Goal: Task Accomplishment & Management: Complete application form

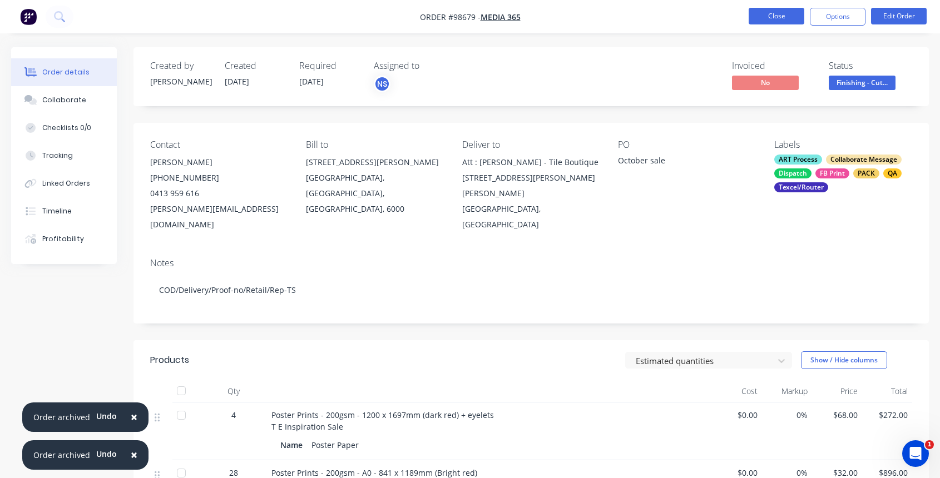
click at [780, 15] on button "Close" at bounding box center [777, 16] width 56 height 17
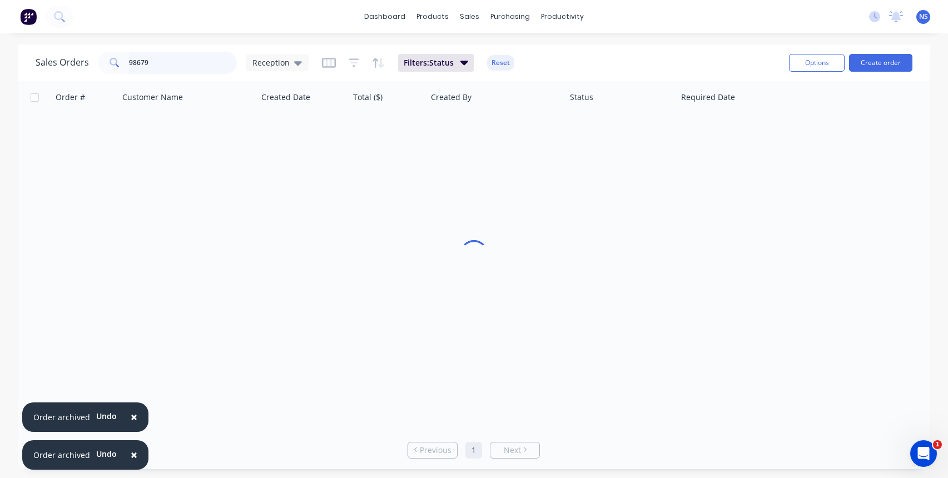
click at [181, 63] on input "98679" at bounding box center [183, 63] width 108 height 22
drag, startPoint x: 181, startPoint y: 63, endPoint x: 103, endPoint y: 44, distance: 80.7
click at [103, 44] on div "Sales Orders 98679 Reception Filters: Status Reset Options Create order" at bounding box center [474, 62] width 913 height 36
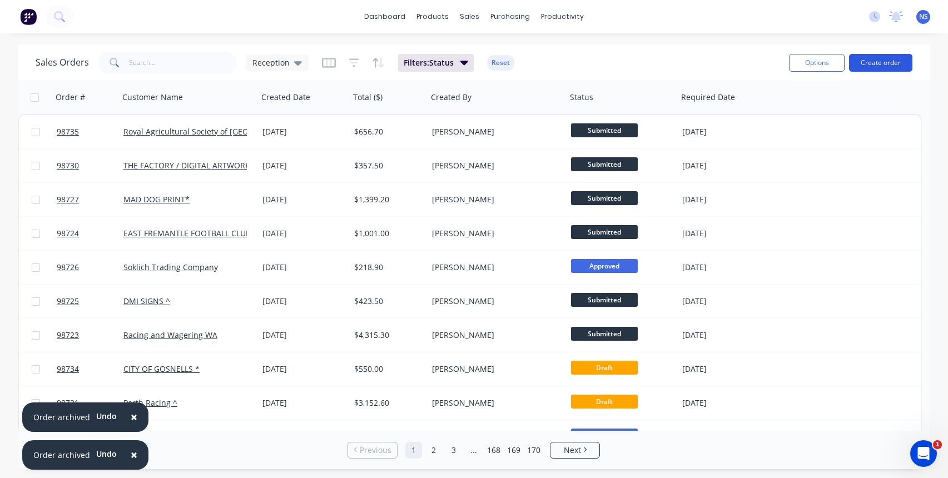
click at [866, 63] on button "Create order" at bounding box center [880, 63] width 63 height 18
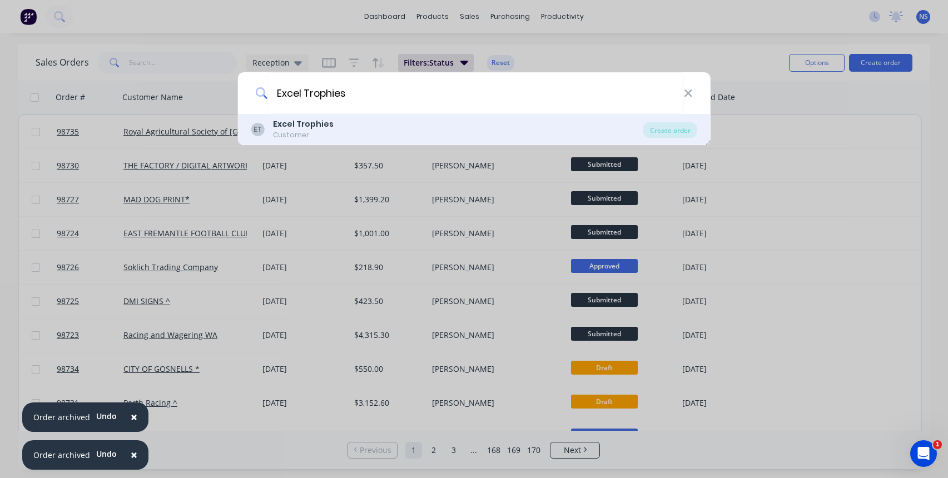
type input "Excel Trophies"
click at [362, 132] on div "ET Excel Trophies Customer" at bounding box center [447, 129] width 393 height 22
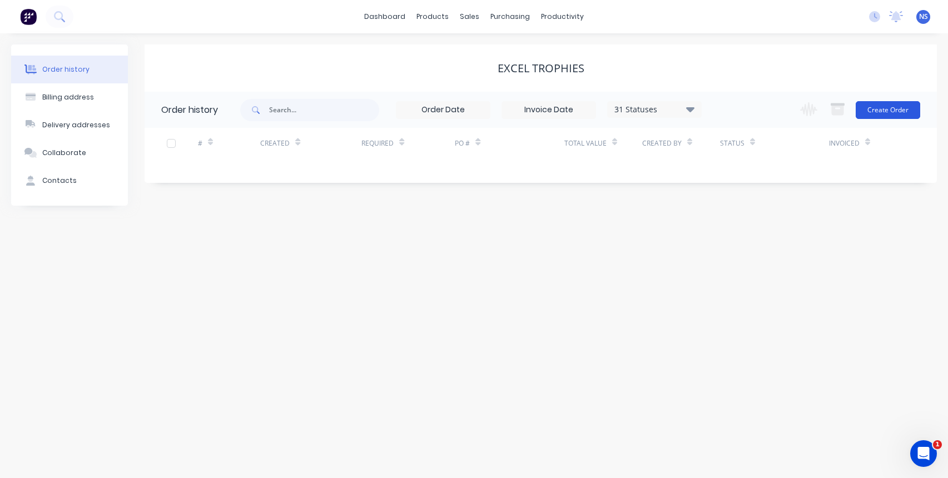
click at [872, 115] on button "Create Order" at bounding box center [888, 110] width 65 height 18
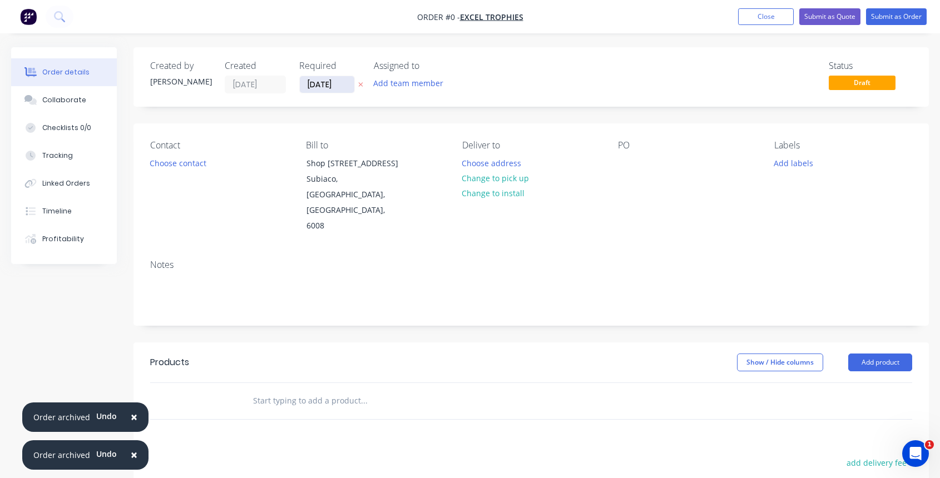
click at [326, 81] on input "[DATE]" at bounding box center [327, 84] width 54 height 17
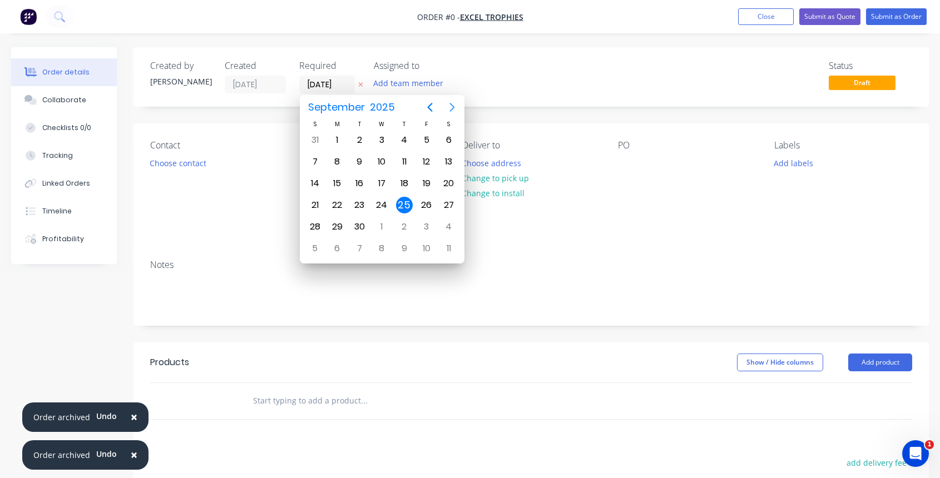
click at [450, 108] on icon "Next page" at bounding box center [451, 107] width 13 height 13
click at [429, 163] on div "10" at bounding box center [426, 161] width 17 height 17
type input "[DATE]"
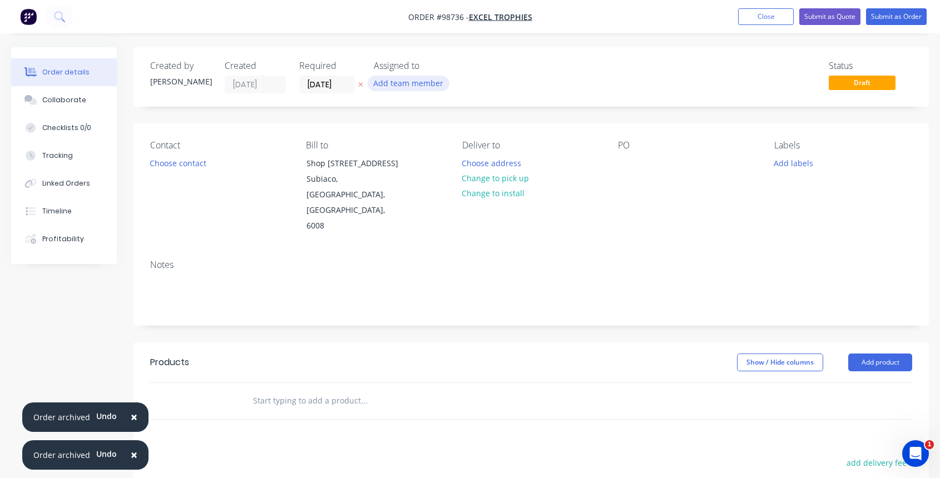
click at [406, 80] on button "Add team member" at bounding box center [409, 83] width 82 height 15
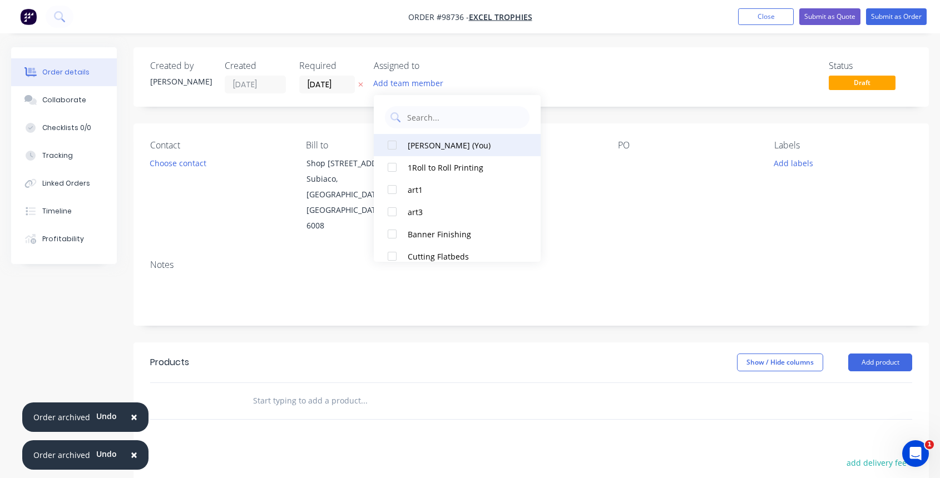
click at [429, 145] on div "[PERSON_NAME] (You)" at bounding box center [463, 146] width 111 height 12
click at [194, 163] on button "Choose contact" at bounding box center [178, 162] width 68 height 15
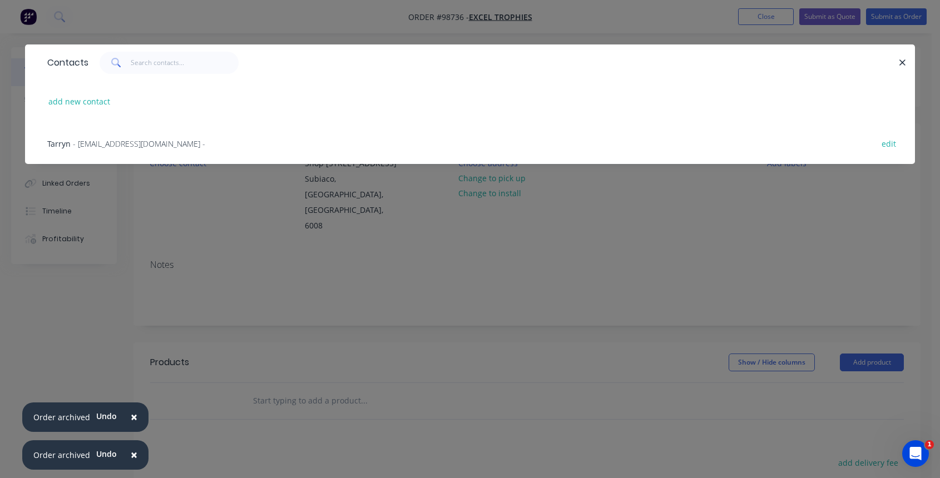
click at [168, 143] on span "- [EMAIL_ADDRESS][DOMAIN_NAME] -" at bounding box center [139, 143] width 132 height 11
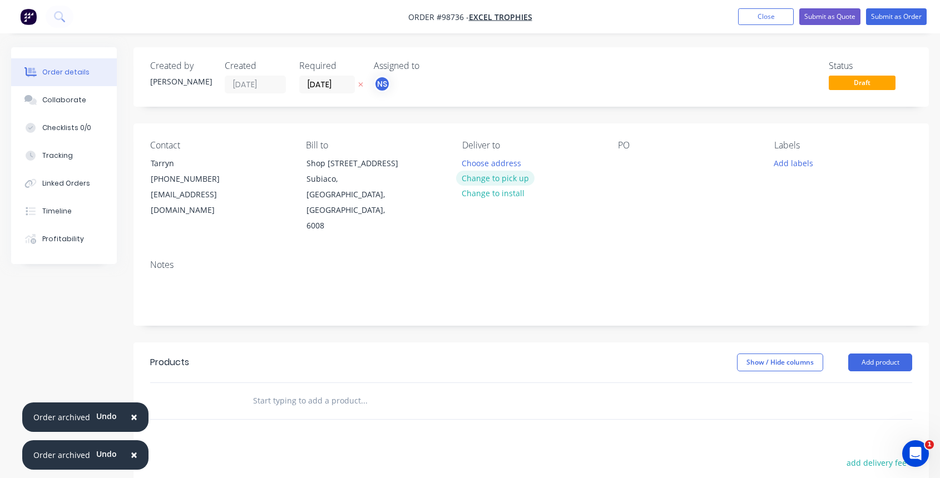
click at [495, 179] on button "Change to pick up" at bounding box center [495, 178] width 79 height 15
click at [482, 162] on div "Pick up Change to delivery Change to install" at bounding box center [531, 187] width 138 height 94
click at [467, 162] on div at bounding box center [471, 163] width 18 height 16
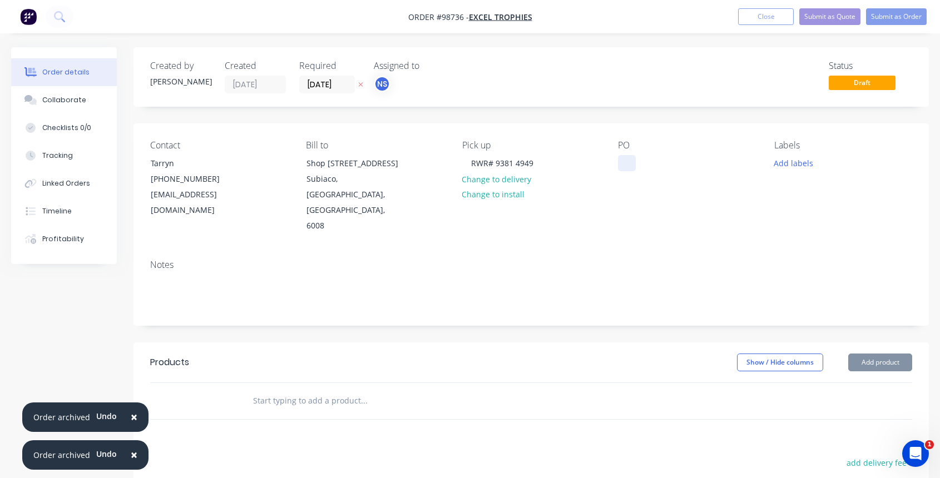
click at [621, 163] on div at bounding box center [627, 163] width 18 height 16
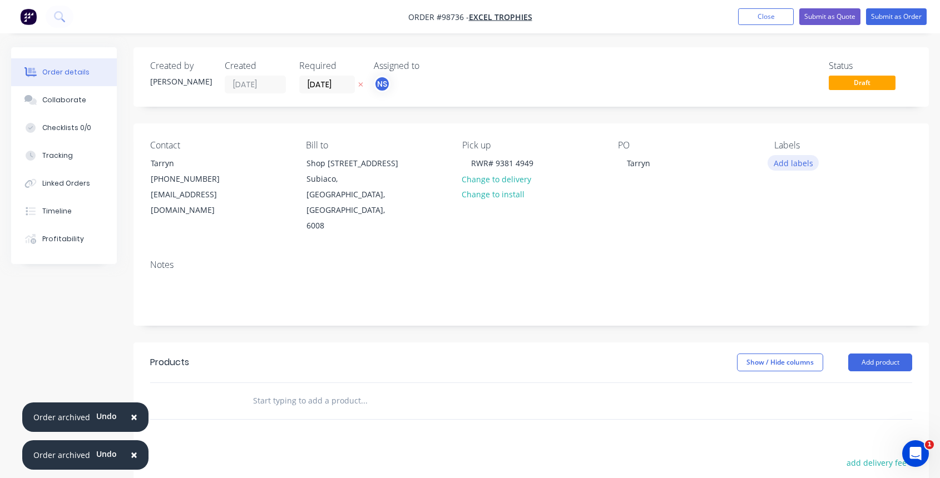
click at [792, 165] on button "Add labels" at bounding box center [792, 162] width 51 height 15
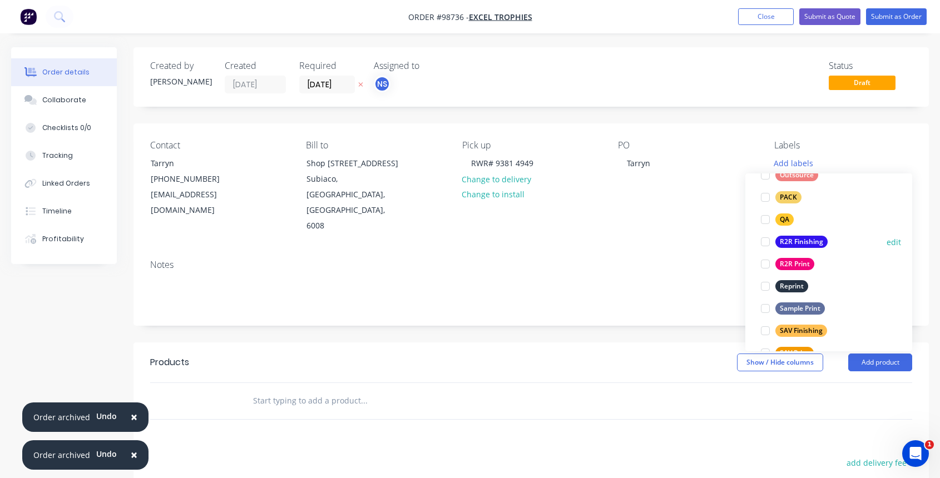
scroll to position [419, 0]
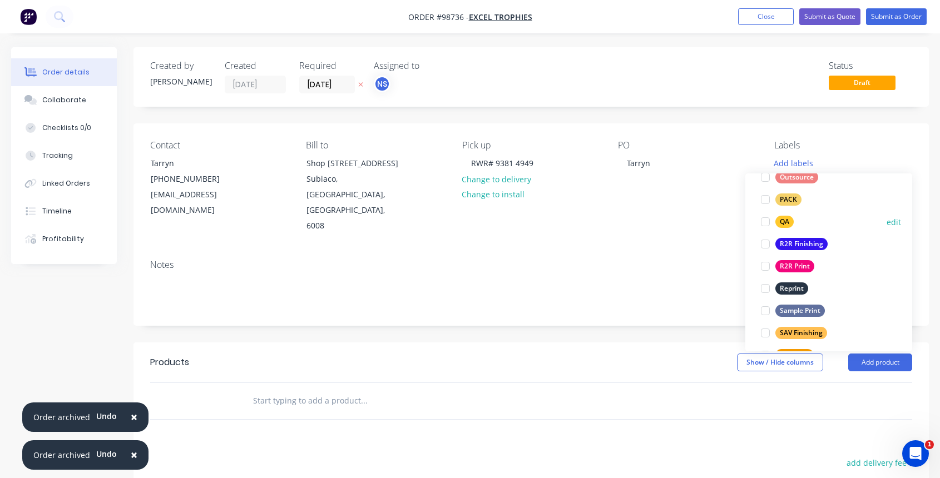
click at [764, 222] on div at bounding box center [765, 222] width 22 height 22
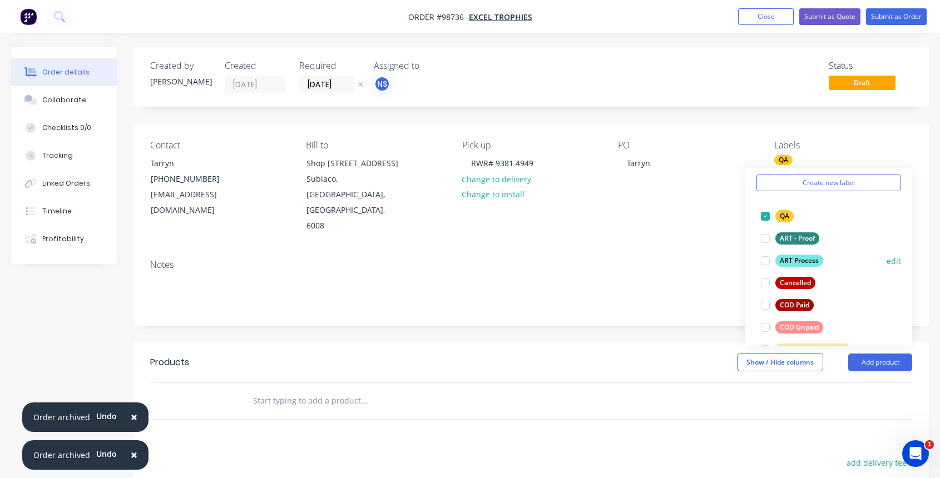
click at [767, 261] on div at bounding box center [765, 261] width 22 height 22
click at [764, 326] on div at bounding box center [765, 327] width 22 height 22
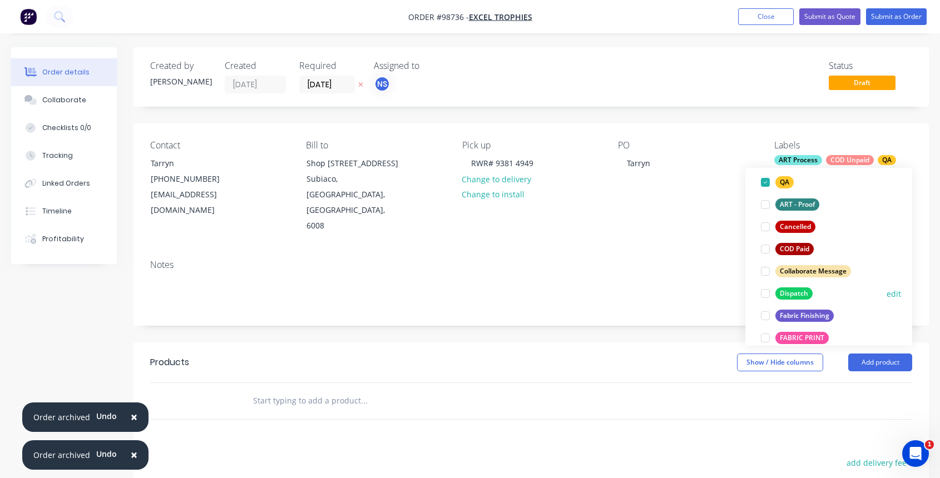
scroll to position [164, 0]
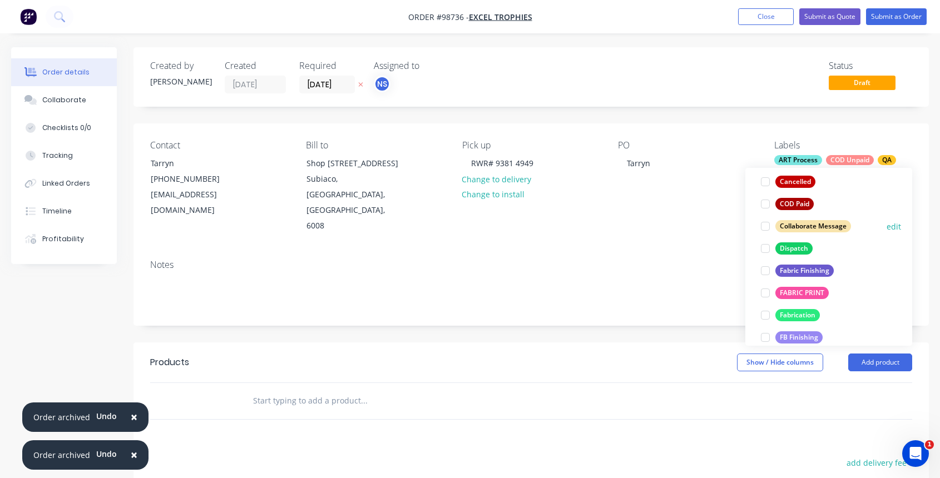
click at [762, 226] on div at bounding box center [765, 226] width 22 height 22
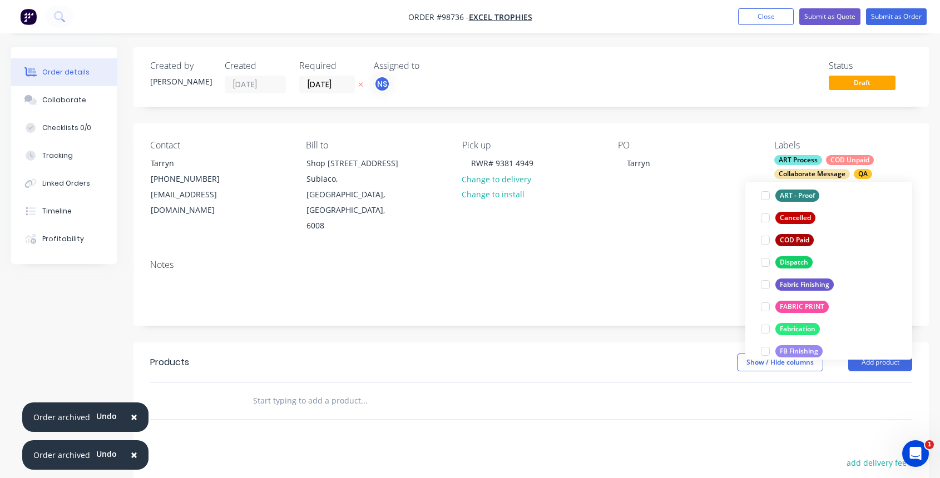
scroll to position [75, 0]
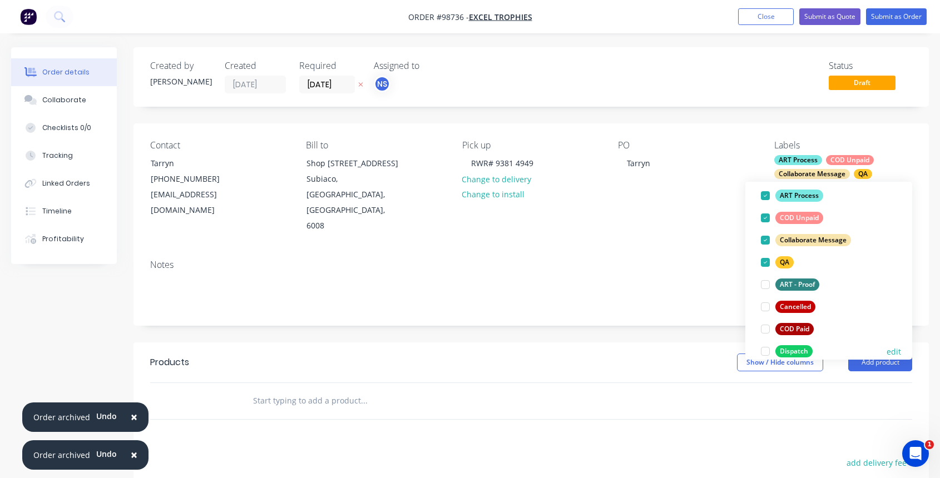
click at [765, 353] on div at bounding box center [765, 351] width 22 height 22
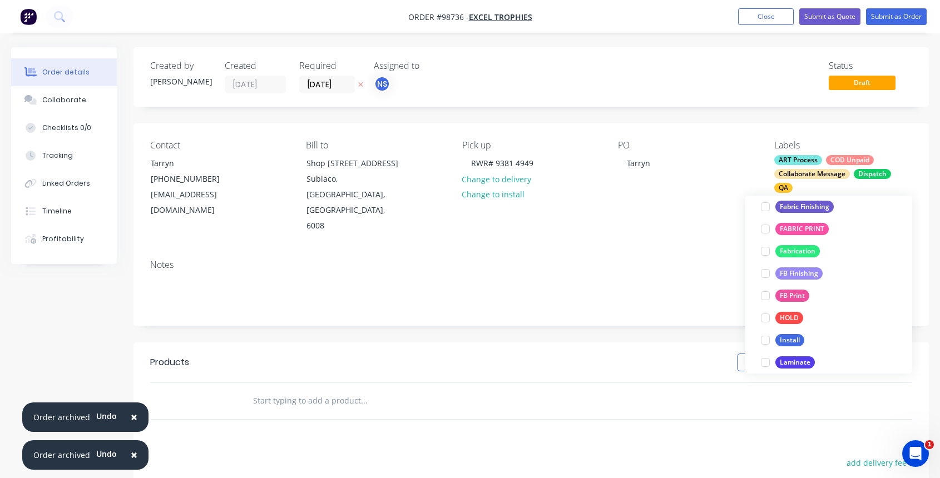
scroll to position [262, 0]
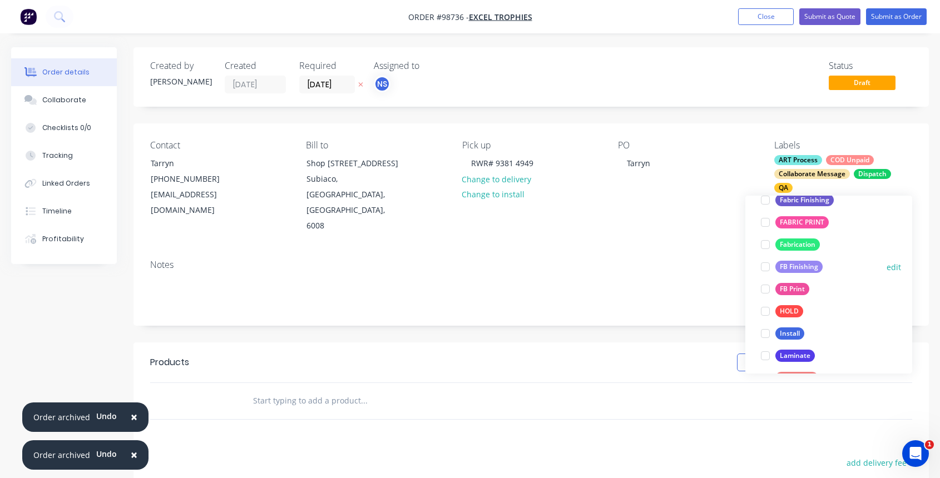
click at [764, 271] on div at bounding box center [765, 267] width 22 height 22
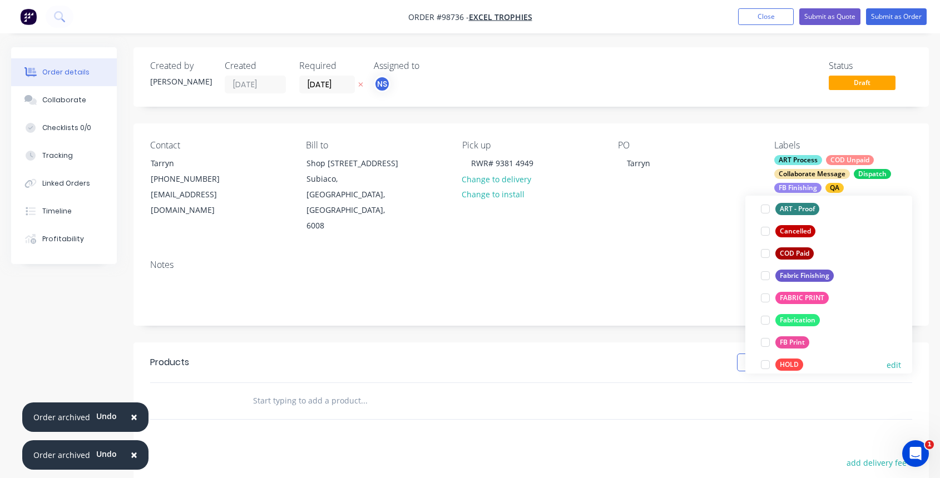
scroll to position [324, 0]
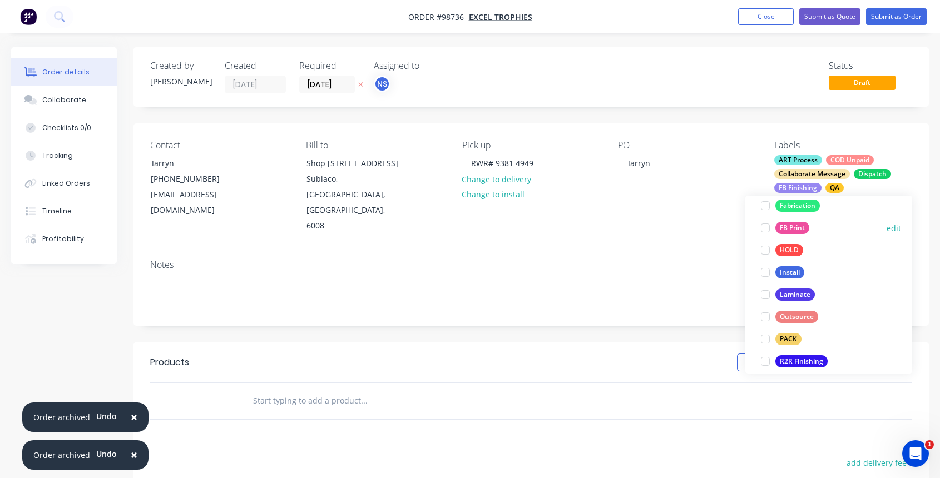
click at [765, 230] on div at bounding box center [765, 228] width 22 height 22
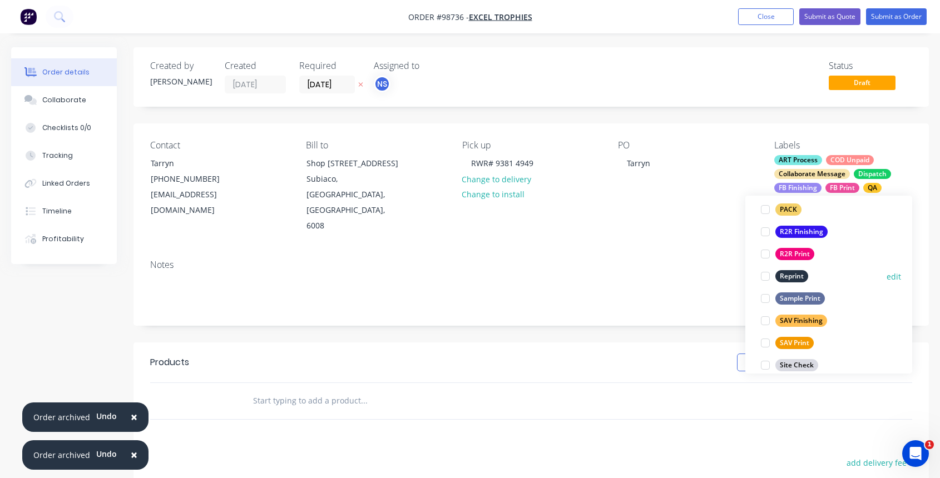
scroll to position [462, 0]
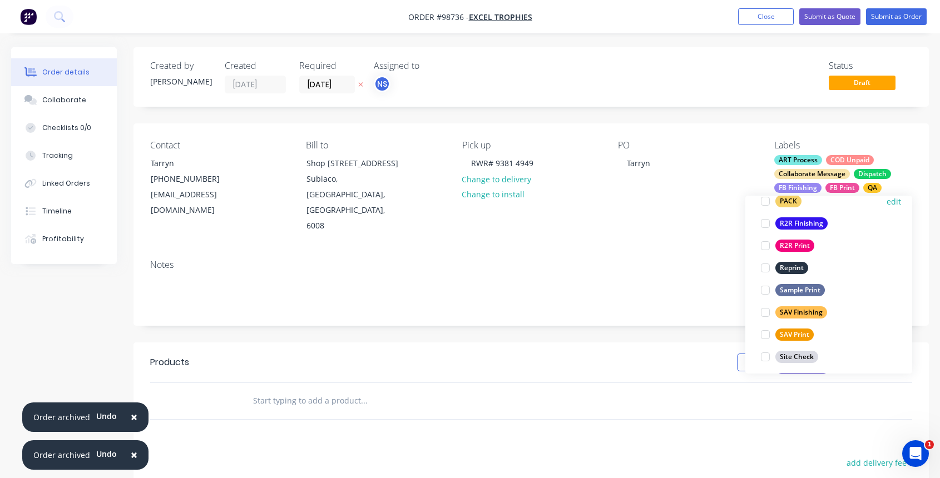
click at [761, 199] on div at bounding box center [765, 201] width 22 height 22
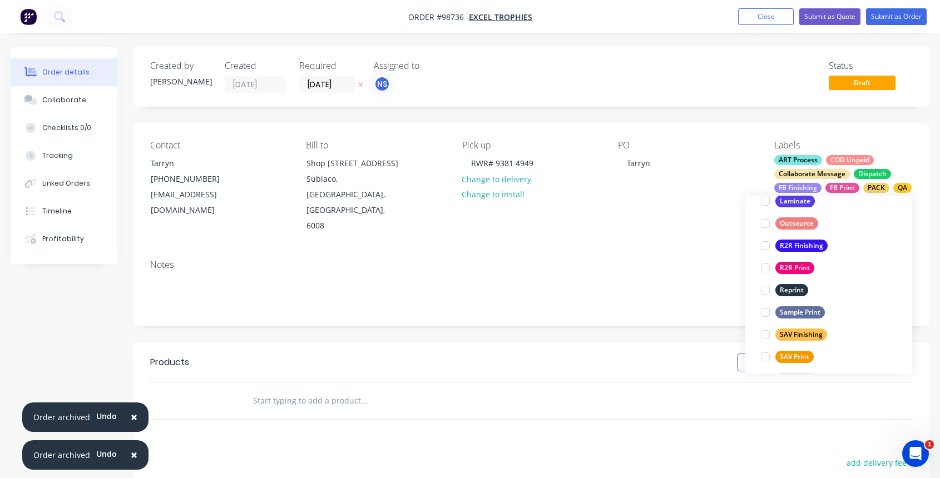
scroll to position [522, 0]
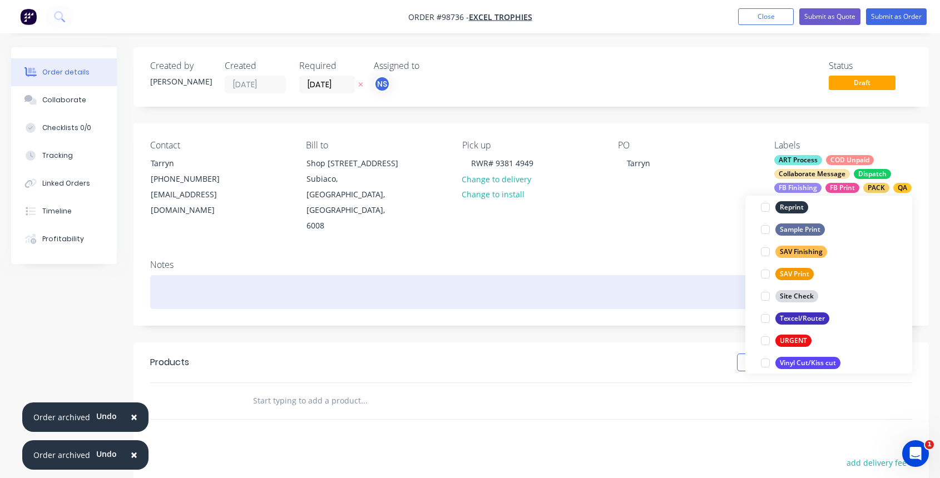
click at [204, 275] on div at bounding box center [531, 292] width 762 height 34
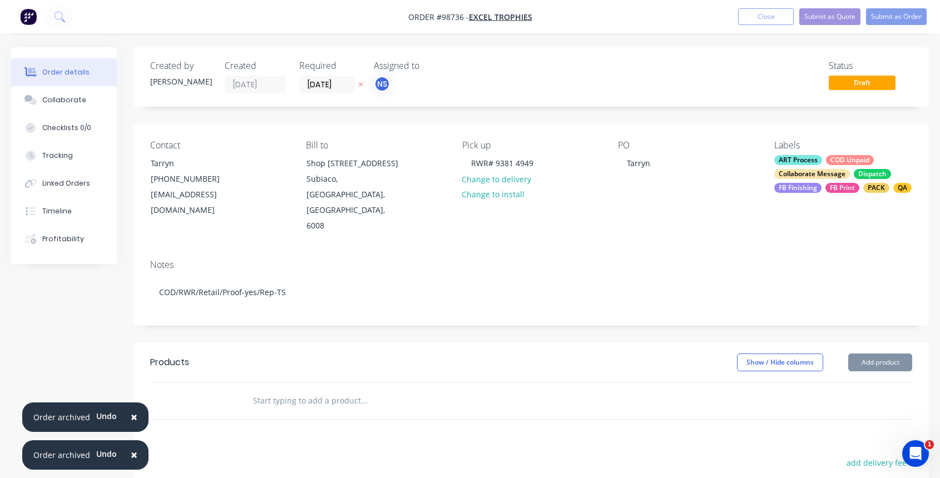
click at [271, 390] on input "text" at bounding box center [363, 401] width 222 height 22
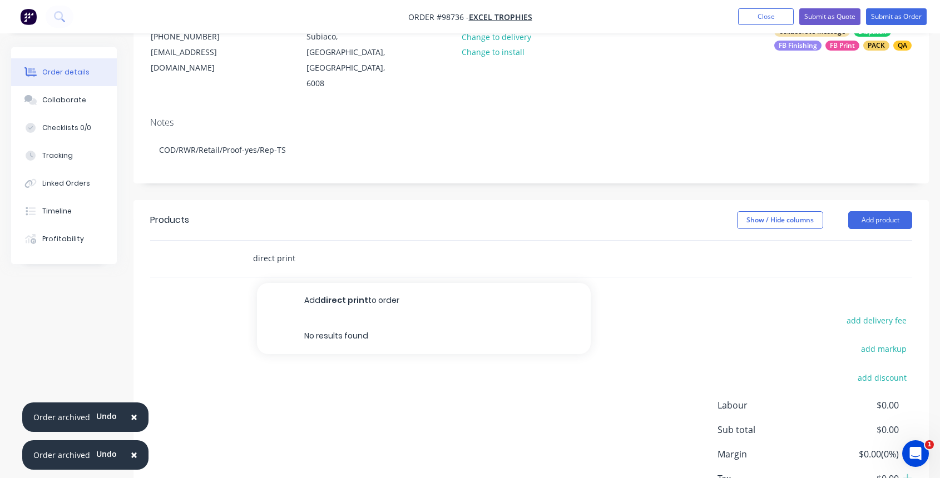
scroll to position [176, 0]
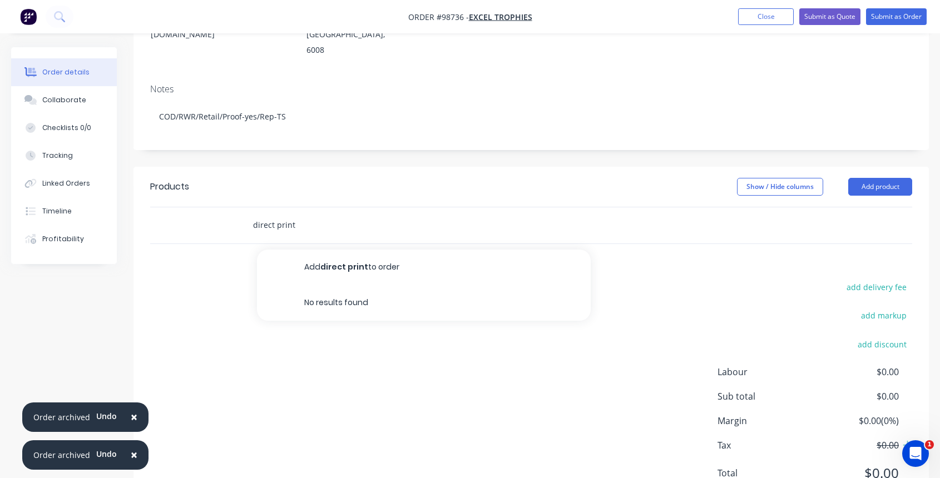
drag, startPoint x: 311, startPoint y: 196, endPoint x: 174, endPoint y: 201, distance: 138.0
click at [174, 207] on div "direct print Add direct print to order No results found" at bounding box center [531, 225] width 762 height 36
type input "d"
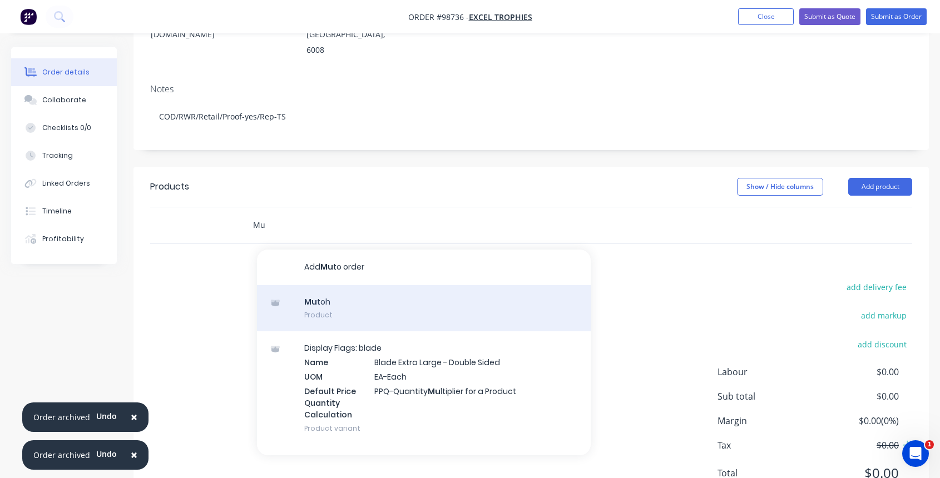
type input "Mu"
click at [328, 285] on div "Mu toh Product" at bounding box center [424, 308] width 334 height 47
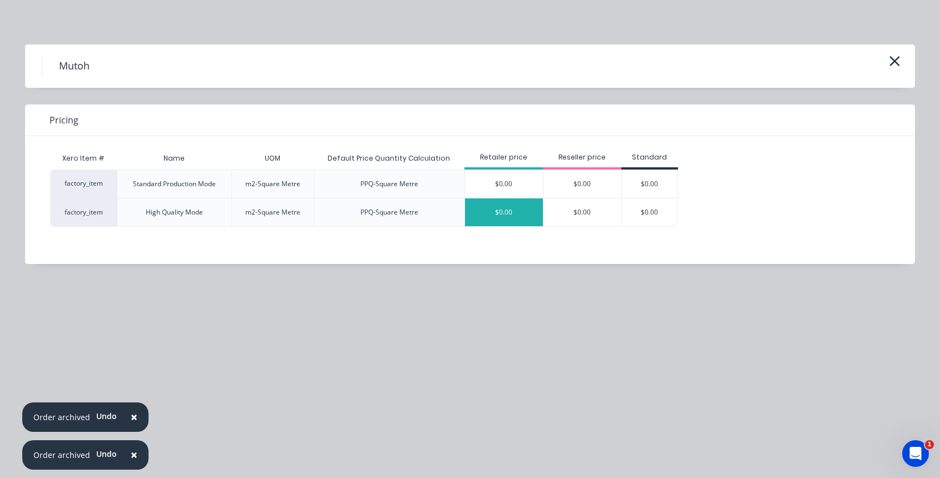
click at [515, 214] on div "$0.00" at bounding box center [504, 213] width 78 height 28
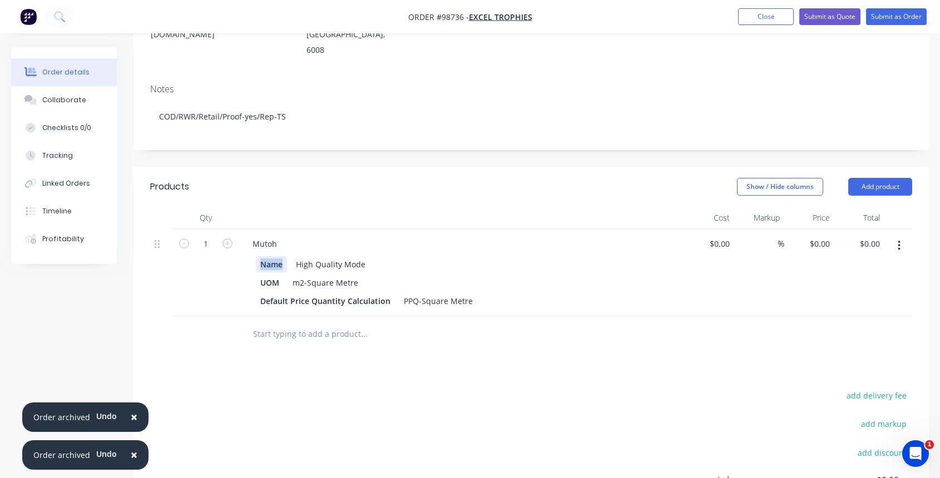
drag, startPoint x: 269, startPoint y: 235, endPoint x: 244, endPoint y: 235, distance: 24.5
click at [244, 254] on div "Name High Quality Mode UOM m2-Square Metre Default Price Quantity Calculation P…" at bounding box center [462, 281] width 436 height 55
click at [900, 236] on button "button" at bounding box center [899, 246] width 26 height 20
click at [844, 334] on div "Delete" at bounding box center [859, 342] width 86 height 16
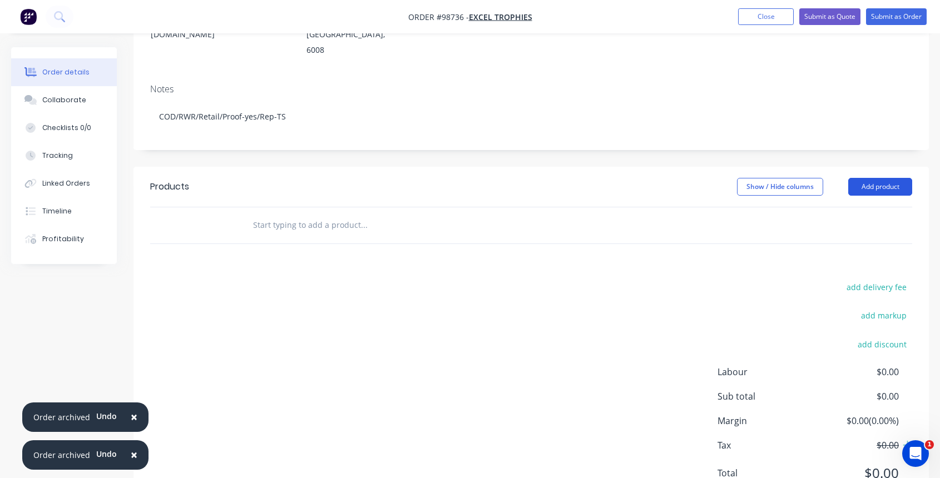
click at [876, 178] on button "Add product" at bounding box center [880, 187] width 64 height 18
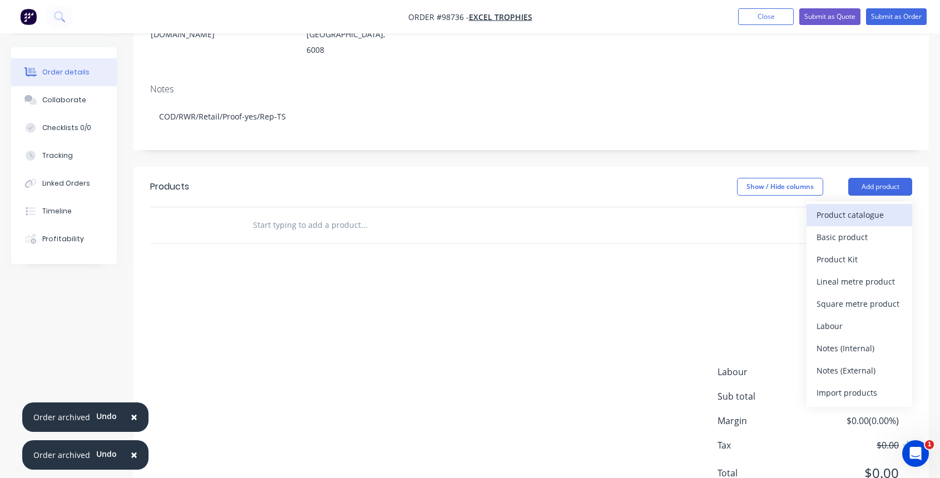
click at [843, 207] on div "Product catalogue" at bounding box center [859, 215] width 86 height 16
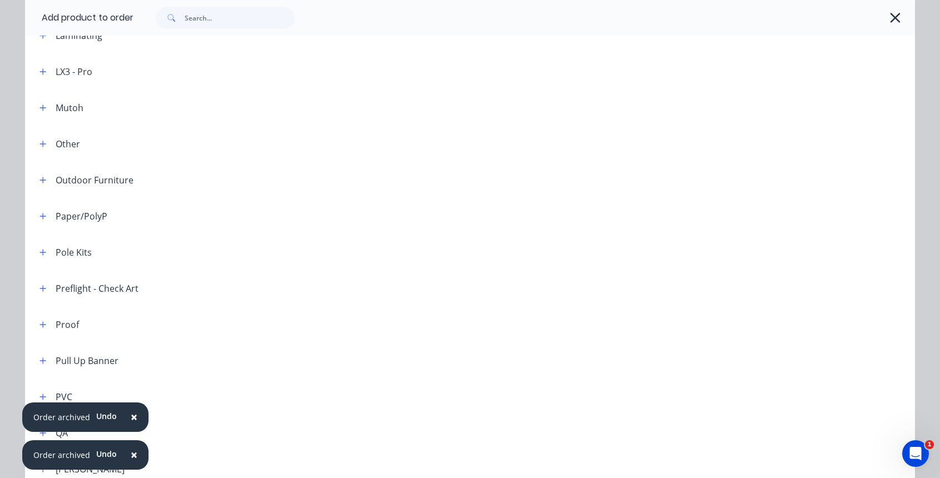
scroll to position [913, 0]
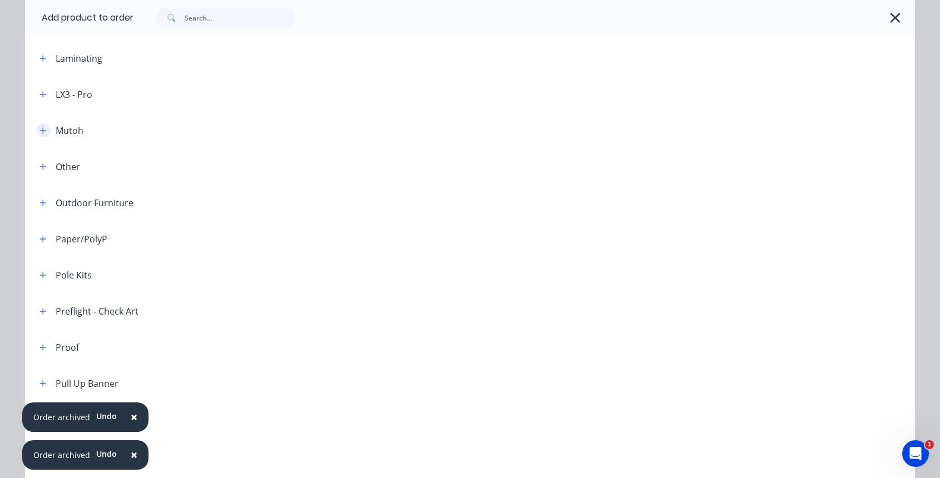
click at [39, 127] on icon "button" at bounding box center [42, 131] width 7 height 8
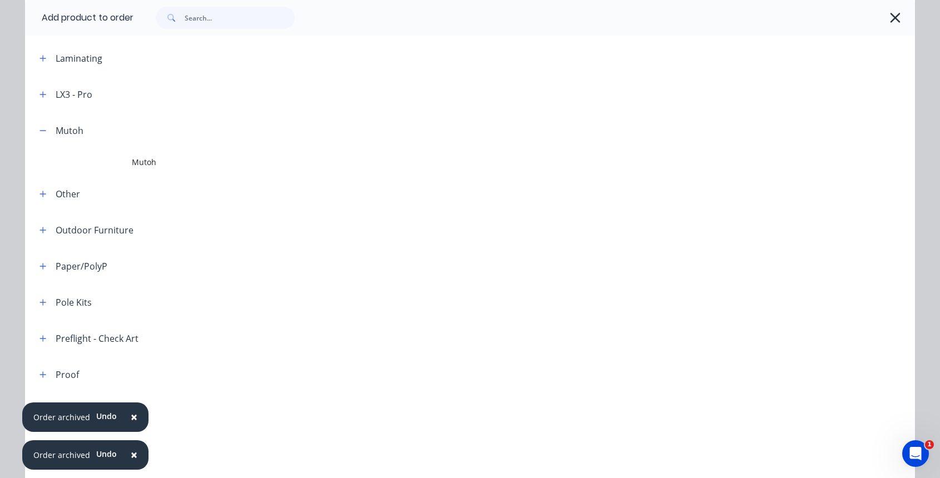
click at [31, 132] on div "Mutoh" at bounding box center [57, 130] width 53 height 14
click at [40, 131] on icon "button" at bounding box center [42, 131] width 7 height 8
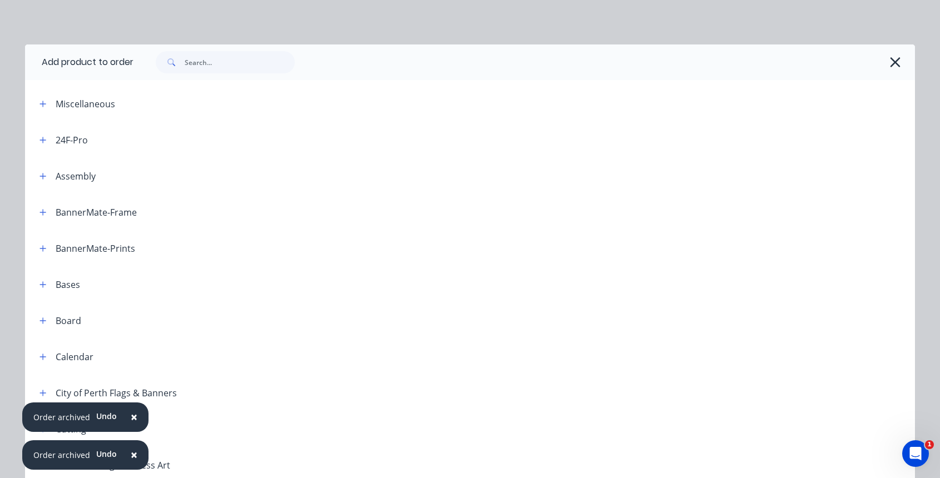
scroll to position [0, 0]
click at [207, 58] on input "text" at bounding box center [240, 62] width 110 height 22
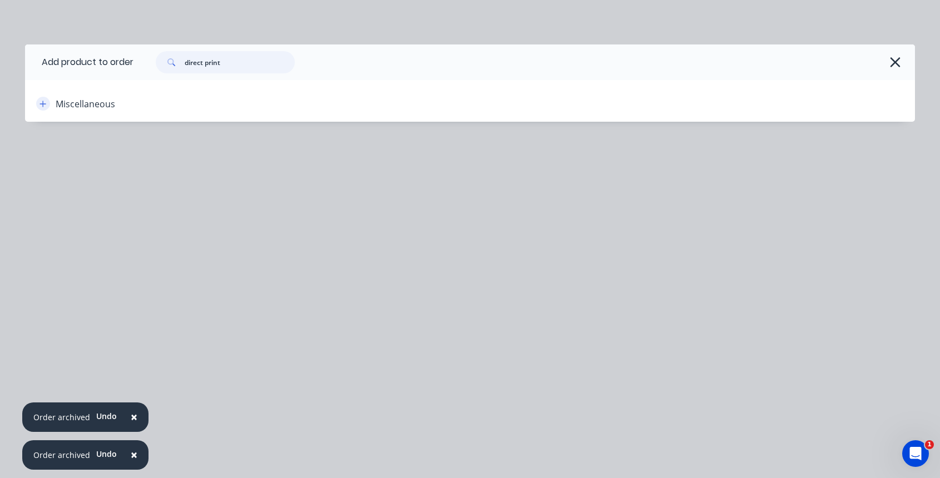
type input "direct print"
click at [41, 107] on icon "button" at bounding box center [42, 104] width 7 height 8
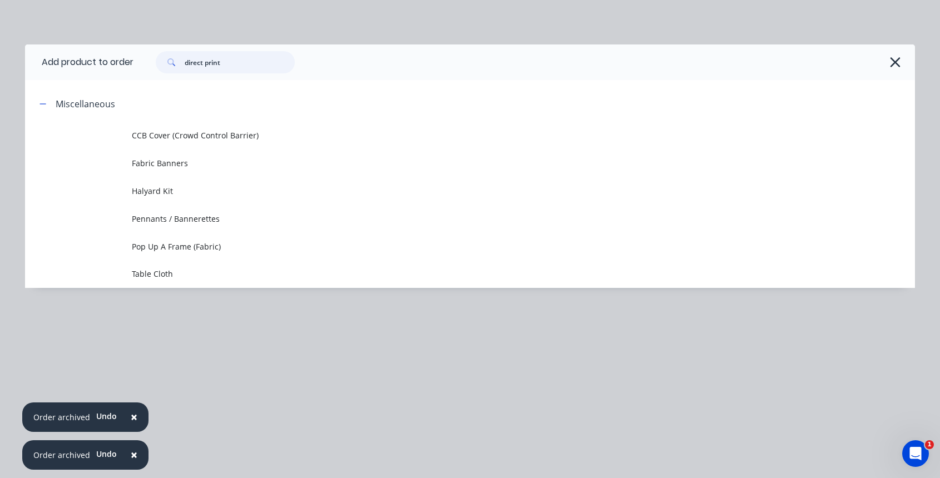
drag, startPoint x: 242, startPoint y: 62, endPoint x: 120, endPoint y: 36, distance: 125.1
click at [120, 36] on div "Add product to order direct print Miscellaneous CCB Cover (Crowd Control Barrie…" at bounding box center [470, 239] width 940 height 478
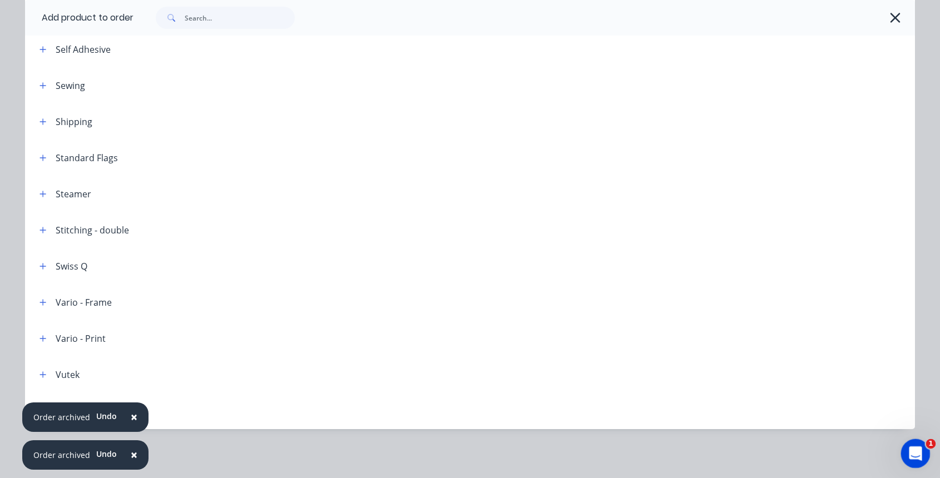
scroll to position [140, 0]
click at [39, 264] on icon "button" at bounding box center [42, 266] width 7 height 8
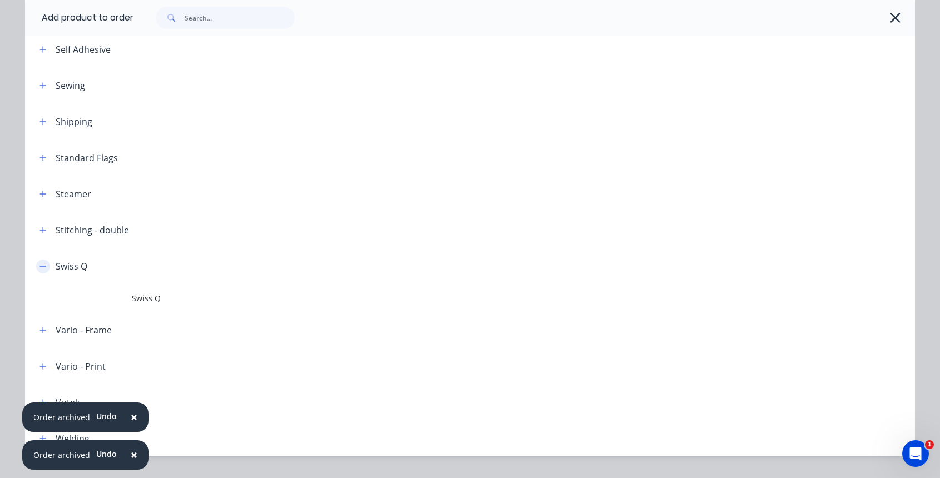
click at [39, 264] on icon "button" at bounding box center [42, 266] width 7 height 8
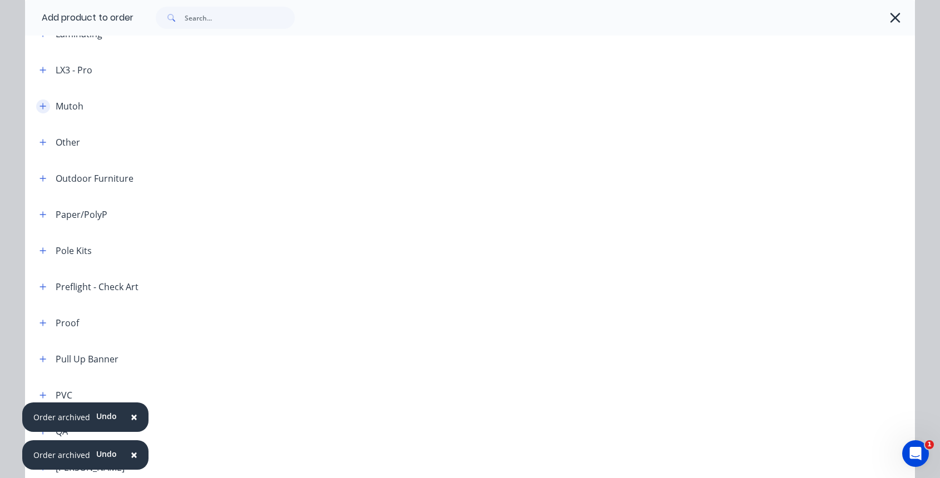
scroll to position [975, 0]
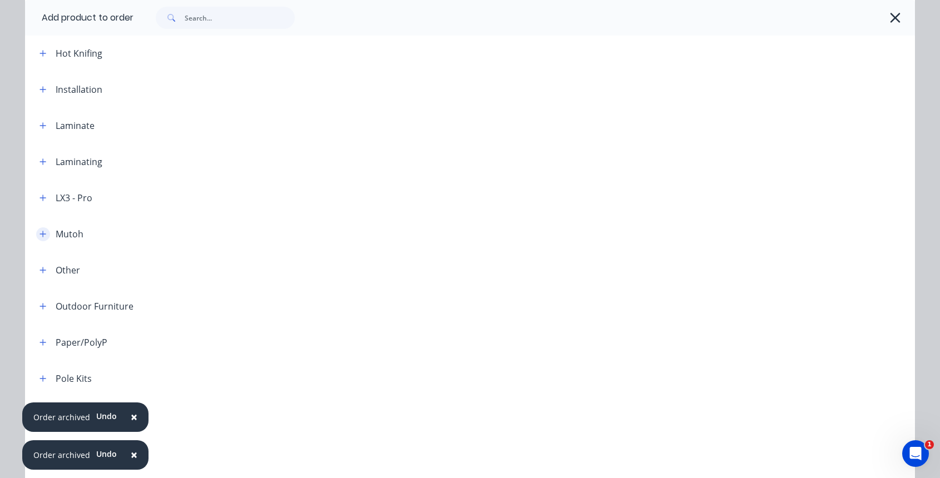
click at [40, 234] on icon "button" at bounding box center [43, 234] width 6 height 6
click at [39, 196] on icon "button" at bounding box center [42, 198] width 7 height 8
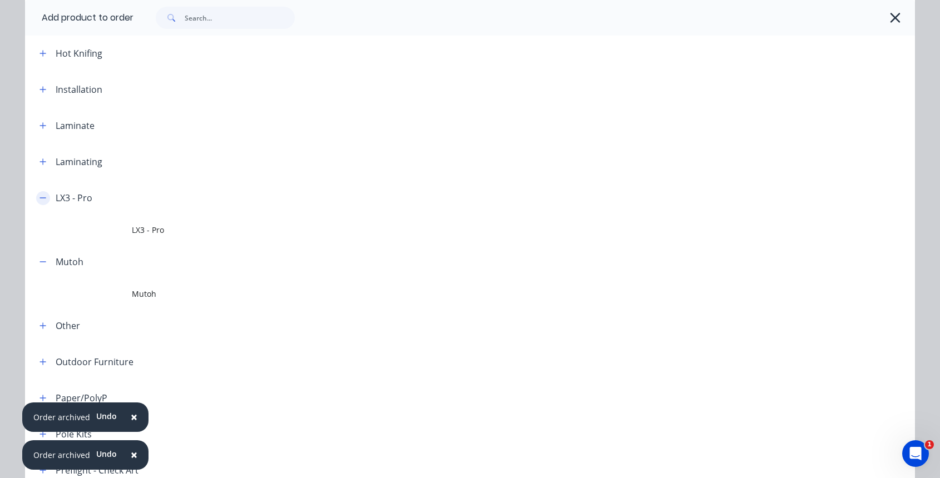
click at [39, 197] on icon "button" at bounding box center [42, 198] width 7 height 8
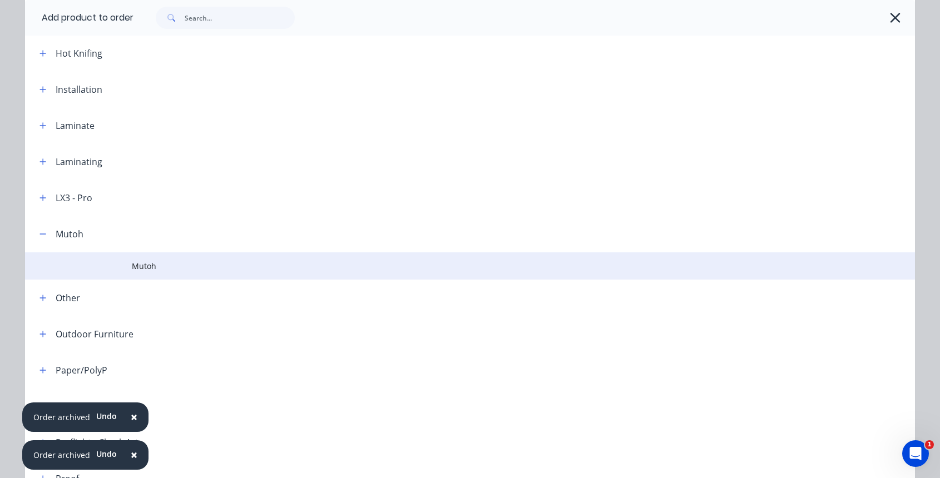
click at [141, 268] on span "Mutoh" at bounding box center [445, 266] width 626 height 12
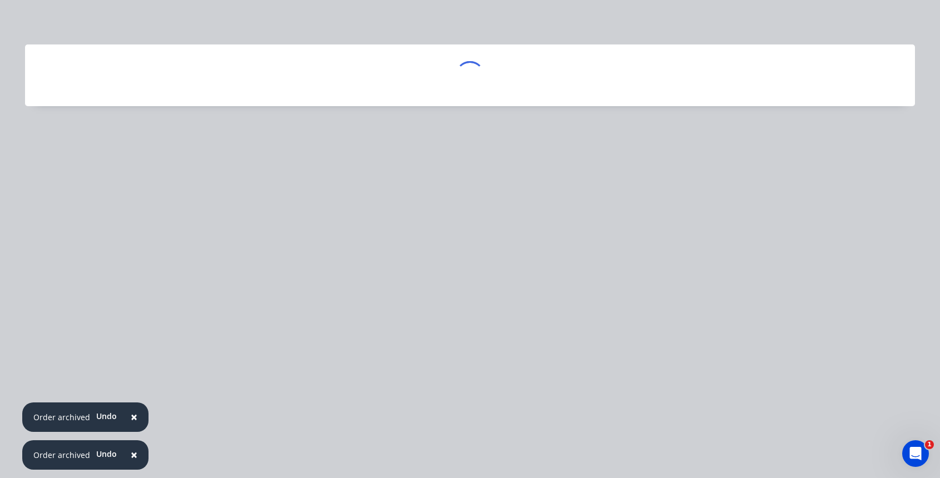
scroll to position [0, 0]
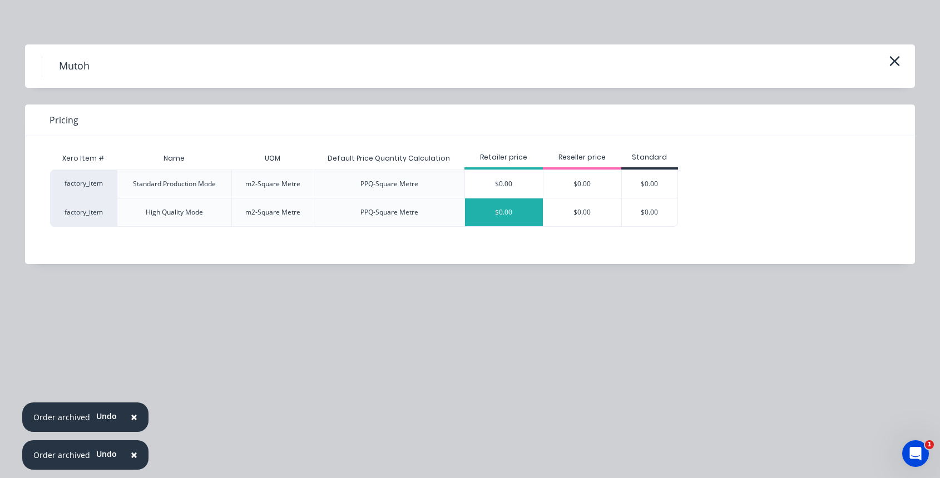
click at [518, 212] on div "$0.00" at bounding box center [504, 213] width 78 height 28
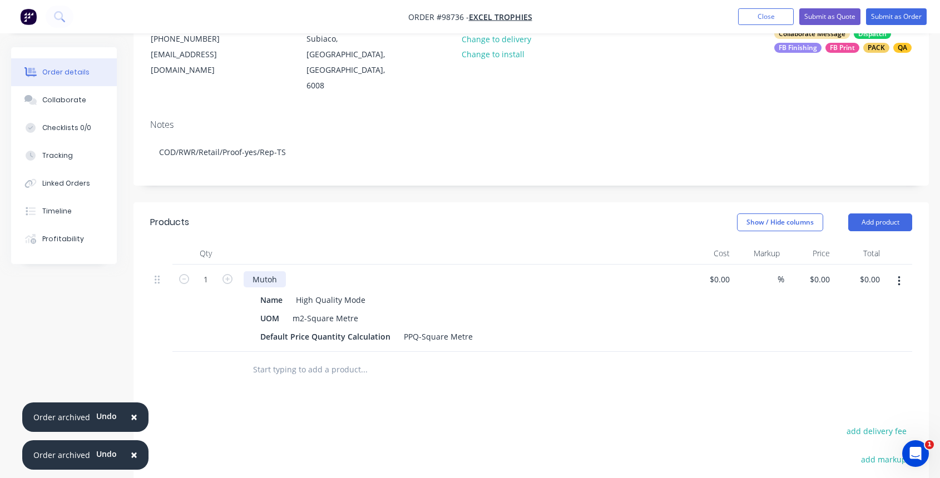
click at [253, 271] on div "Mutoh" at bounding box center [265, 279] width 42 height 16
drag, startPoint x: 253, startPoint y: 249, endPoint x: 293, endPoint y: 249, distance: 39.5
click at [293, 271] on div "Mutoh" at bounding box center [462, 279] width 436 height 16
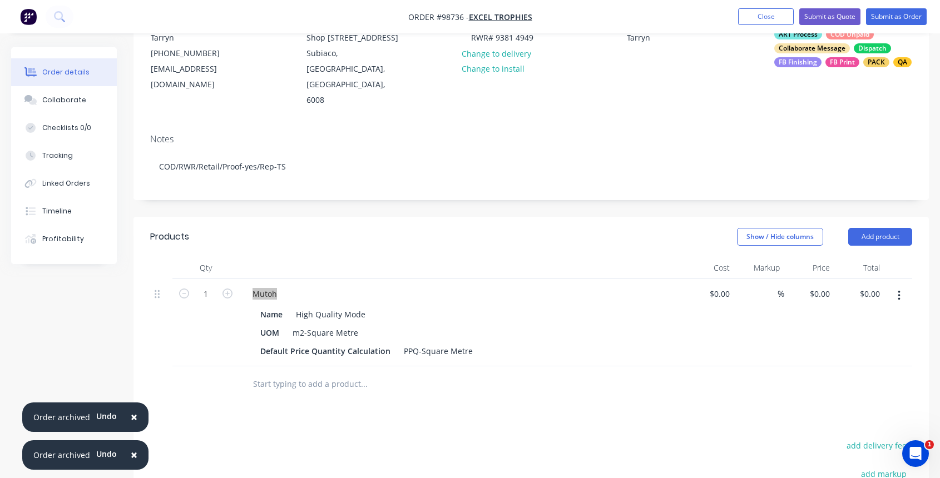
scroll to position [103, 0]
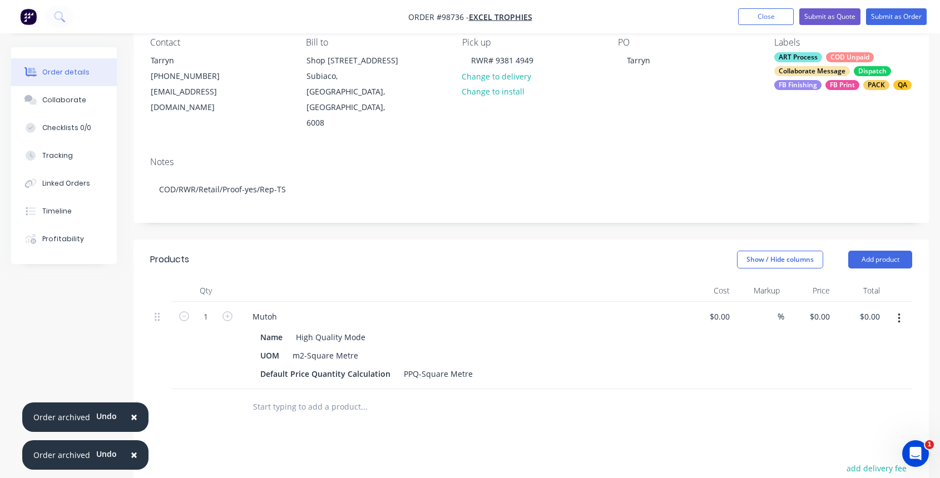
click at [851, 68] on div "ART Process COD Unpaid Collaborate Message Dispatch FB Finishing FB Print PACK …" at bounding box center [843, 71] width 138 height 38
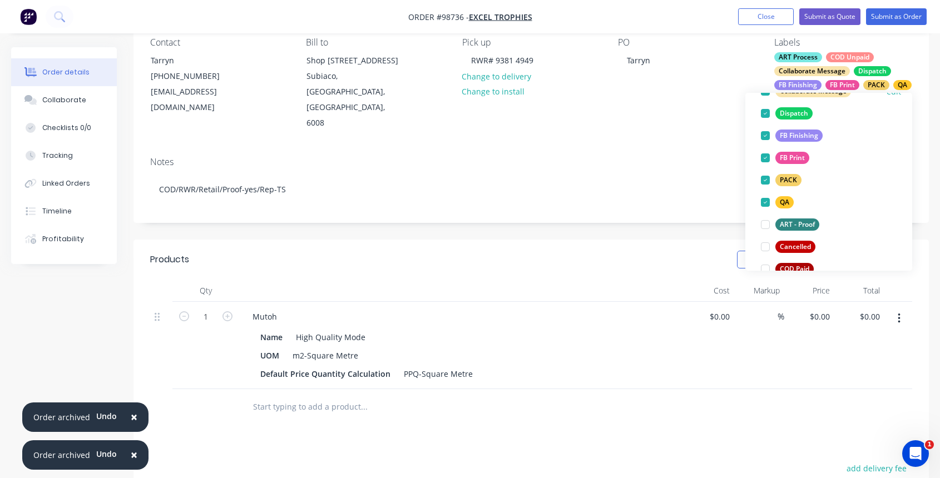
scroll to position [156, 0]
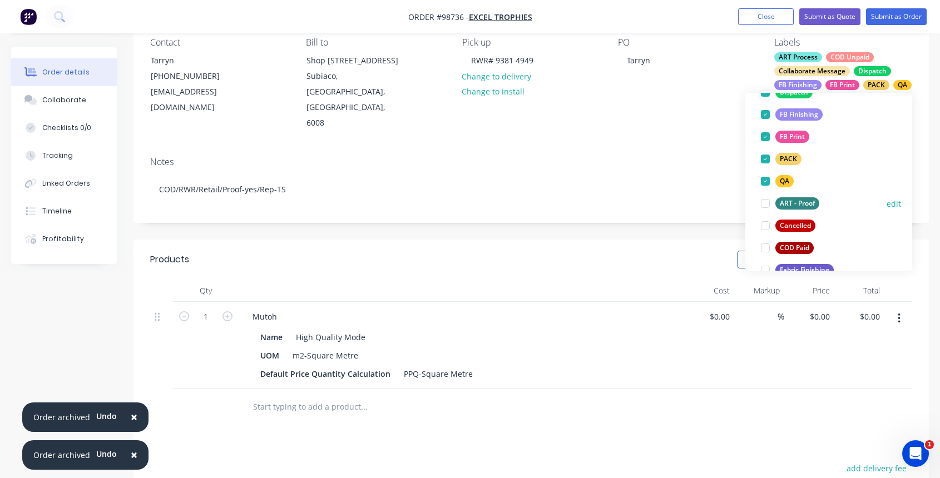
click at [767, 205] on div at bounding box center [765, 203] width 22 height 22
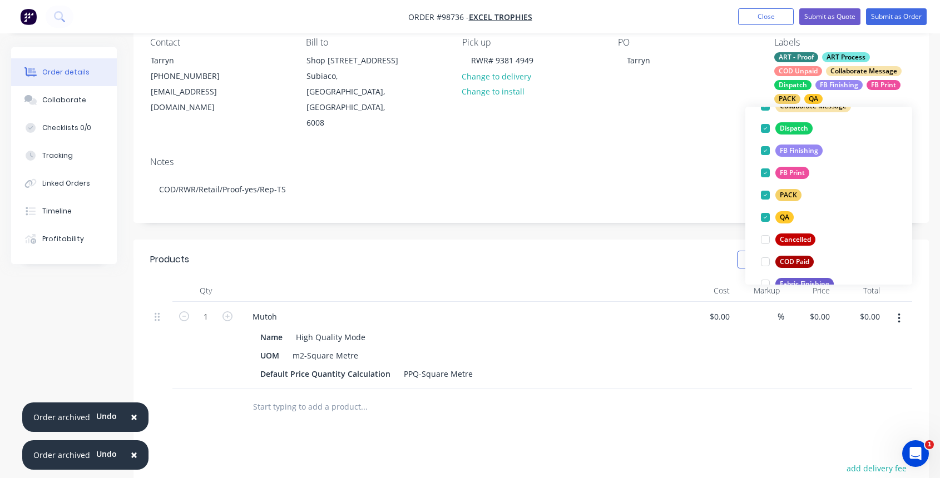
scroll to position [0, 0]
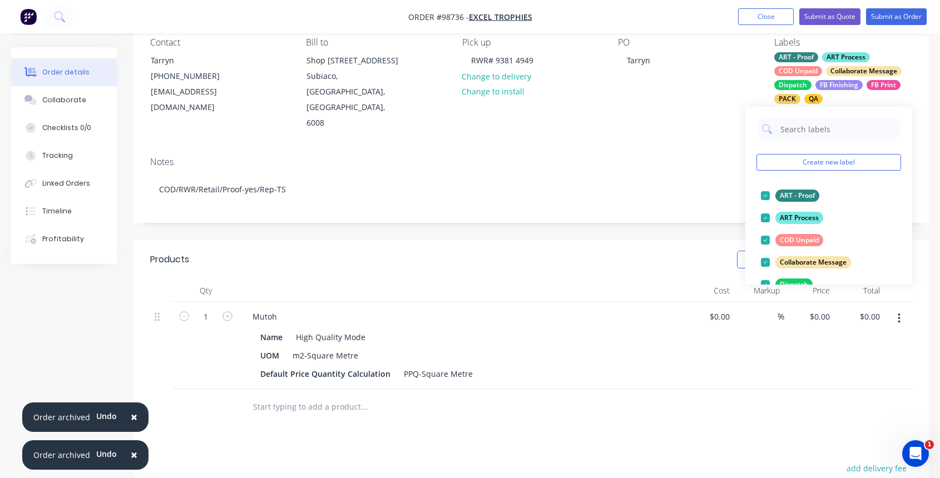
click at [523, 251] on div "Show / Hide columns Add product" at bounding box center [612, 260] width 600 height 18
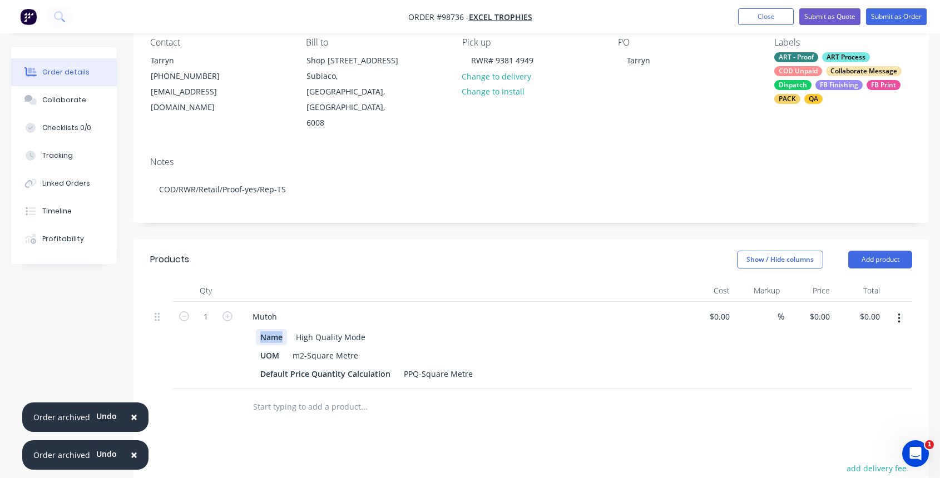
drag, startPoint x: 260, startPoint y: 311, endPoint x: 288, endPoint y: 313, distance: 28.4
click at [289, 329] on div "Name High Quality Mode" at bounding box center [459, 337] width 407 height 16
drag, startPoint x: 259, startPoint y: 328, endPoint x: 293, endPoint y: 327, distance: 34.5
click at [293, 348] on div "UOM m2-Square Metre" at bounding box center [459, 356] width 407 height 16
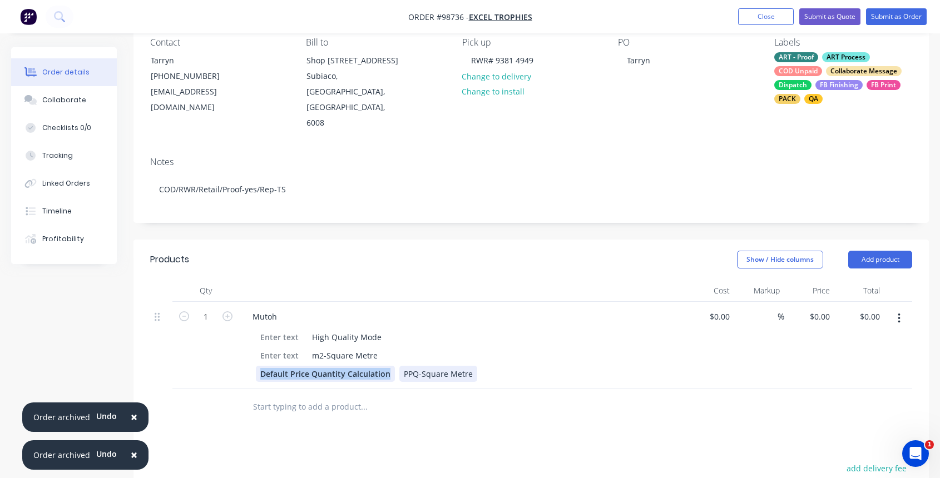
drag, startPoint x: 258, startPoint y: 348, endPoint x: 410, endPoint y: 349, distance: 152.4
click at [410, 366] on div "Default Price Quantity Calculation PPQ-Square Metre" at bounding box center [459, 374] width 407 height 16
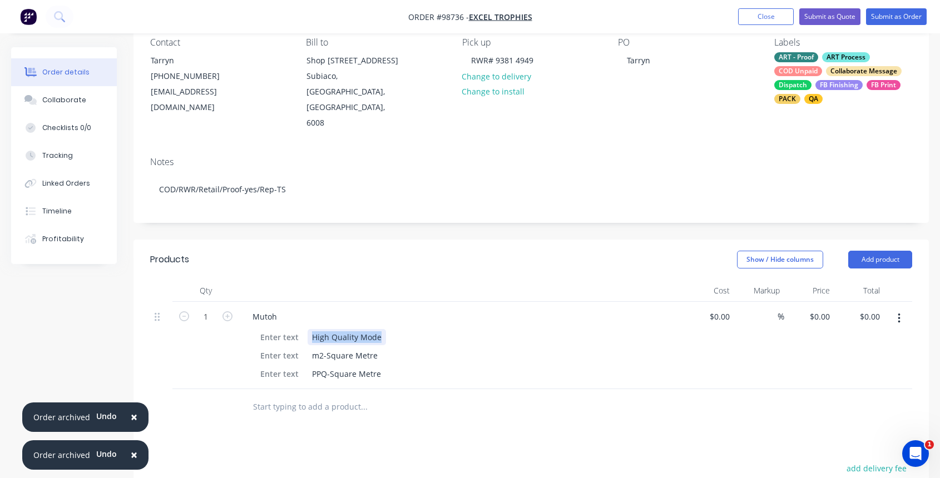
drag, startPoint x: 310, startPoint y: 307, endPoint x: 392, endPoint y: 313, distance: 82.0
click at [393, 329] on div "High Quality Mode" at bounding box center [459, 337] width 407 height 16
drag, startPoint x: 310, startPoint y: 325, endPoint x: 381, endPoint y: 325, distance: 71.2
click at [381, 348] on div "m2-Square Metre" at bounding box center [459, 356] width 407 height 16
drag, startPoint x: 311, startPoint y: 346, endPoint x: 401, endPoint y: 347, distance: 89.5
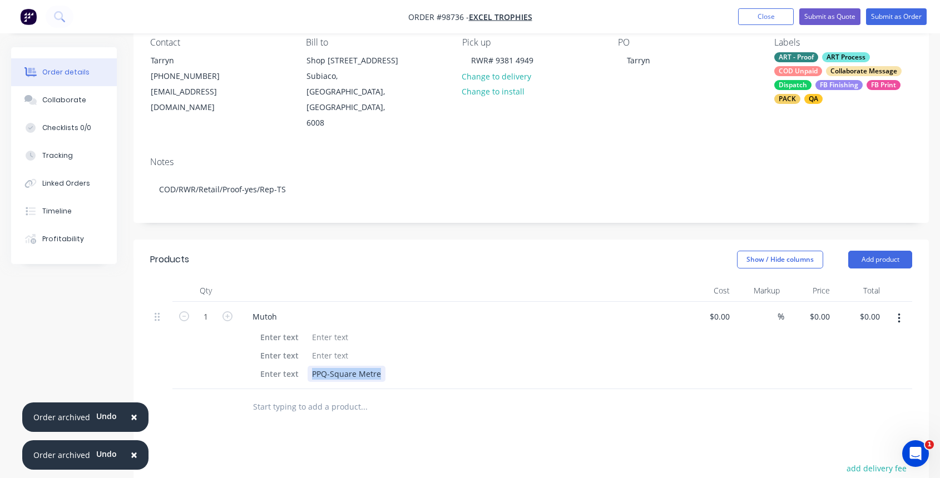
click at [401, 366] on div "PPQ-Square Metre" at bounding box center [459, 374] width 407 height 16
click at [315, 329] on div at bounding box center [330, 337] width 45 height 16
drag, startPoint x: 278, startPoint y: 288, endPoint x: 306, endPoint y: 310, distance: 35.7
click at [279, 309] on div "Mutoh" at bounding box center [265, 317] width 42 height 16
click at [320, 396] on input "text" at bounding box center [363, 407] width 222 height 22
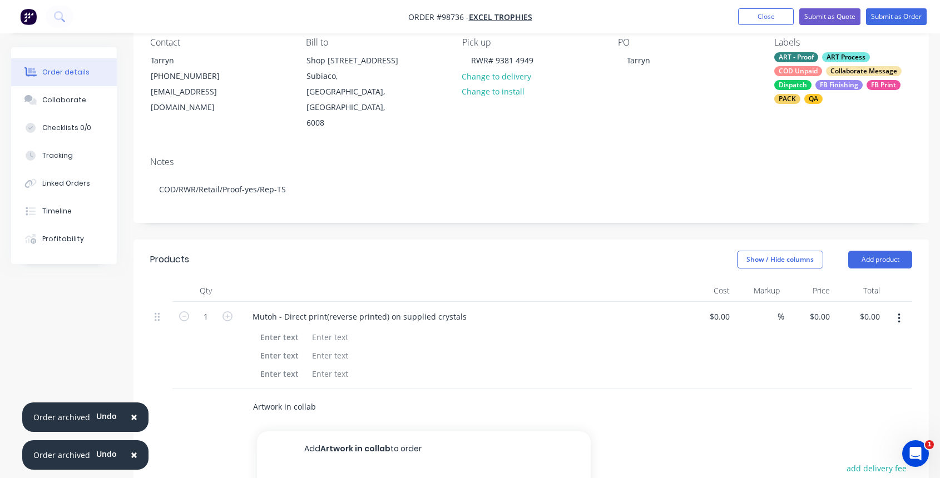
type input "Artwork in collab"
drag, startPoint x: 251, startPoint y: 382, endPoint x: 295, endPoint y: 380, distance: 44.0
click at [301, 396] on div "Artwork in collab Add Artwork in collab to order No results found" at bounding box center [411, 407] width 334 height 22
drag, startPoint x: 252, startPoint y: 379, endPoint x: 276, endPoint y: 373, distance: 25.2
click at [316, 396] on input "Artwork in collab" at bounding box center [363, 407] width 222 height 22
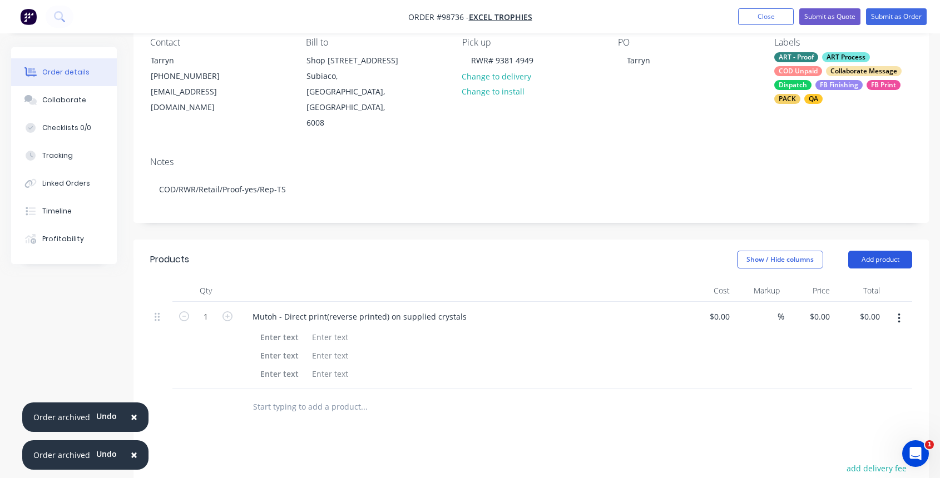
click at [893, 251] on button "Add product" at bounding box center [880, 260] width 64 height 18
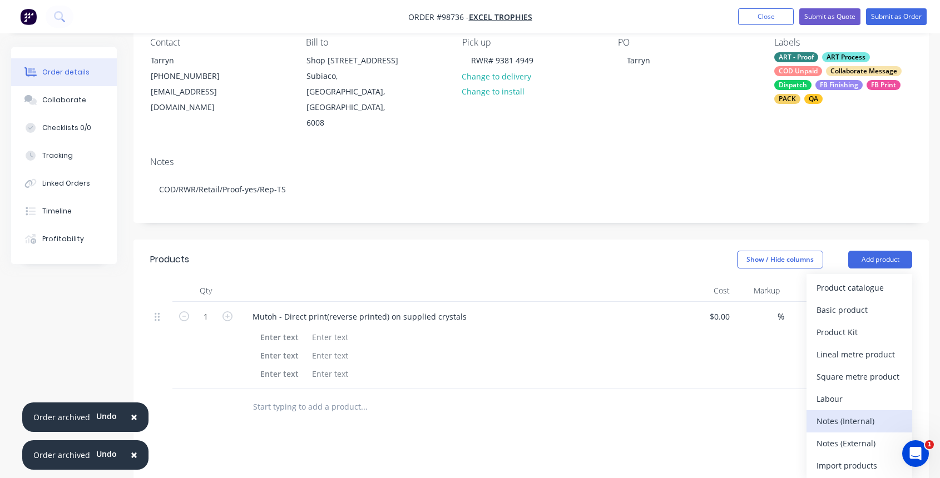
click at [861, 413] on div "Notes (Internal)" at bounding box center [859, 421] width 86 height 16
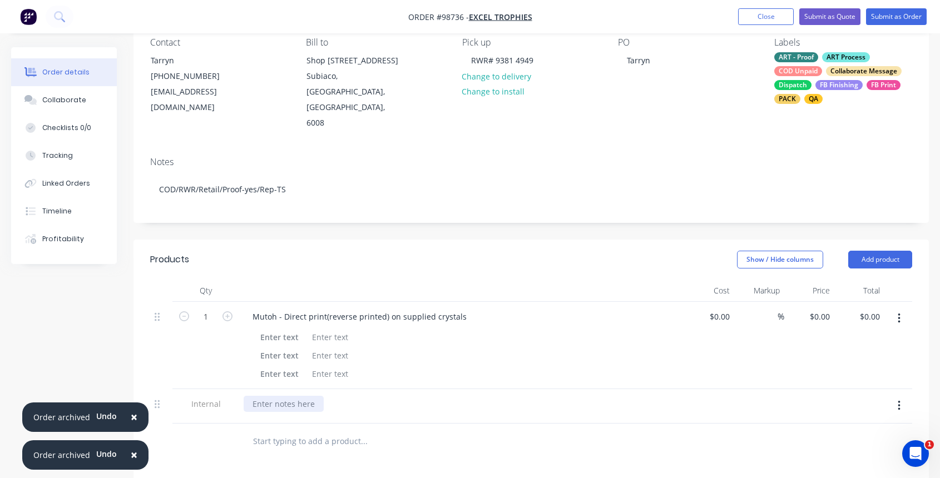
click at [260, 396] on div at bounding box center [284, 404] width 80 height 16
paste div
click at [293, 430] on input "text" at bounding box center [363, 441] width 222 height 22
click at [871, 251] on button "Add product" at bounding box center [880, 260] width 64 height 18
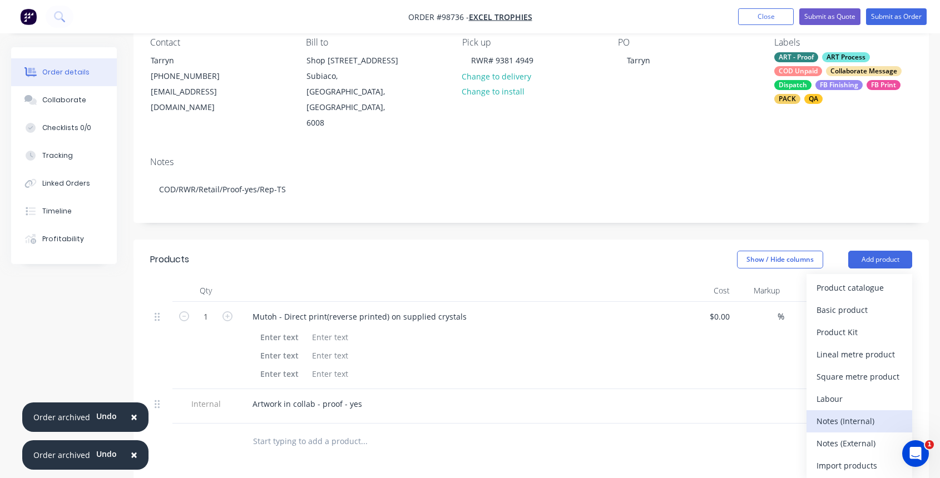
click at [875, 413] on div "Notes (Internal)" at bounding box center [859, 421] width 86 height 16
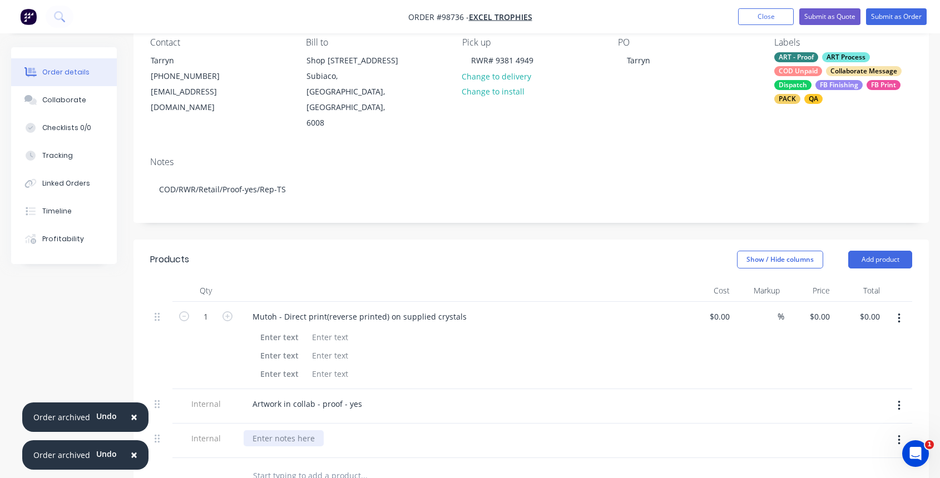
click at [281, 430] on div at bounding box center [284, 438] width 80 height 16
drag, startPoint x: 366, startPoint y: 410, endPoint x: 351, endPoint y: 410, distance: 14.5
click at [352, 430] on div "Crystals are in transit to us, and there are 11(1 spare please only use it if y…" at bounding box center [396, 438] width 305 height 16
click at [513, 430] on div "Crystals are in transit to us, there are 11(1 spare please only use it if you" at bounding box center [388, 438] width 288 height 16
click at [819, 309] on div "0 0" at bounding box center [825, 317] width 17 height 16
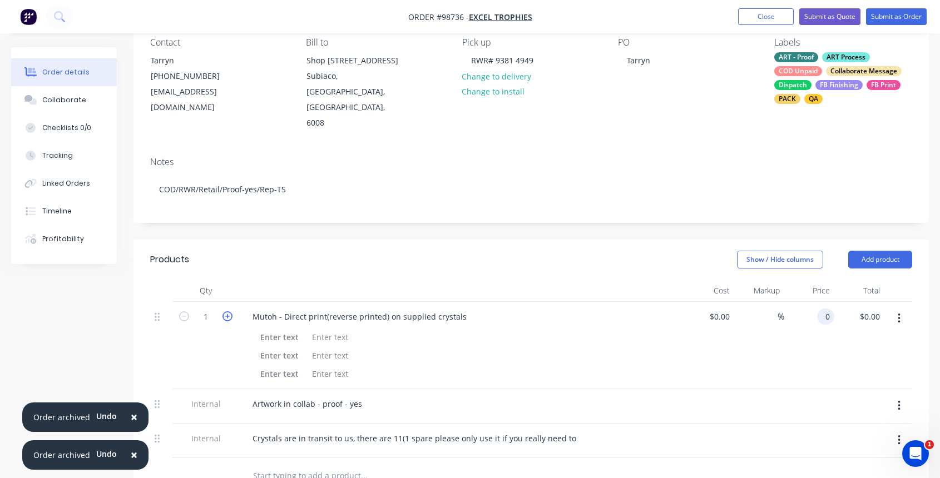
type input "$0.00"
click at [226, 311] on icon "button" at bounding box center [227, 316] width 10 height 10
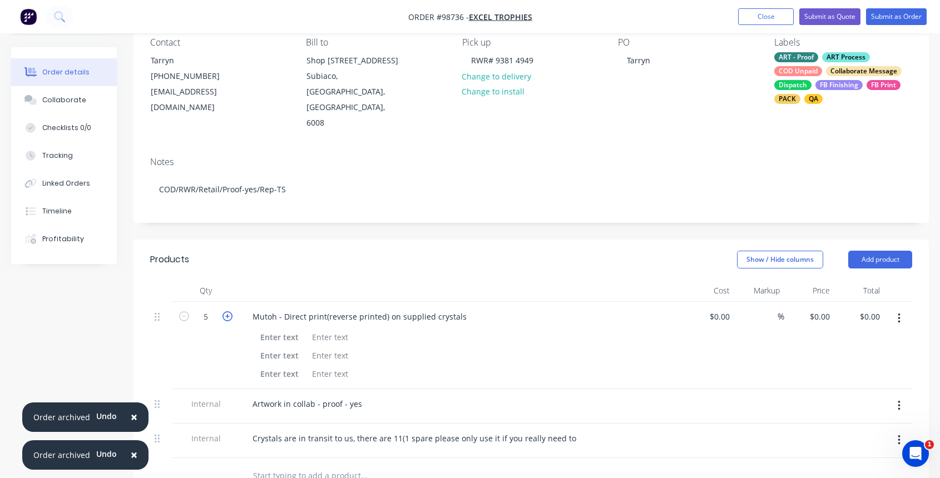
click at [226, 311] on icon "button" at bounding box center [227, 316] width 10 height 10
click at [227, 311] on icon "button" at bounding box center [227, 316] width 10 height 10
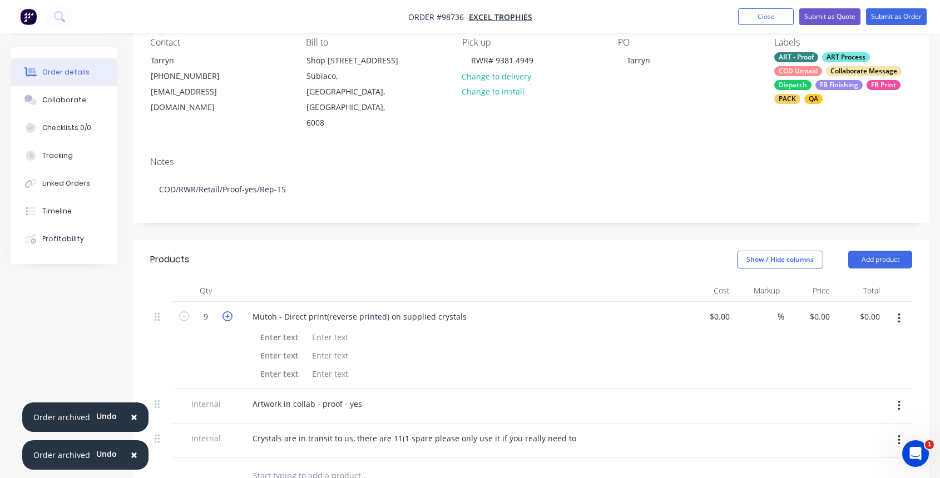
type input "10"
click at [824, 309] on input "0" at bounding box center [822, 317] width 26 height 16
type input "30.50"
type input "0.00"
type input "$30.50"
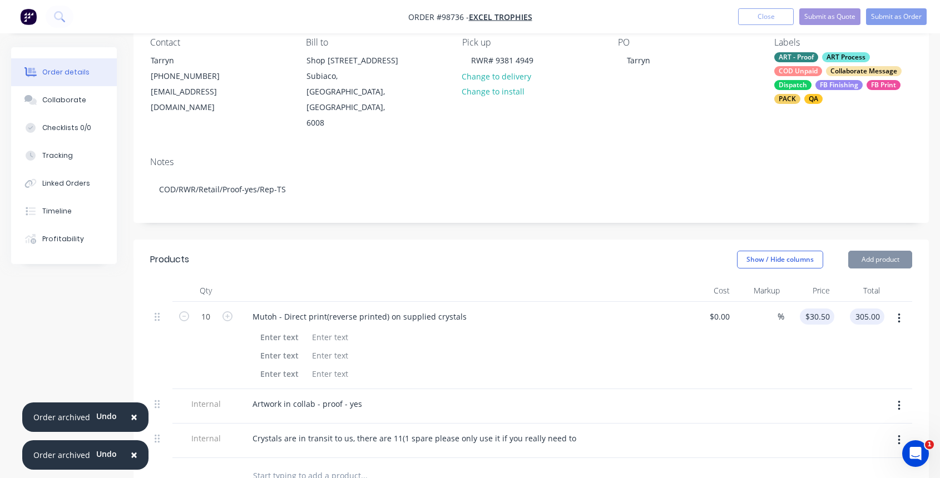
type input "$305.00"
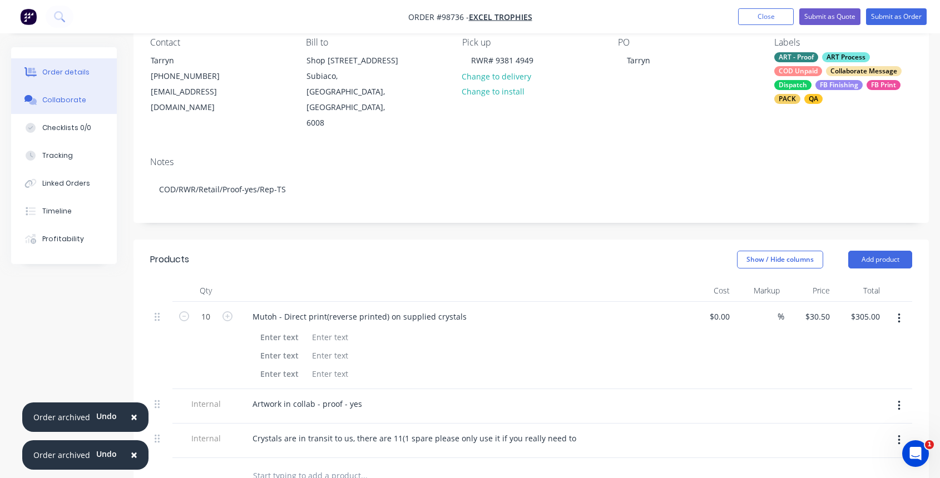
click at [52, 99] on div "Collaborate" at bounding box center [64, 100] width 44 height 10
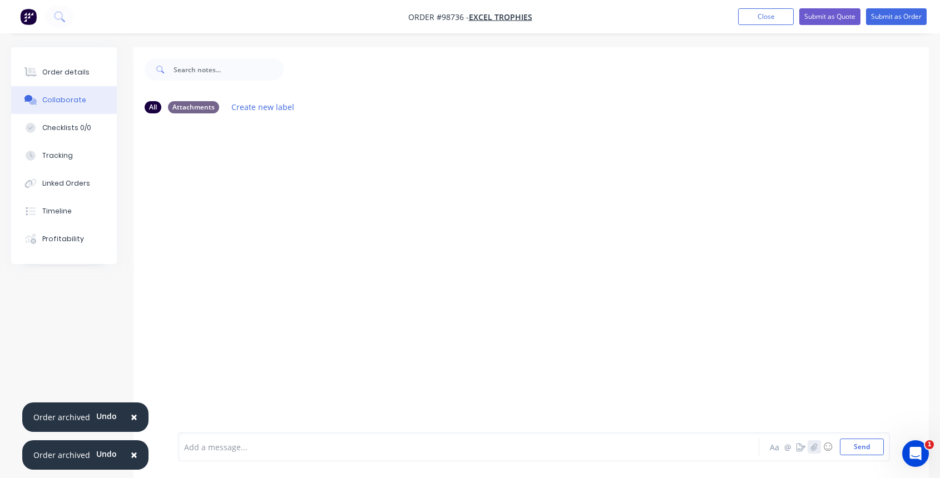
click at [813, 449] on icon "button" at bounding box center [814, 446] width 6 height 7
click at [852, 447] on button "Send" at bounding box center [862, 447] width 44 height 17
click at [67, 78] on button "Order details" at bounding box center [64, 72] width 106 height 28
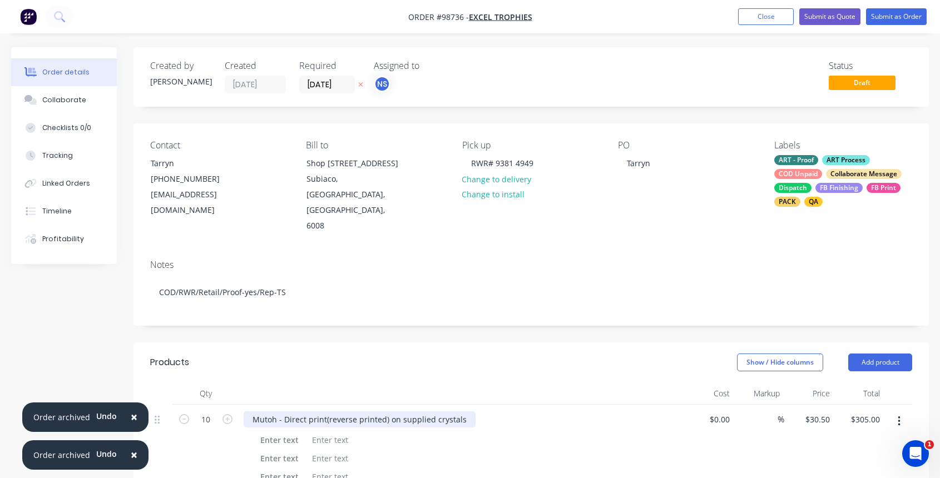
click at [457, 412] on div "Mutoh - Direct print(reverse printed) on supplied crystals" at bounding box center [360, 420] width 232 height 16
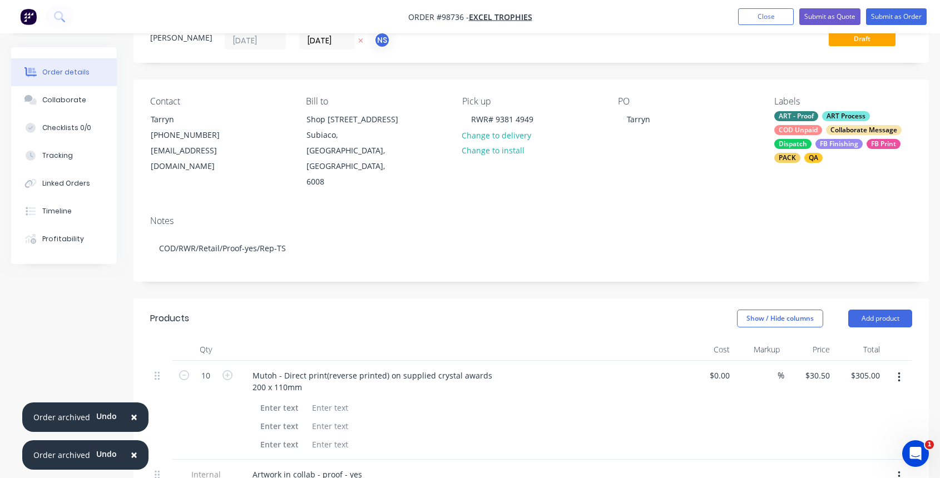
scroll to position [299, 0]
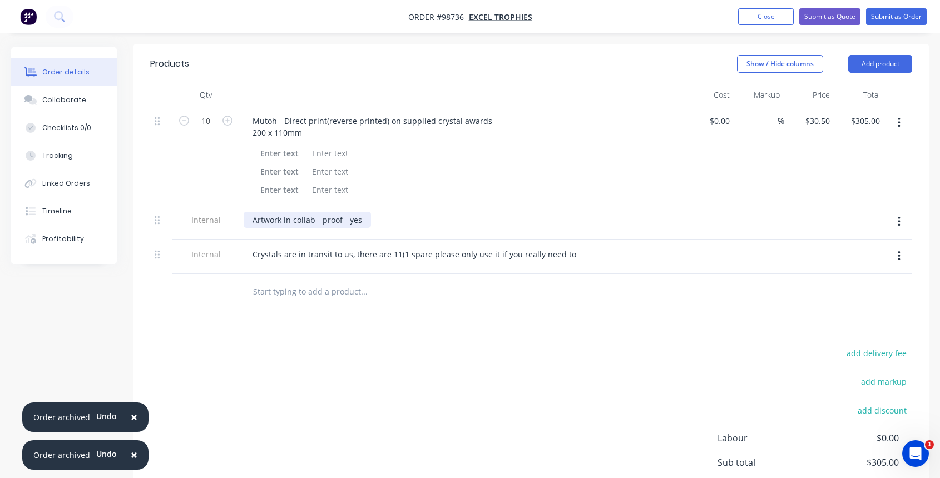
click at [360, 212] on div "Artwork in collab - proof - yes" at bounding box center [307, 220] width 127 height 16
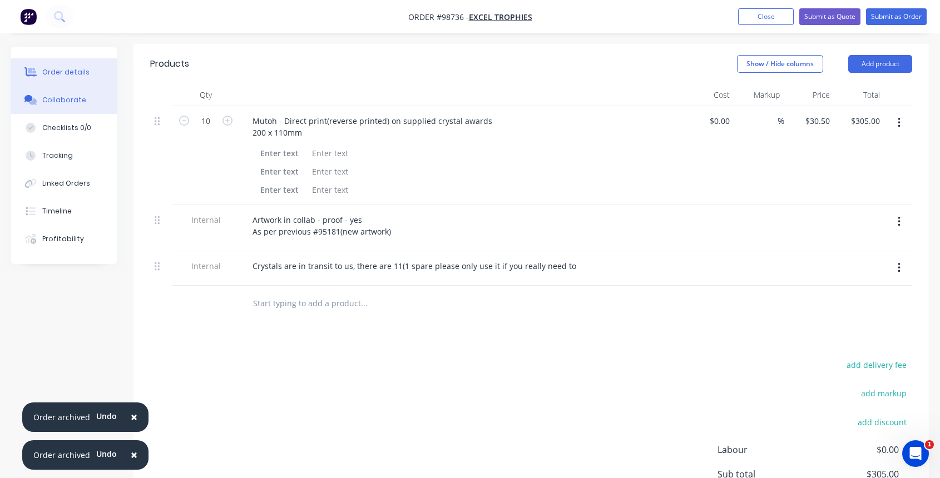
click at [72, 102] on div "Collaborate" at bounding box center [64, 100] width 44 height 10
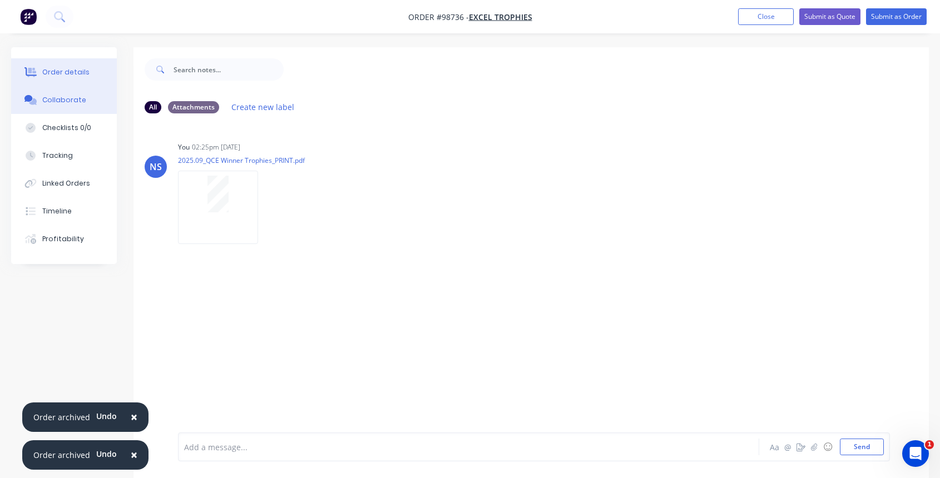
click at [67, 75] on div "Order details" at bounding box center [65, 72] width 47 height 10
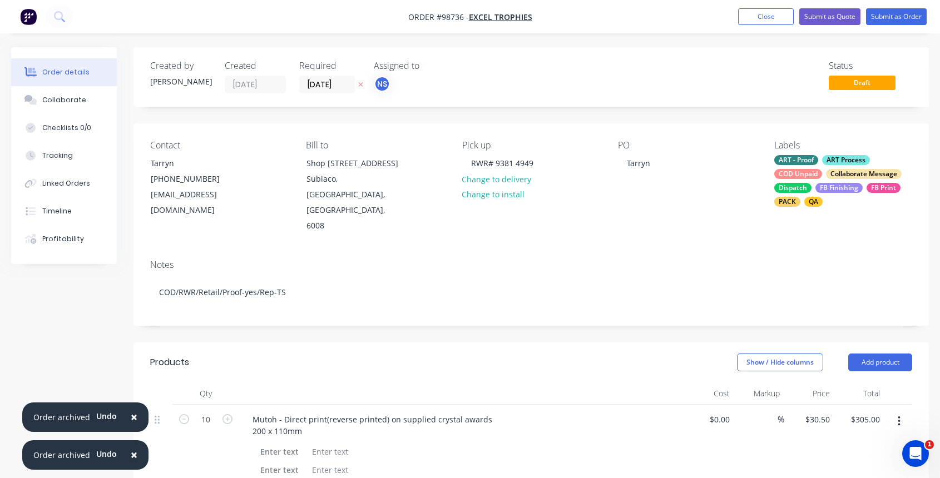
scroll to position [2, 0]
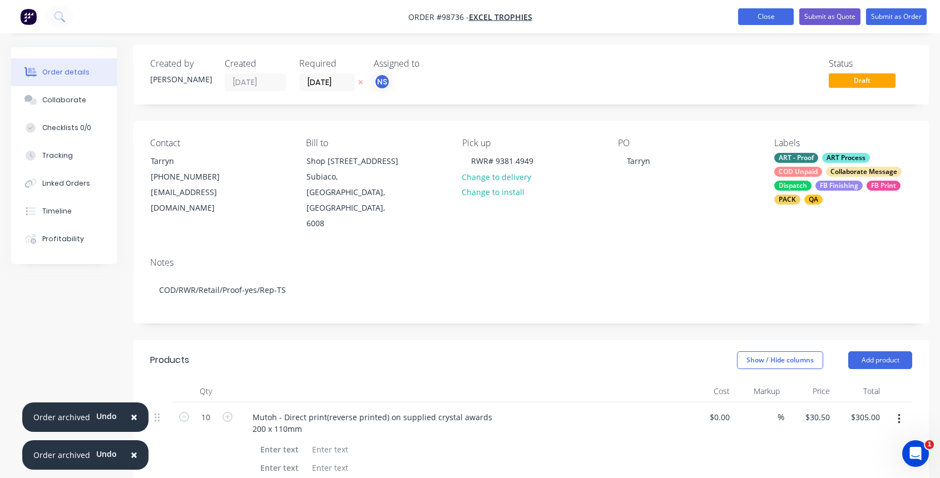
click at [739, 16] on button "Close" at bounding box center [766, 16] width 56 height 17
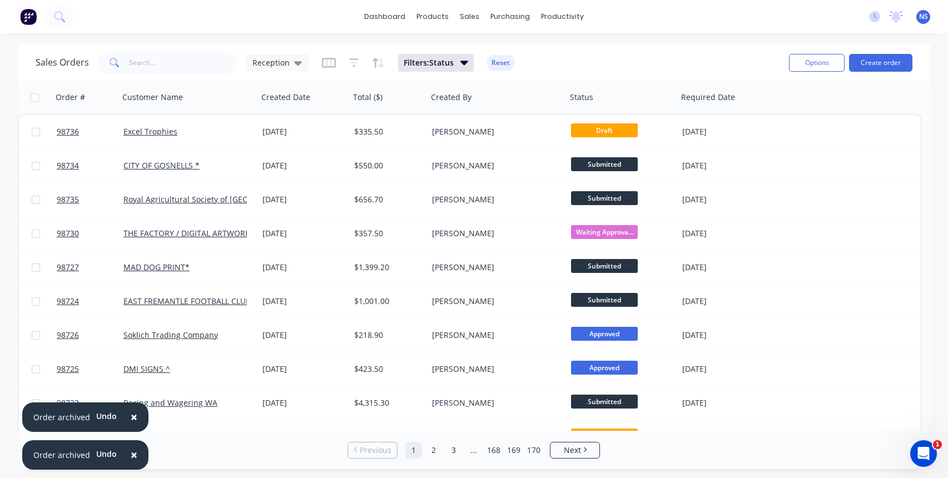
click at [131, 421] on span "×" at bounding box center [134, 417] width 7 height 16
drag, startPoint x: 132, startPoint y: 457, endPoint x: 312, endPoint y: 465, distance: 179.8
click at [133, 457] on span "×" at bounding box center [134, 455] width 7 height 16
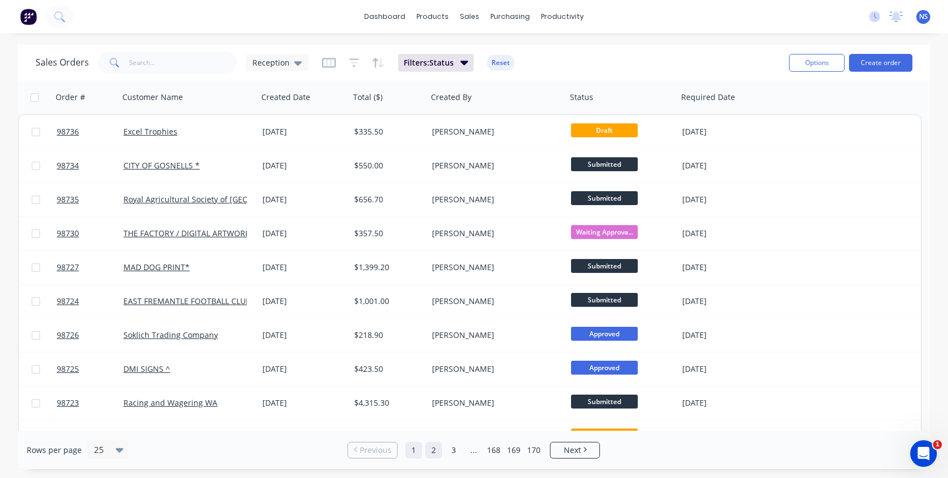
click at [434, 448] on link "2" at bounding box center [433, 450] width 17 height 17
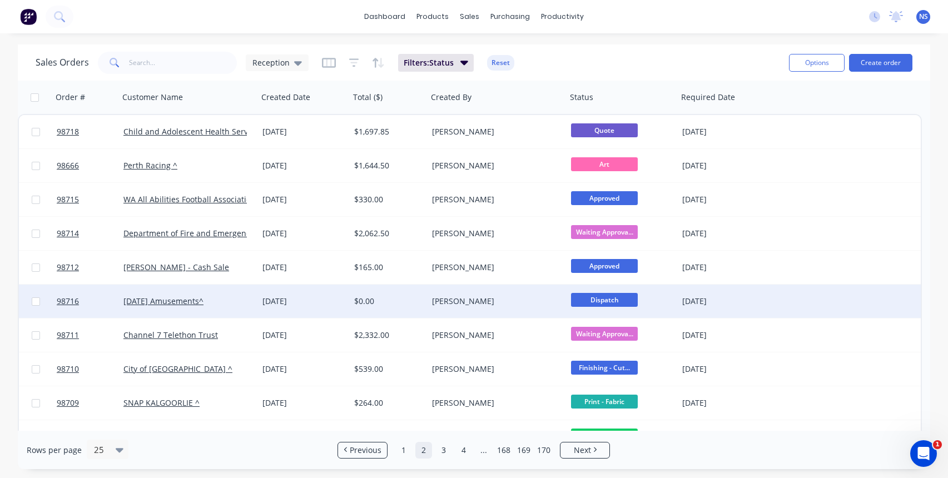
click at [235, 305] on div "[DATE] Amusements^" at bounding box center [184, 301] width 123 height 11
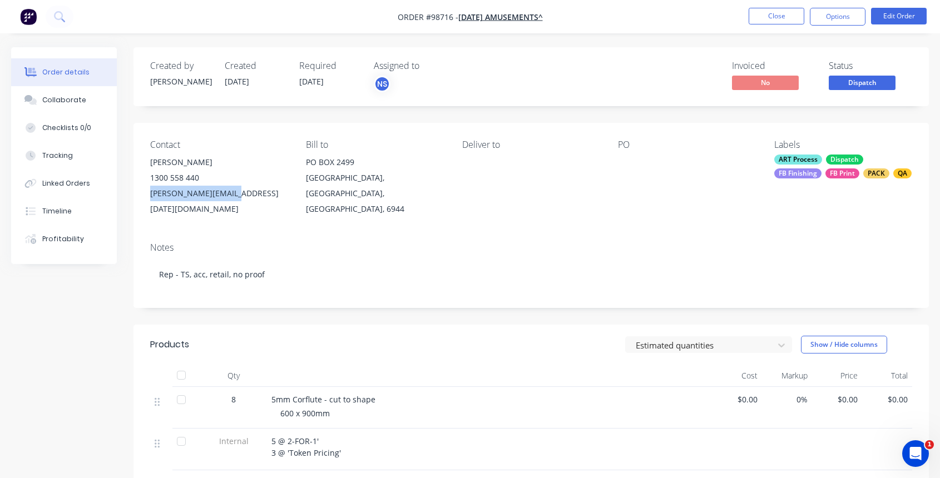
drag, startPoint x: 151, startPoint y: 196, endPoint x: 222, endPoint y: 194, distance: 71.2
click at [222, 194] on div "[PERSON_NAME][EMAIL_ADDRESS][DATE][DOMAIN_NAME]" at bounding box center [219, 201] width 138 height 31
copy div "[PERSON_NAME][EMAIL_ADDRESS][DATE][DOMAIN_NAME]"
click at [759, 13] on button "Close" at bounding box center [777, 16] width 56 height 17
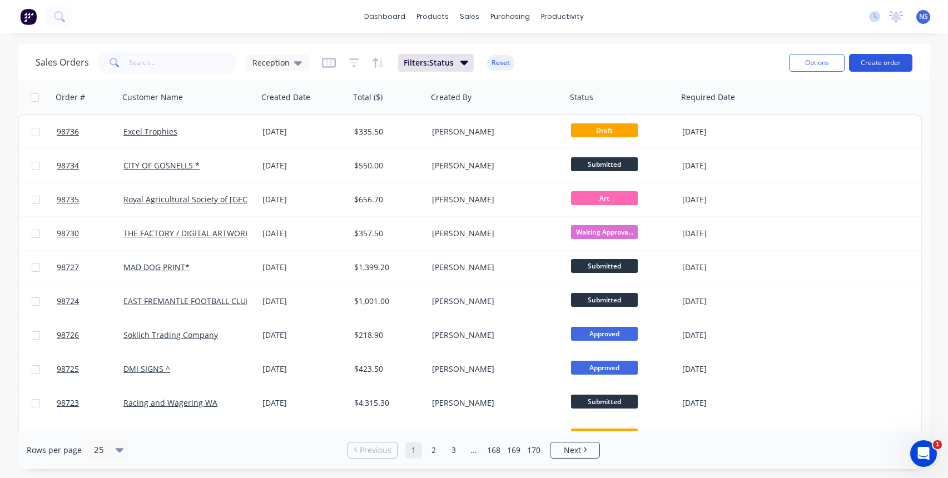
click at [875, 61] on button "Create order" at bounding box center [880, 63] width 63 height 18
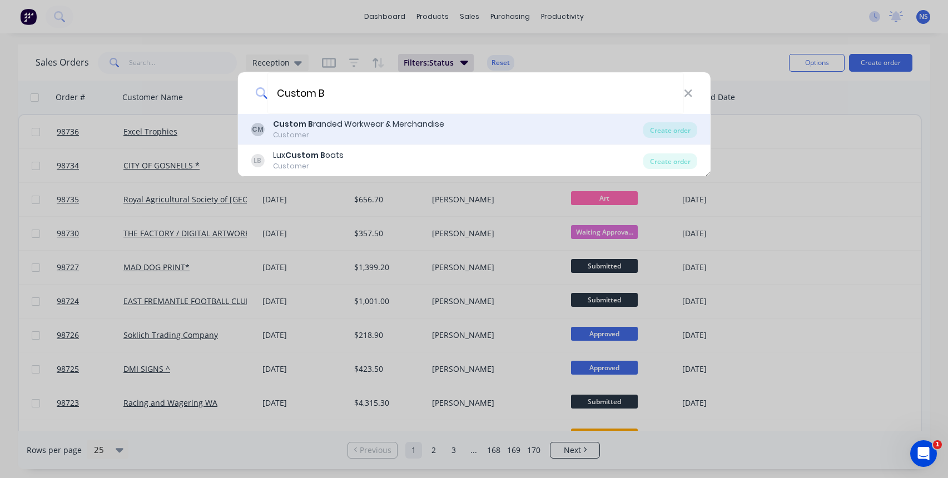
type input "Custom B"
click at [355, 127] on div "Custom B randed Workwear & Merchandise" at bounding box center [358, 124] width 171 height 12
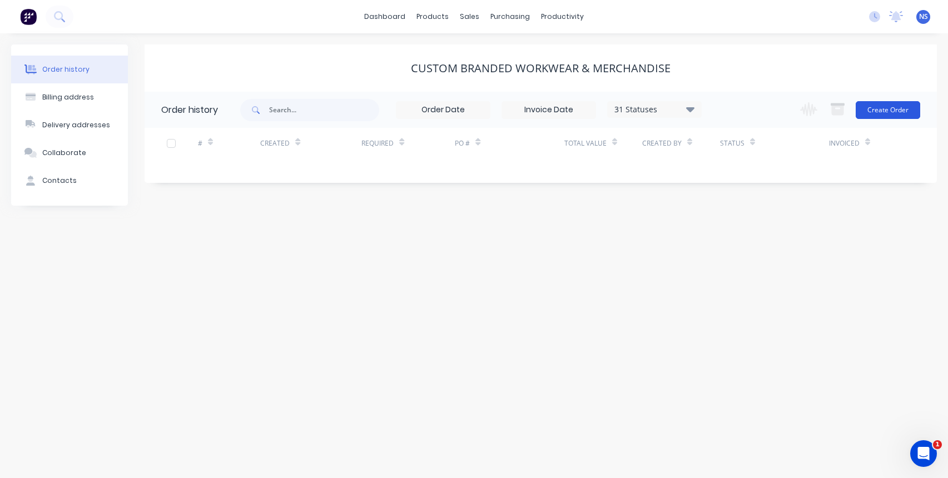
click at [876, 116] on button "Create Order" at bounding box center [888, 110] width 65 height 18
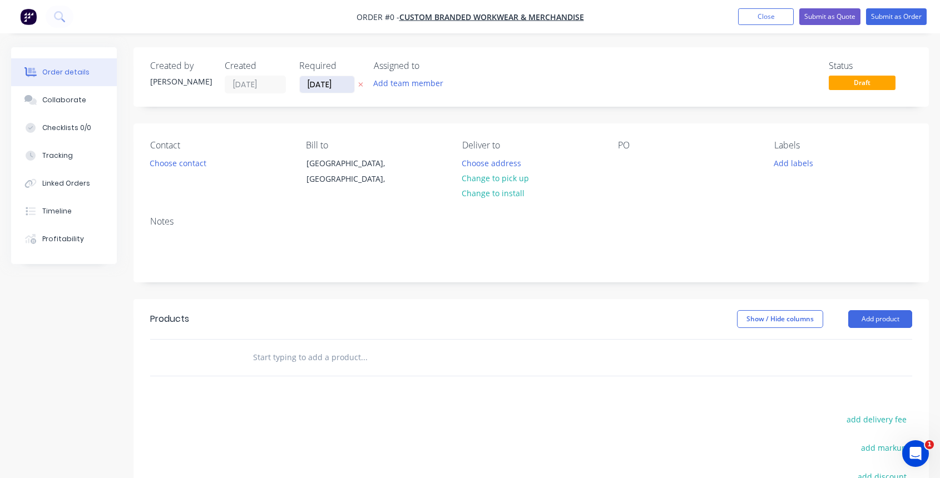
click at [322, 83] on input "[DATE]" at bounding box center [327, 84] width 54 height 17
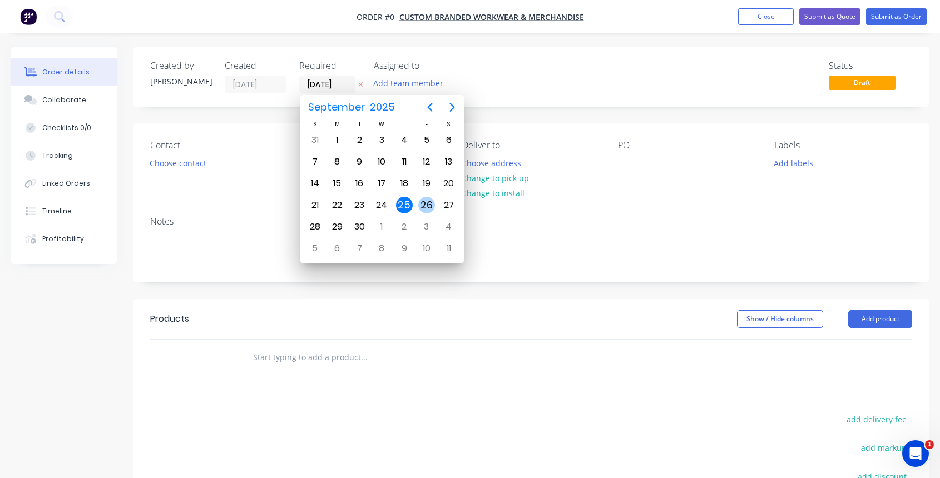
click at [423, 201] on div "26" at bounding box center [426, 205] width 17 height 17
type input "[DATE]"
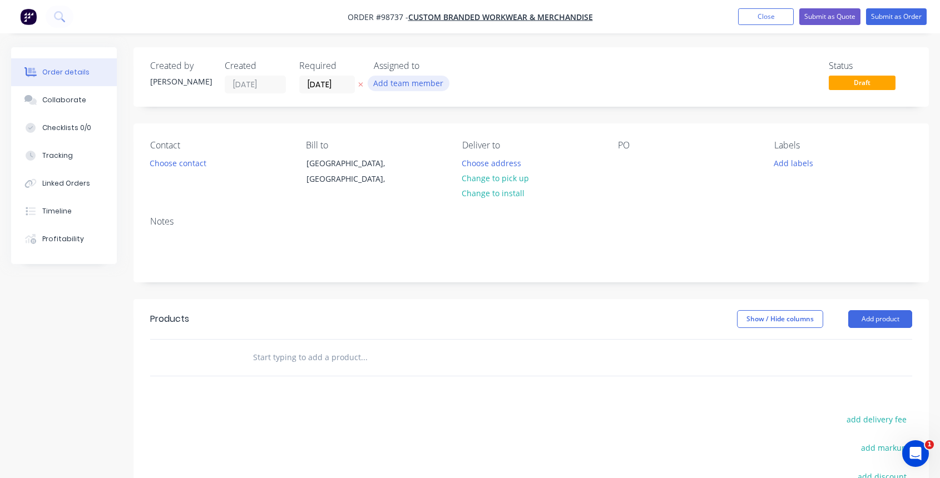
click at [403, 85] on button "Add team member" at bounding box center [409, 83] width 82 height 15
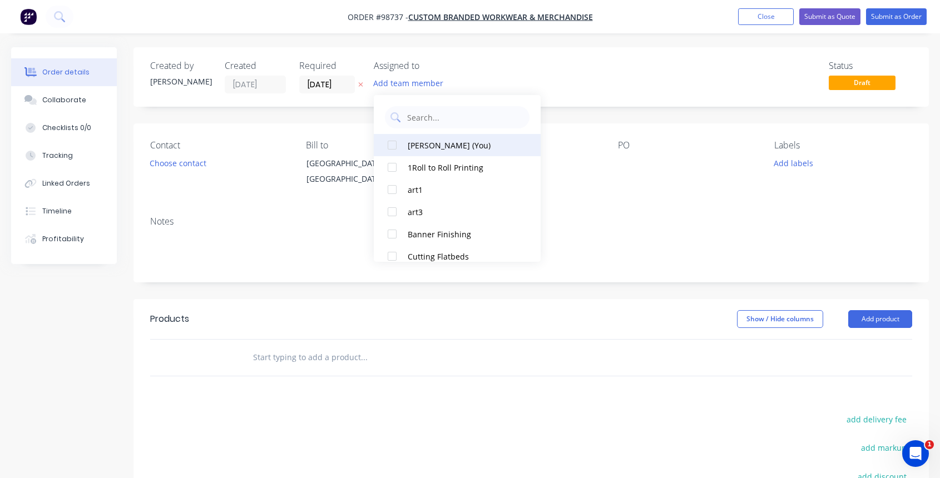
click at [394, 146] on div at bounding box center [392, 145] width 22 height 22
click at [196, 164] on button "Choose contact" at bounding box center [178, 162] width 68 height 15
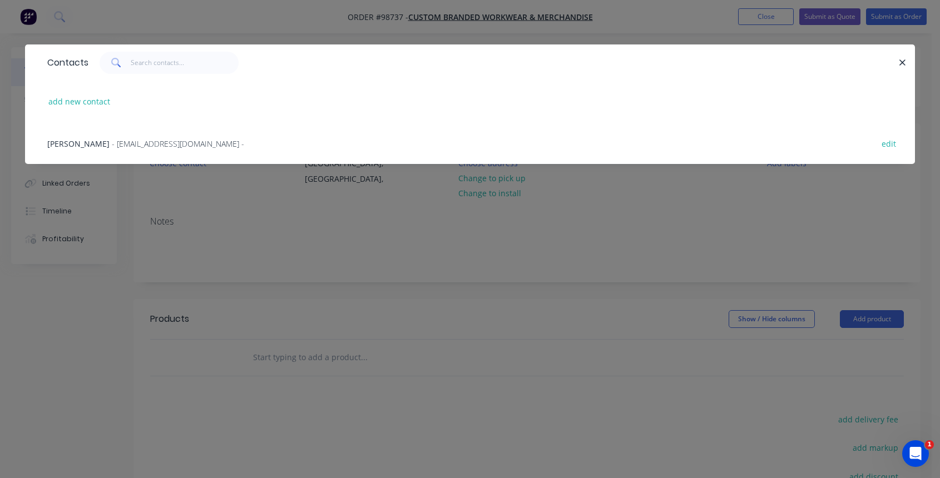
click at [168, 142] on span "- [EMAIL_ADDRESS][DOMAIN_NAME] -" at bounding box center [178, 143] width 132 height 11
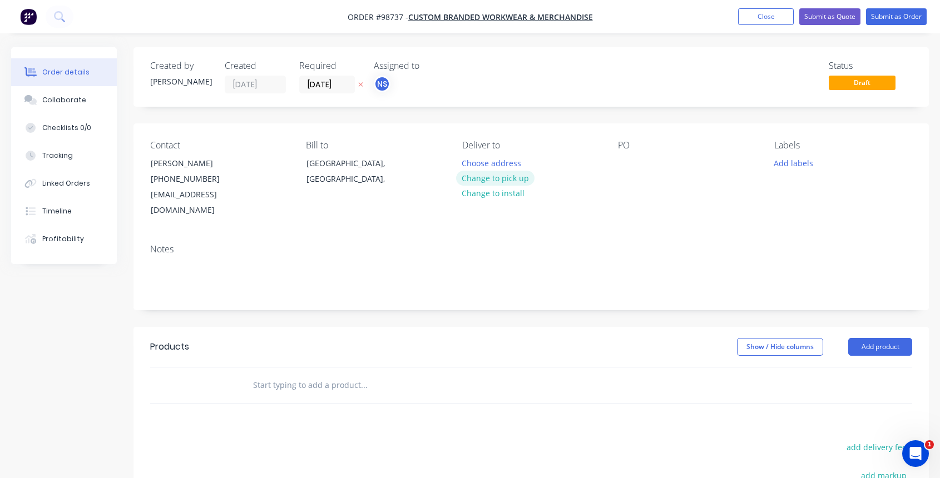
click at [489, 177] on button "Change to pick up" at bounding box center [495, 178] width 79 height 15
click at [469, 167] on div at bounding box center [471, 163] width 18 height 16
click at [627, 162] on div at bounding box center [627, 163] width 18 height 16
click at [789, 165] on button "Add labels" at bounding box center [792, 162] width 51 height 15
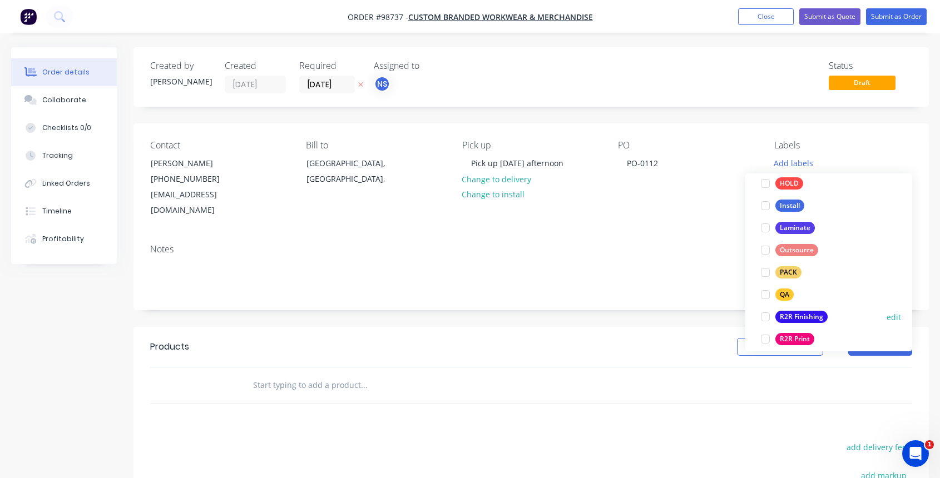
scroll to position [230, 0]
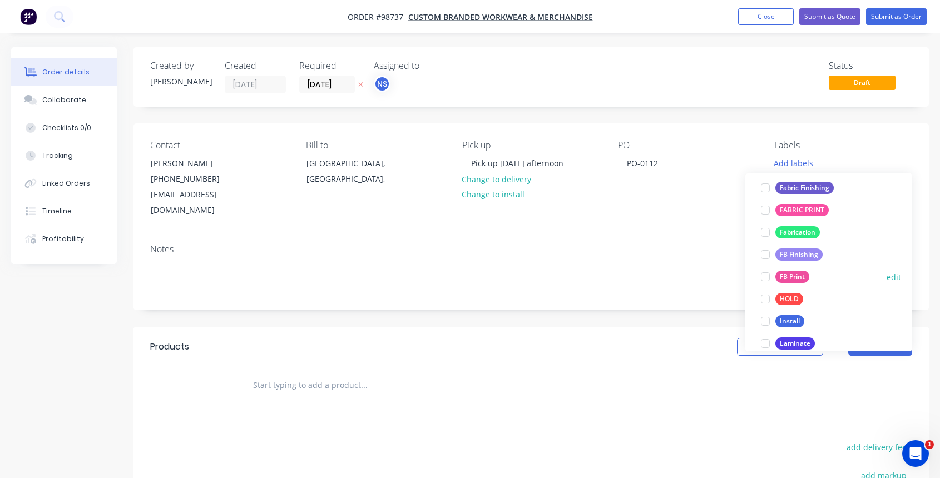
click at [766, 275] on div at bounding box center [765, 277] width 22 height 22
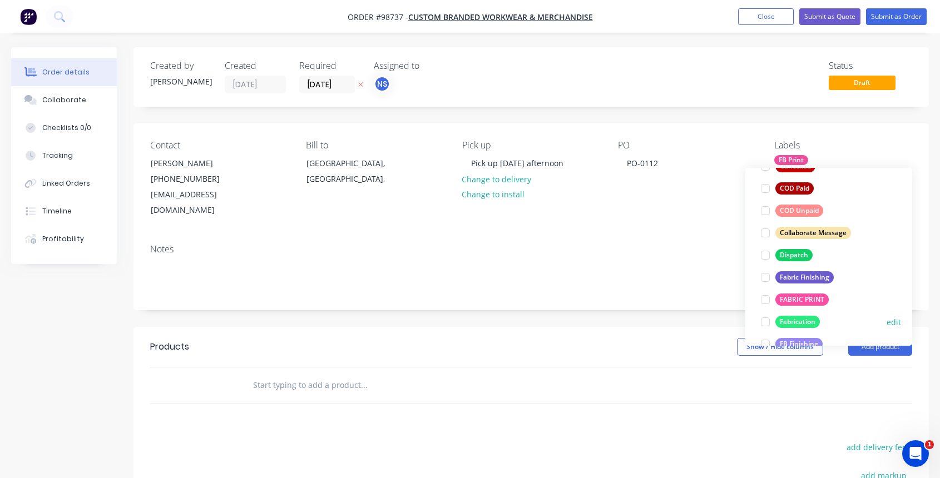
scroll to position [172, 0]
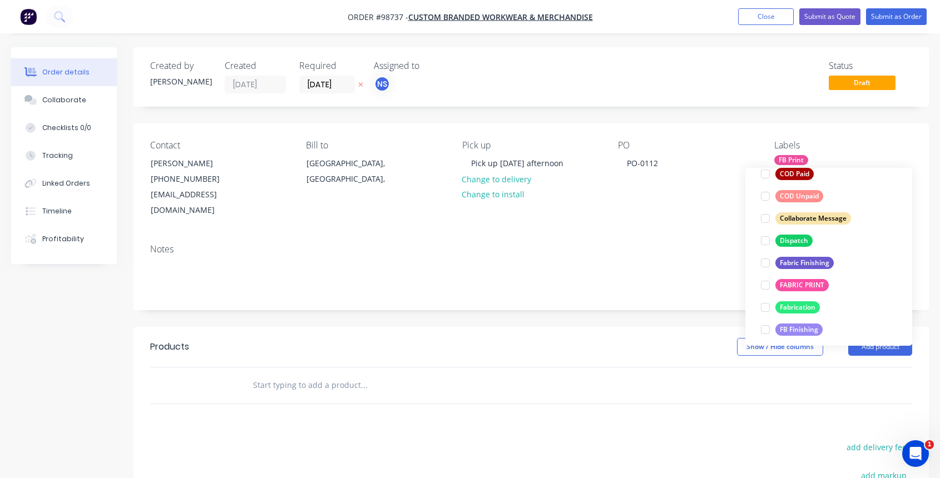
click at [765, 328] on div at bounding box center [765, 330] width 22 height 22
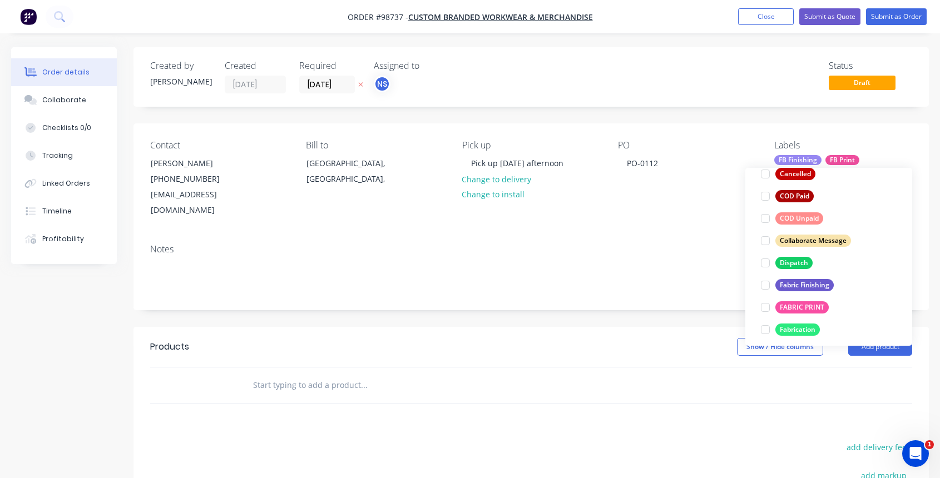
scroll to position [0, 0]
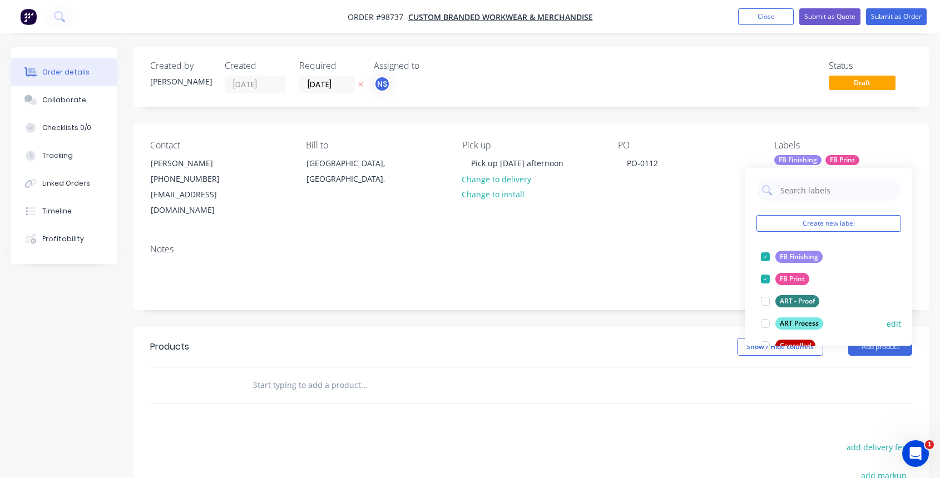
click at [766, 325] on div at bounding box center [765, 324] width 22 height 22
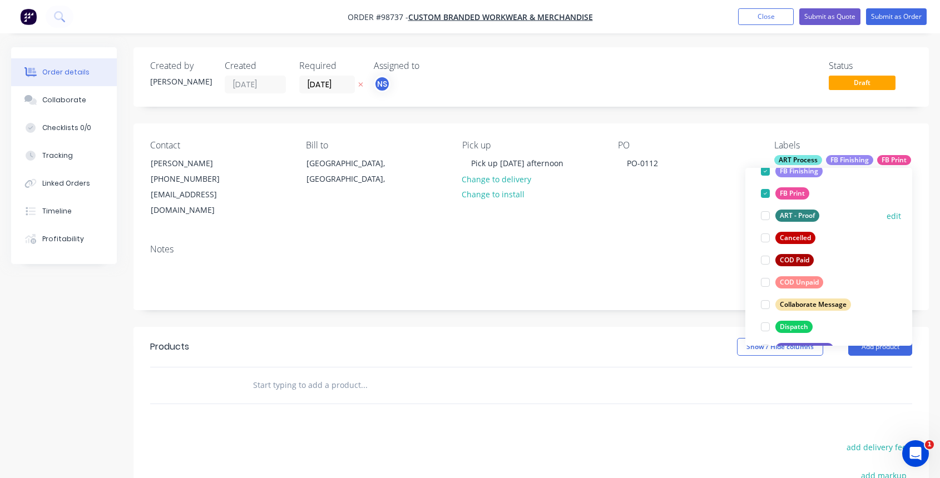
scroll to position [143, 0]
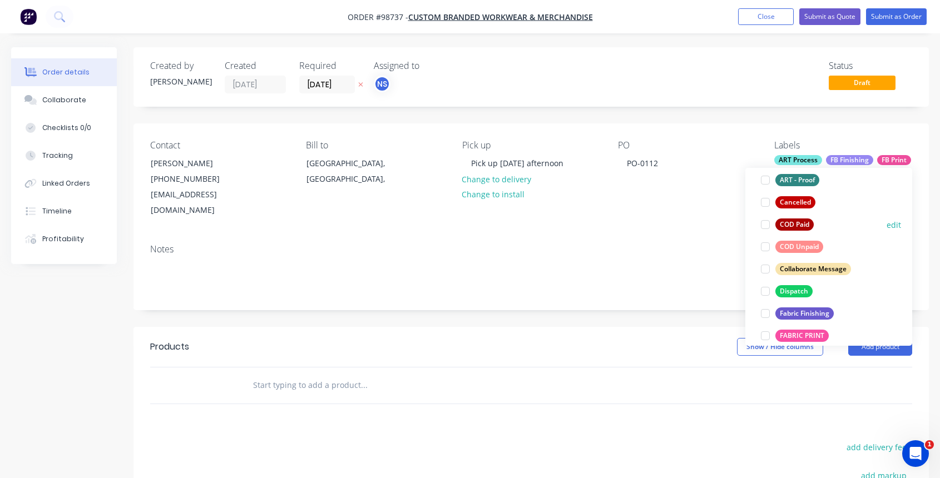
drag, startPoint x: 766, startPoint y: 223, endPoint x: 767, endPoint y: 229, distance: 5.7
click at [765, 223] on div at bounding box center [765, 225] width 22 height 22
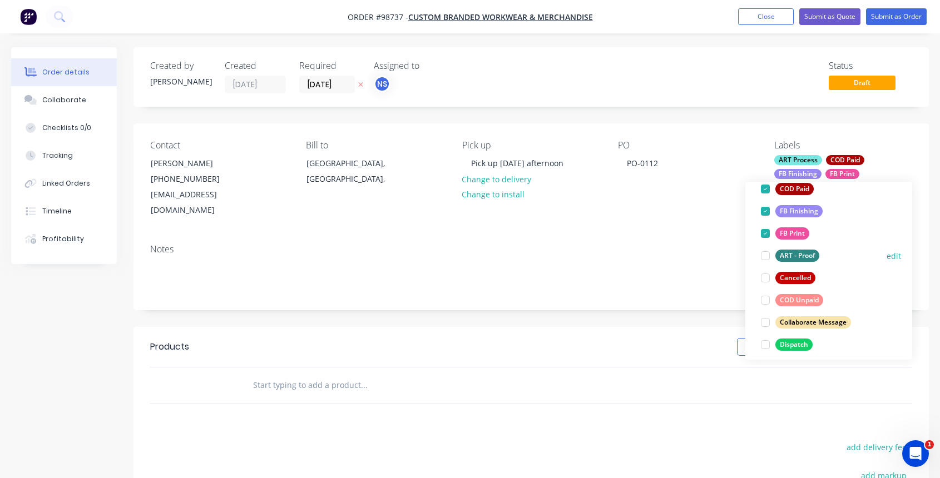
scroll to position [154, 0]
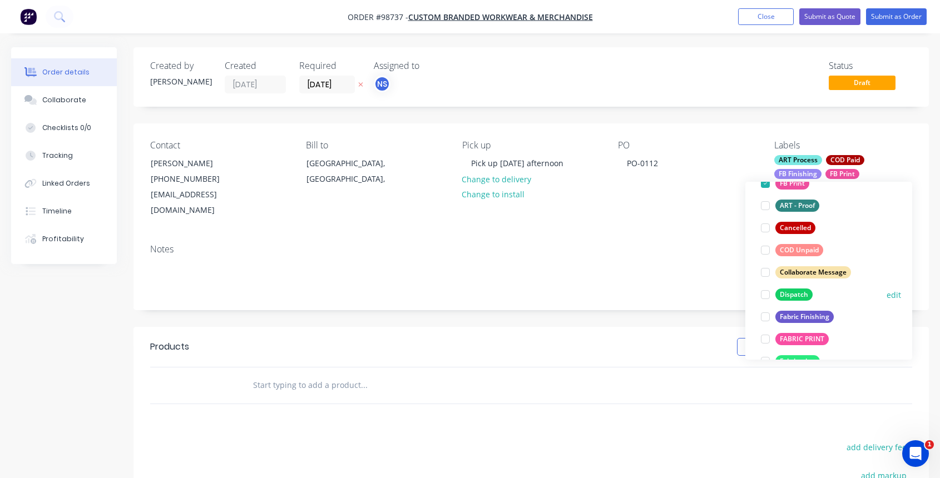
click at [766, 292] on div at bounding box center [765, 295] width 22 height 22
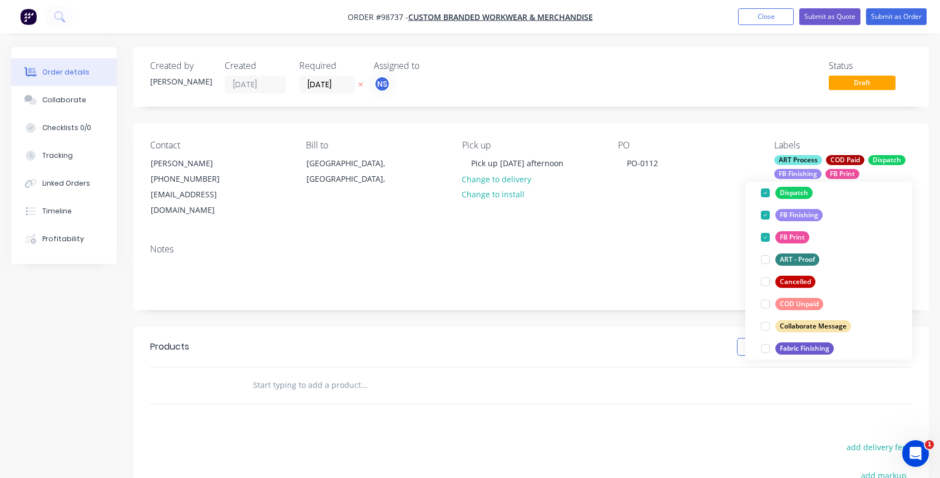
scroll to position [230, 0]
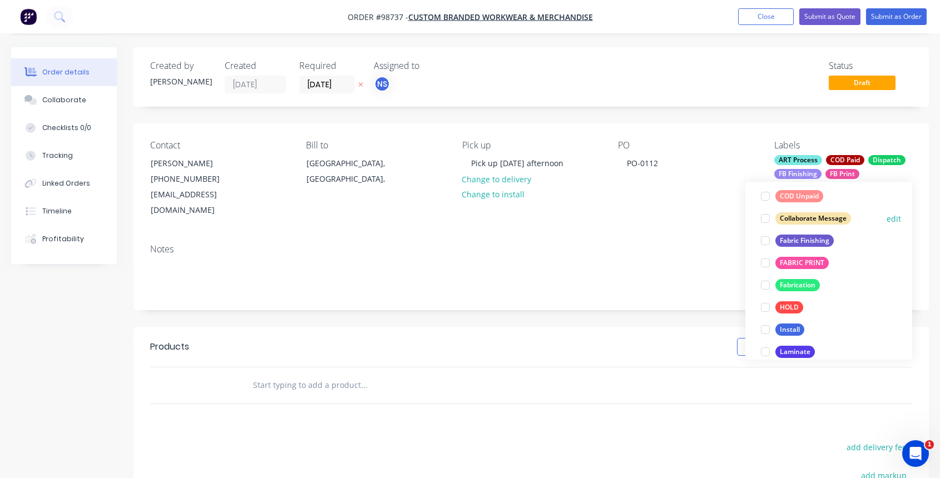
click at [765, 219] on div at bounding box center [765, 218] width 22 height 22
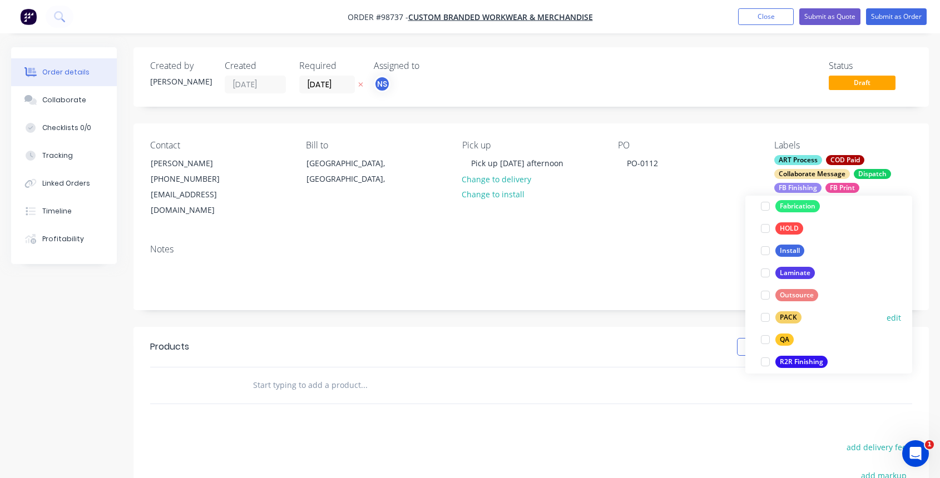
click at [767, 319] on div at bounding box center [765, 317] width 22 height 22
click at [767, 316] on div at bounding box center [765, 316] width 22 height 22
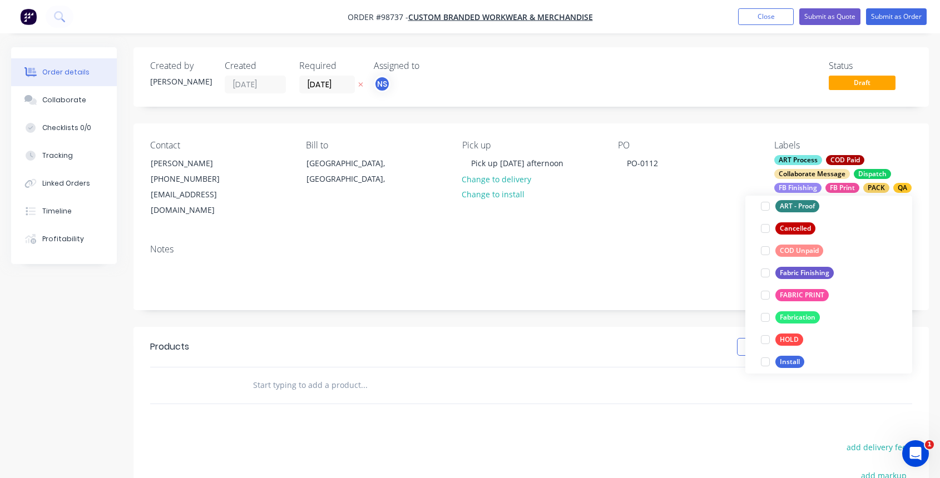
scroll to position [534, 0]
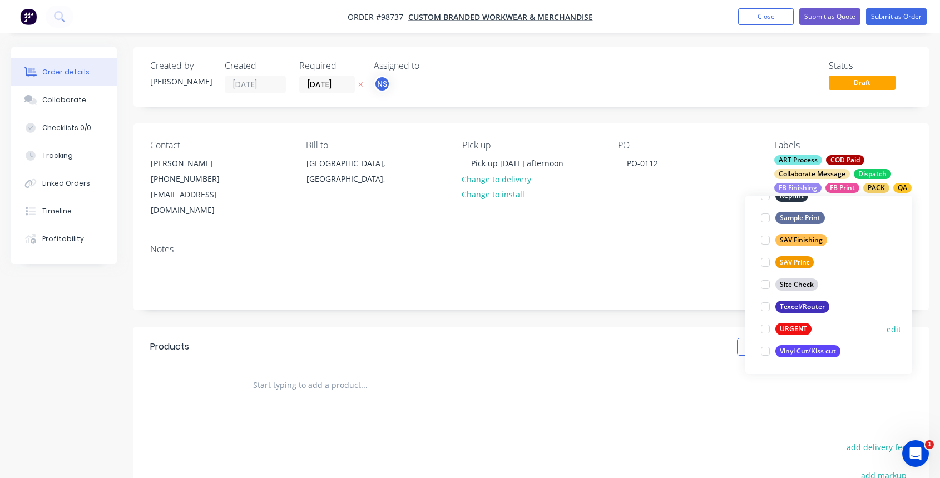
click at [766, 330] on div at bounding box center [765, 329] width 22 height 22
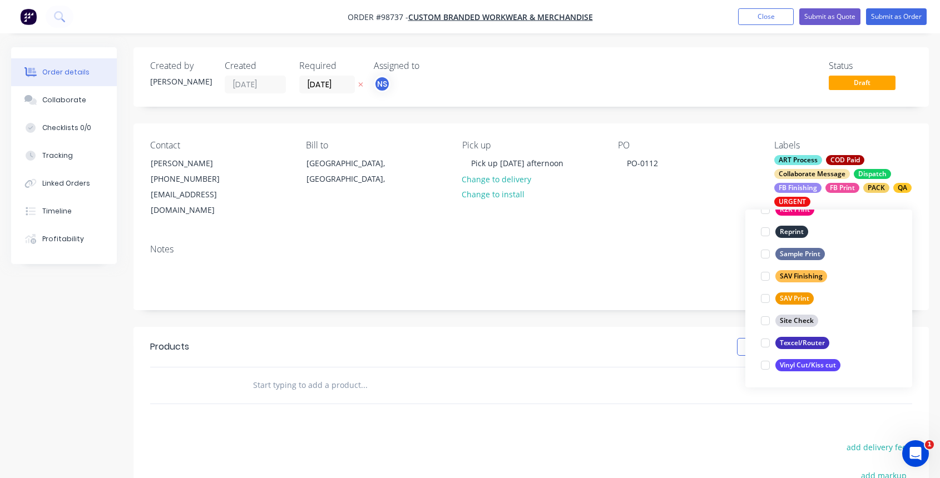
scroll to position [133, 0]
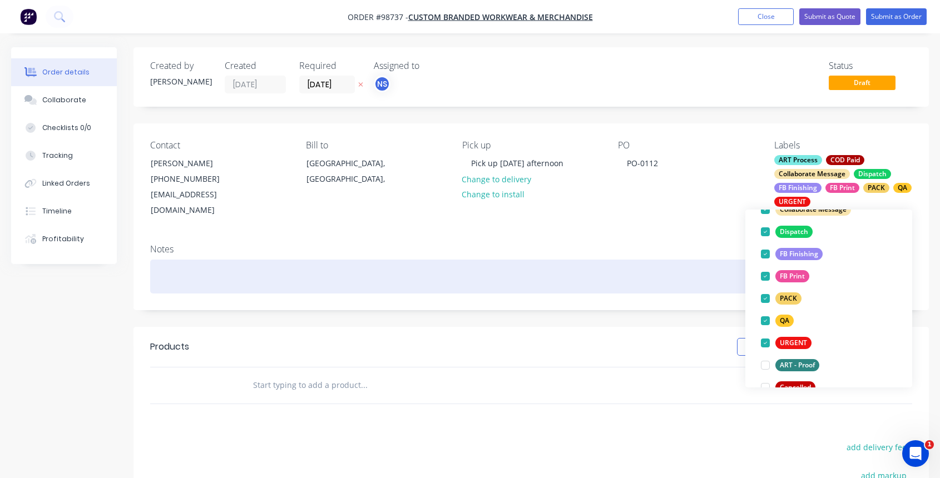
drag, startPoint x: 256, startPoint y: 263, endPoint x: 270, endPoint y: 262, distance: 14.5
click at [256, 263] on div at bounding box center [531, 277] width 762 height 34
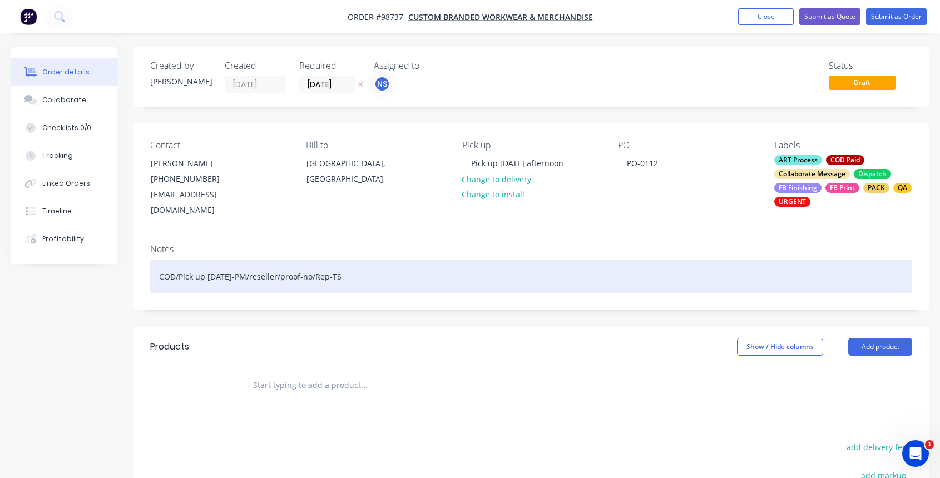
click at [158, 263] on div "COD/Pick up [DATE]-PM/reseller/proof-no/Rep-TS" at bounding box center [531, 277] width 762 height 34
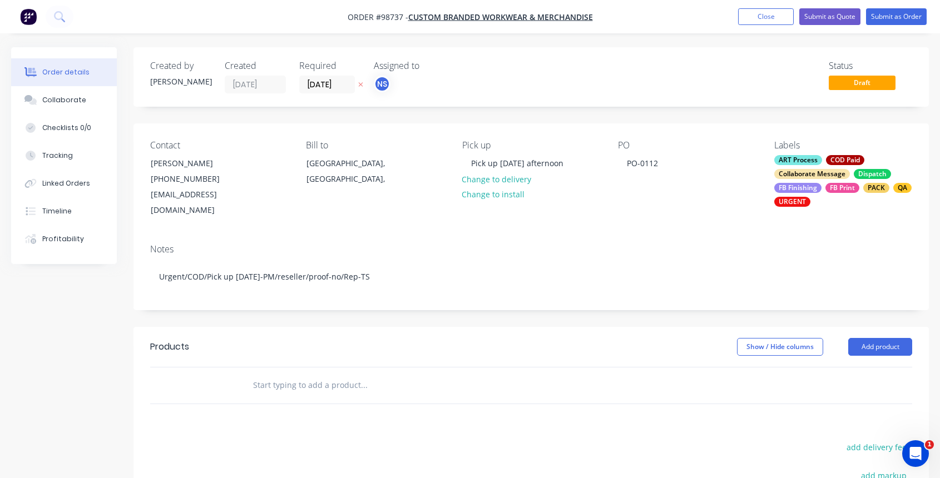
click at [264, 374] on input "text" at bounding box center [363, 385] width 222 height 22
click at [259, 374] on input "ppull u" at bounding box center [363, 385] width 222 height 22
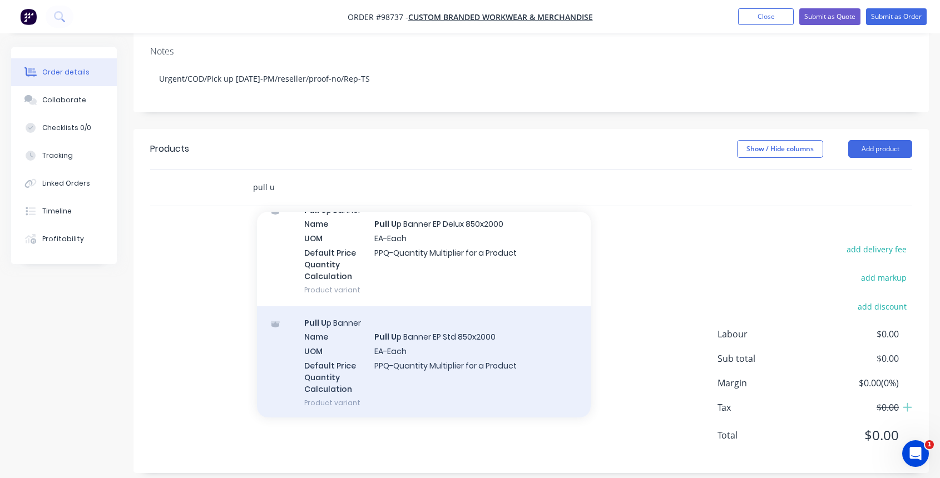
scroll to position [630, 0]
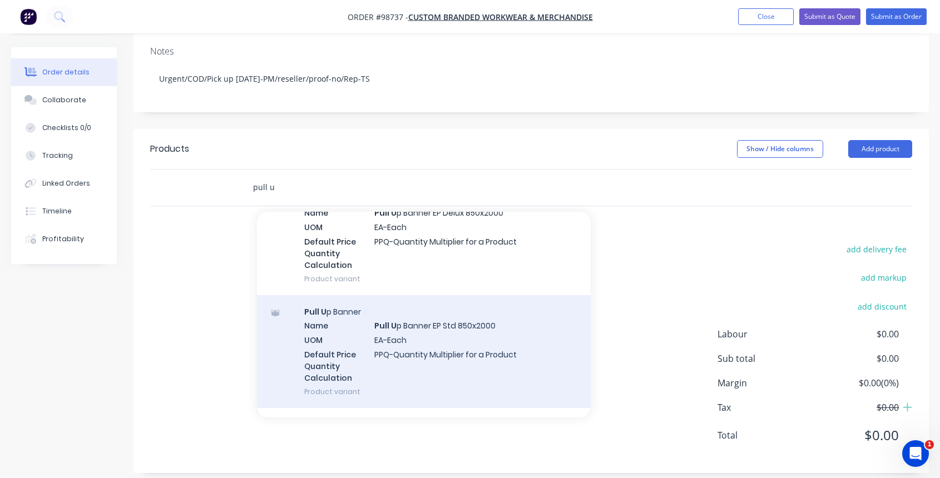
type input "pull u"
click at [459, 337] on div "Pull U p Banner Name Pull U p Banner EP Std 850x2000 UOM EA-Each Default Price …" at bounding box center [424, 351] width 334 height 113
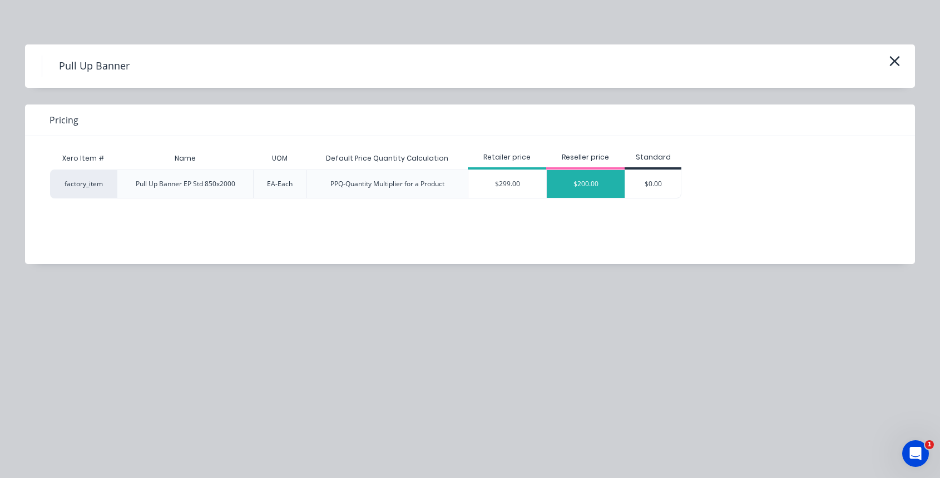
click at [605, 181] on div "$200.00" at bounding box center [586, 184] width 78 height 28
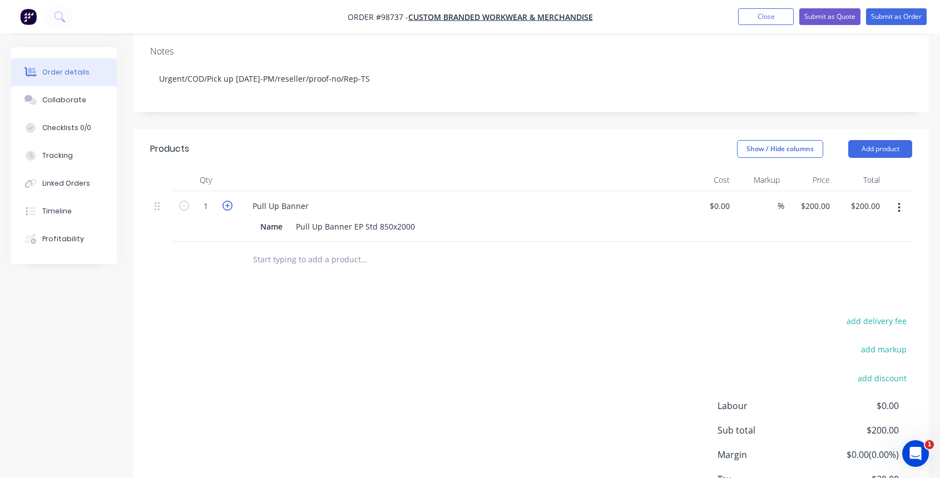
click at [227, 201] on icon "button" at bounding box center [227, 206] width 10 height 10
type input "2"
type input "$400.00"
click at [813, 198] on div "200 $200.00" at bounding box center [814, 206] width 39 height 16
type input "$220.00"
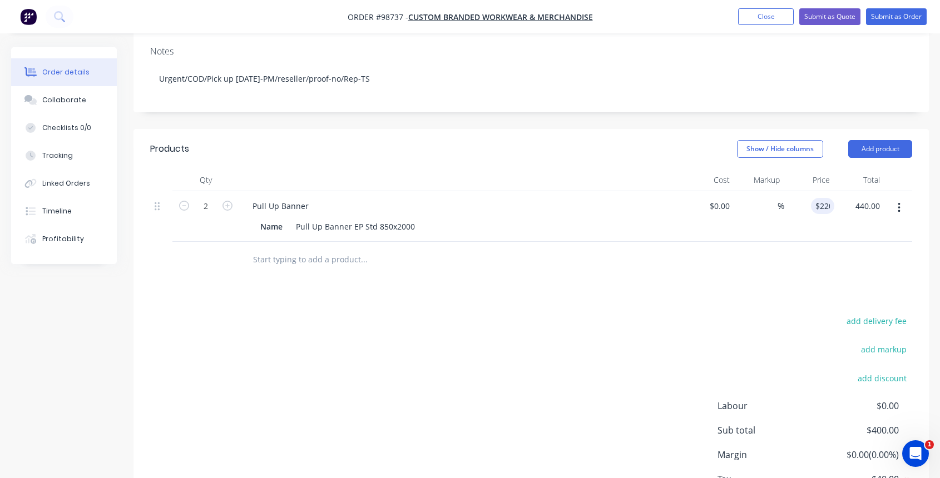
type input "$440.00"
click at [415, 219] on div "Pull Up Banner EP Std 850x2000" at bounding box center [355, 227] width 128 height 16
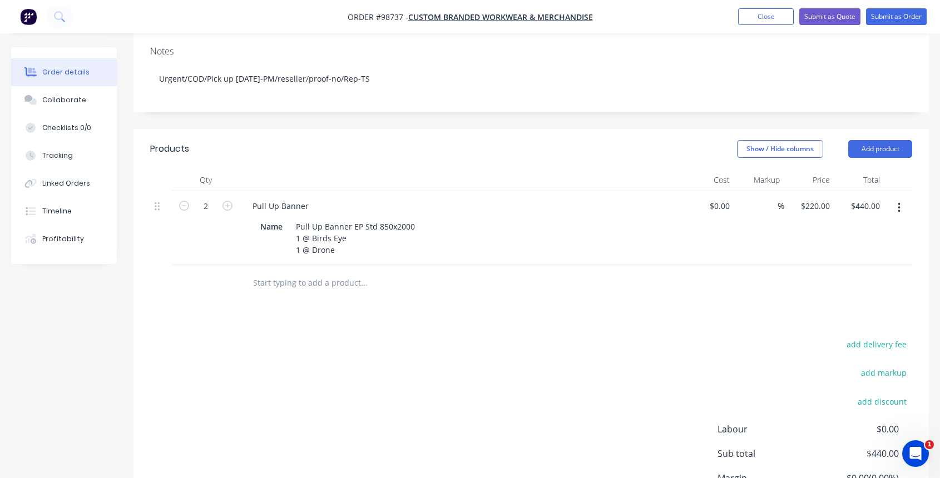
click at [319, 274] on input "text" at bounding box center [363, 283] width 222 height 22
click at [887, 140] on button "Add product" at bounding box center [880, 149] width 64 height 18
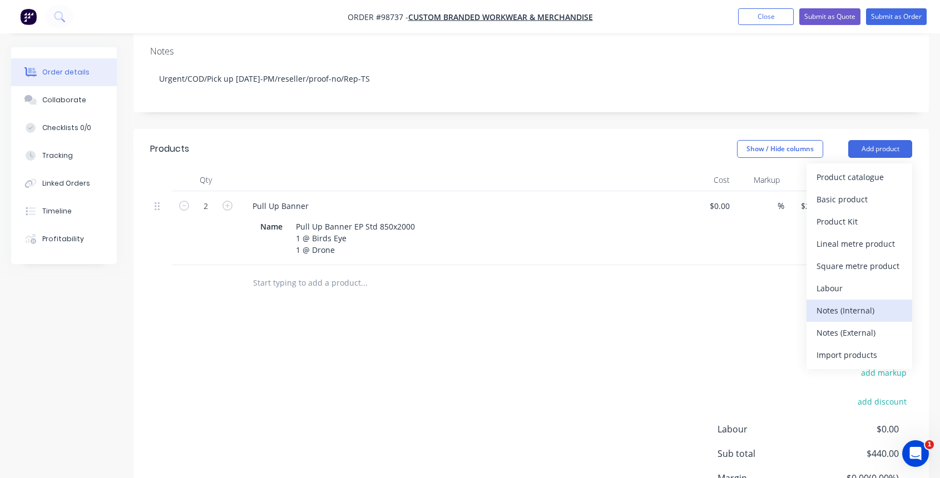
click at [865, 303] on div "Notes (Internal)" at bounding box center [859, 311] width 86 height 16
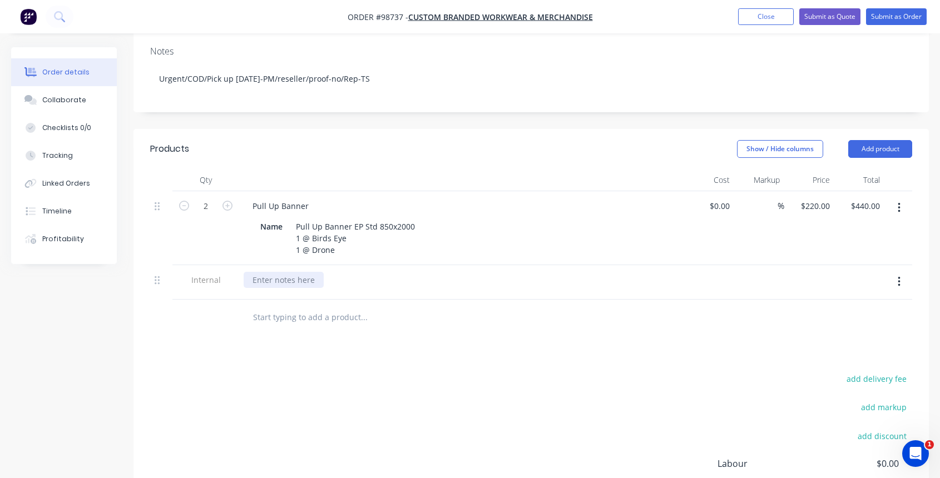
click at [283, 272] on div at bounding box center [284, 280] width 80 height 16
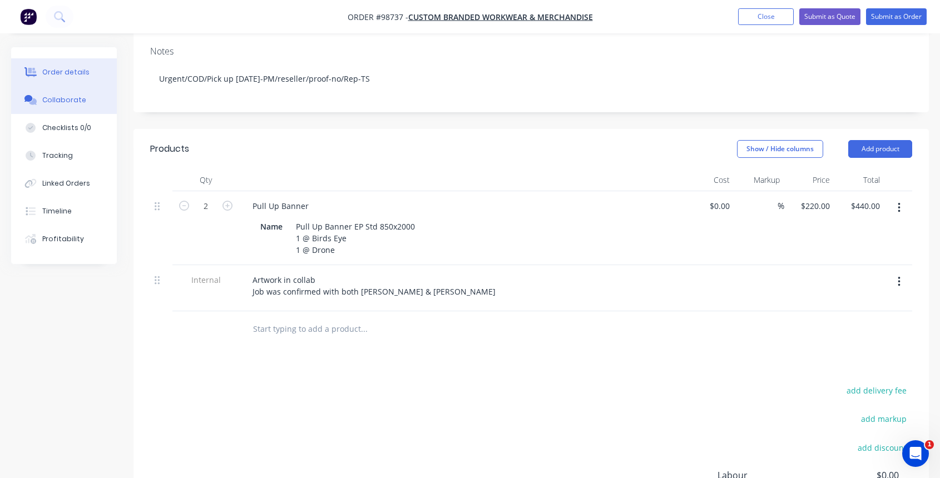
click at [68, 100] on div "Collaborate" at bounding box center [64, 100] width 44 height 10
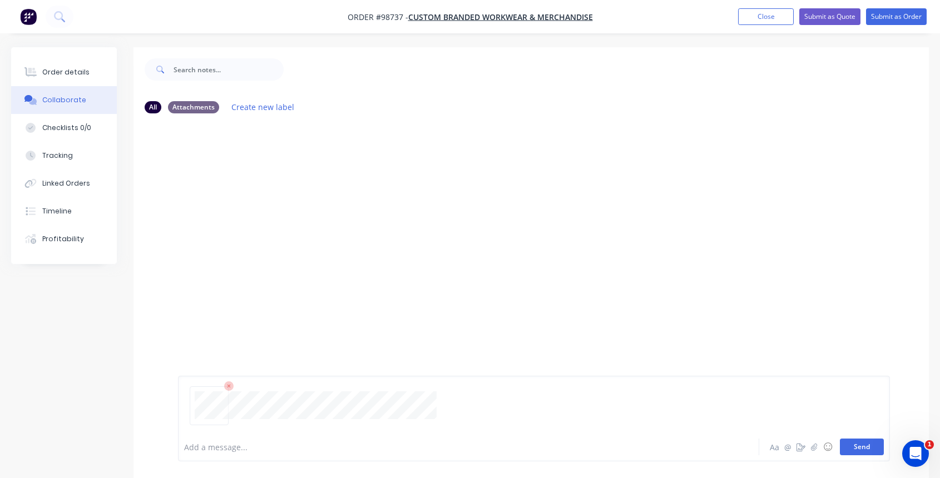
click at [848, 445] on button "Send" at bounding box center [862, 447] width 44 height 17
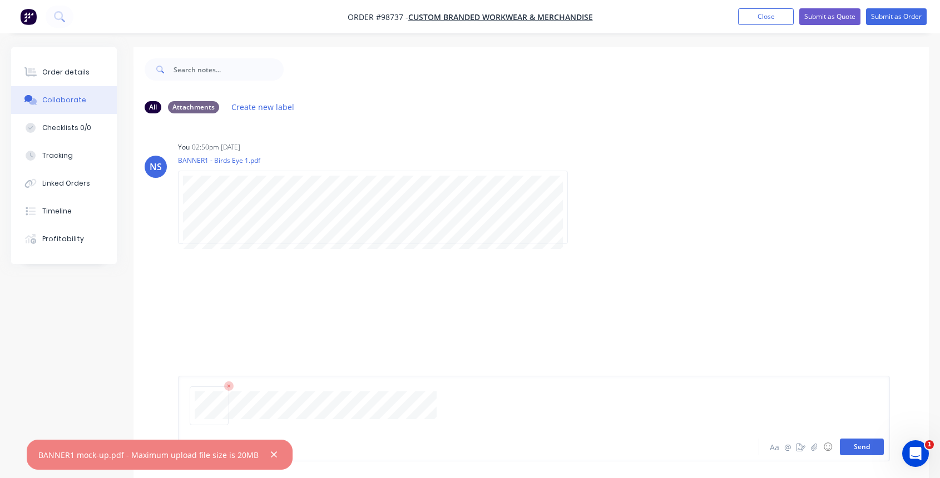
click at [848, 442] on button "Send" at bounding box center [862, 447] width 44 height 17
click at [267, 453] on button "button" at bounding box center [274, 455] width 14 height 14
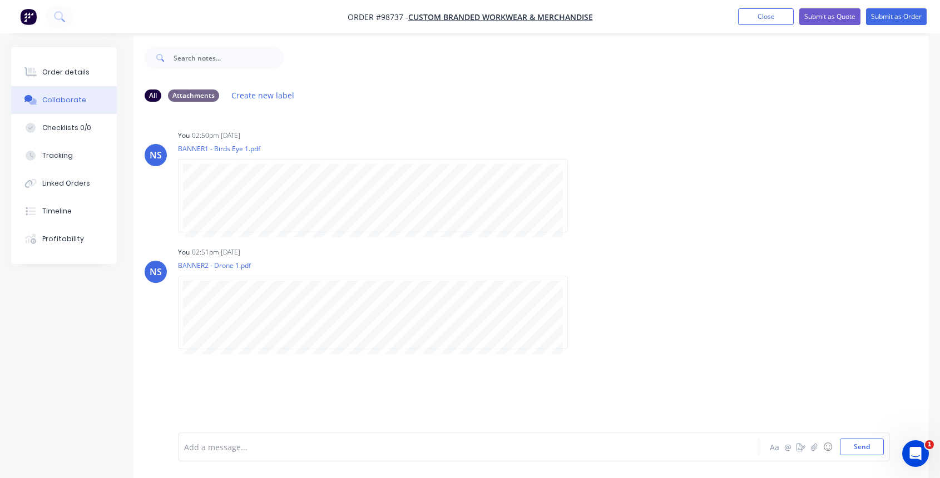
scroll to position [17, 0]
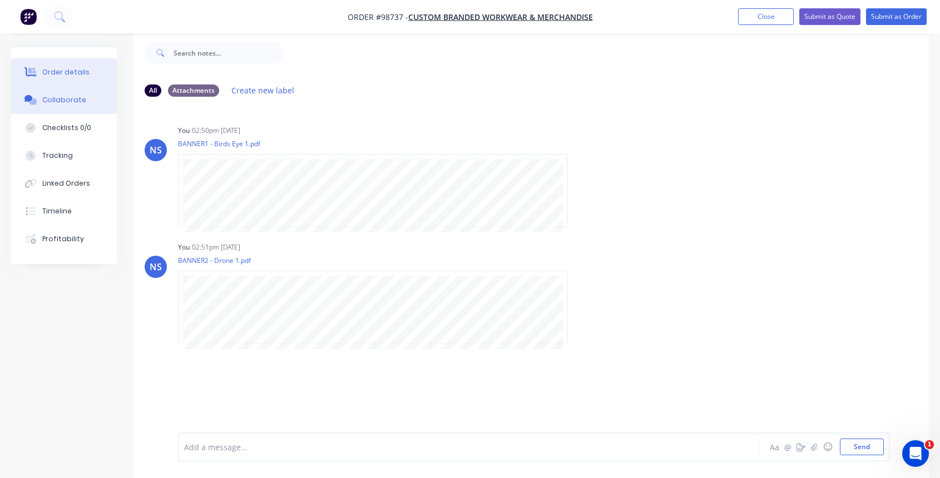
click at [78, 74] on div "Order details" at bounding box center [65, 72] width 47 height 10
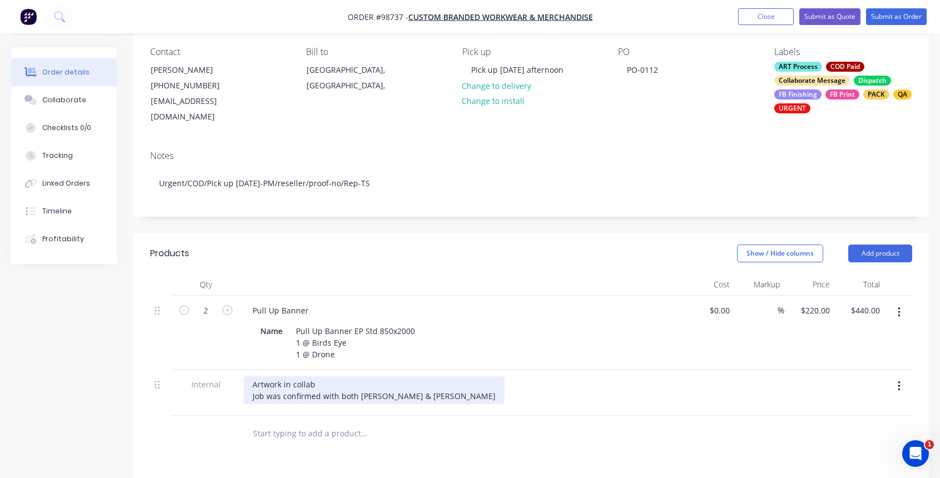
scroll to position [95, 0]
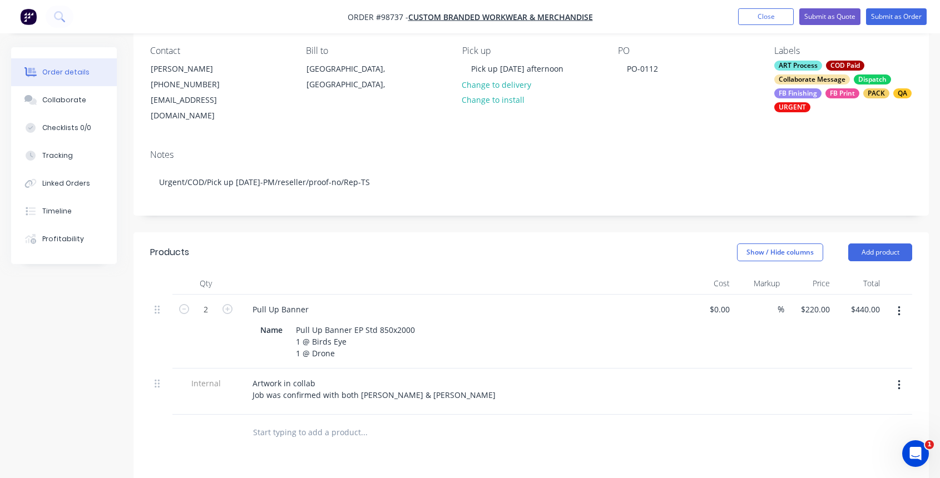
click at [312, 433] on div at bounding box center [439, 433] width 400 height 36
click at [309, 422] on input "text" at bounding box center [363, 433] width 222 height 22
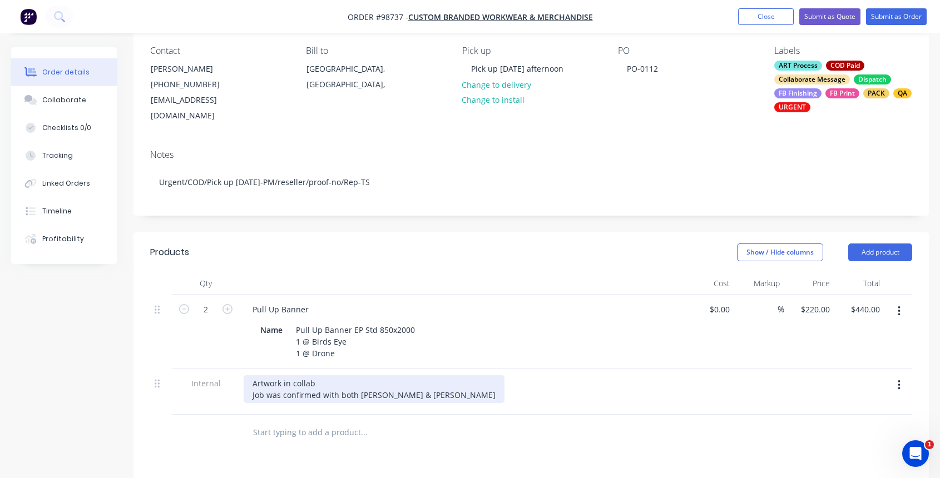
click at [398, 383] on div "Artwork in collab Job was confirmed with both [PERSON_NAME] & [PERSON_NAME]" at bounding box center [374, 389] width 261 height 28
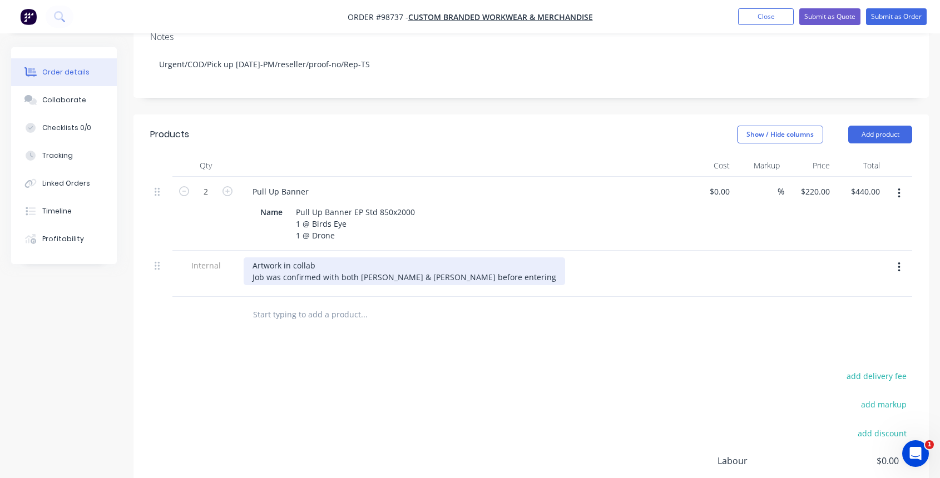
scroll to position [243, 0]
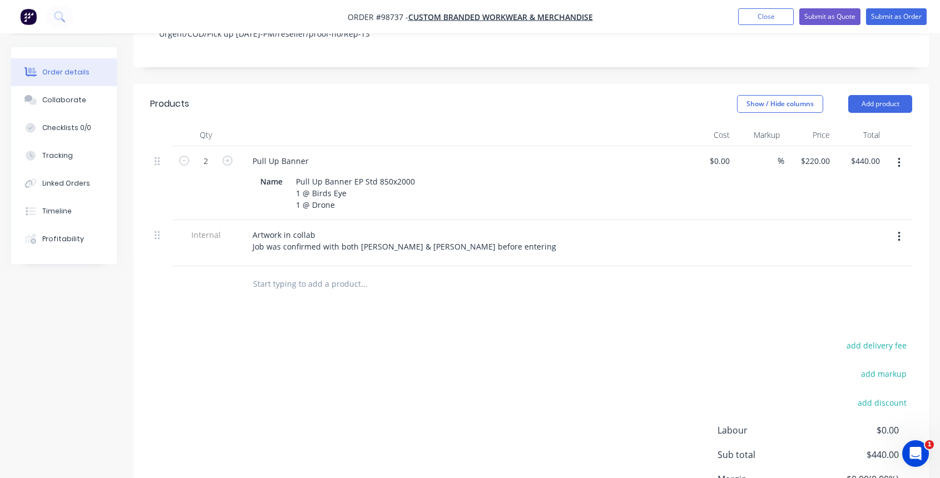
click at [268, 275] on input "text" at bounding box center [363, 284] width 222 height 22
click at [868, 95] on button "Add product" at bounding box center [880, 104] width 64 height 18
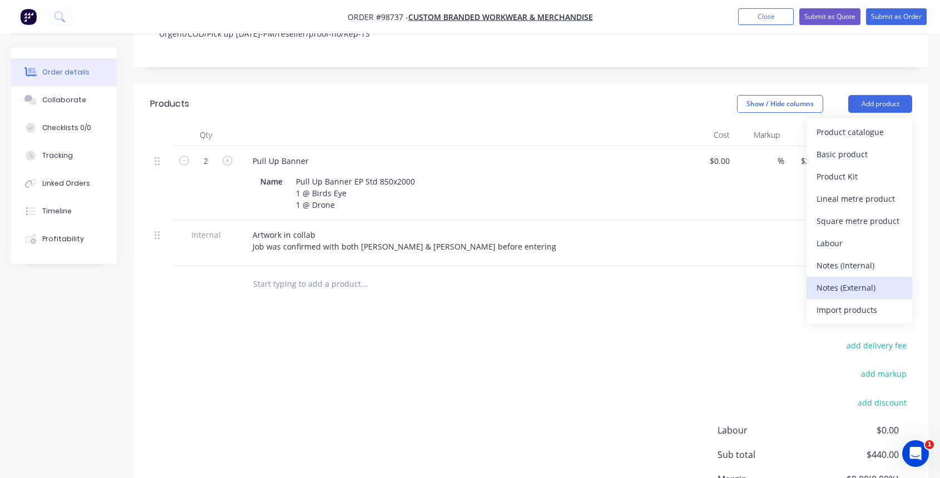
click at [858, 280] on div "Notes (External)" at bounding box center [859, 288] width 86 height 16
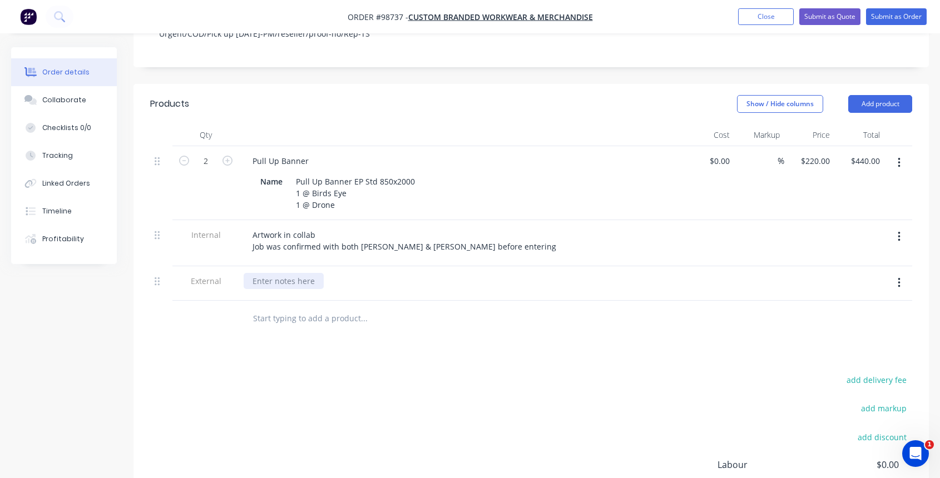
click at [291, 273] on div at bounding box center [284, 281] width 80 height 16
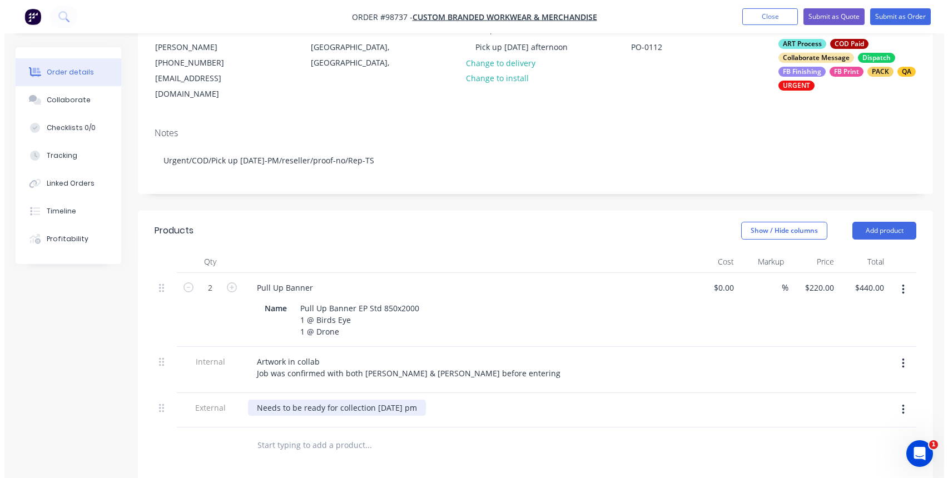
scroll to position [0, 0]
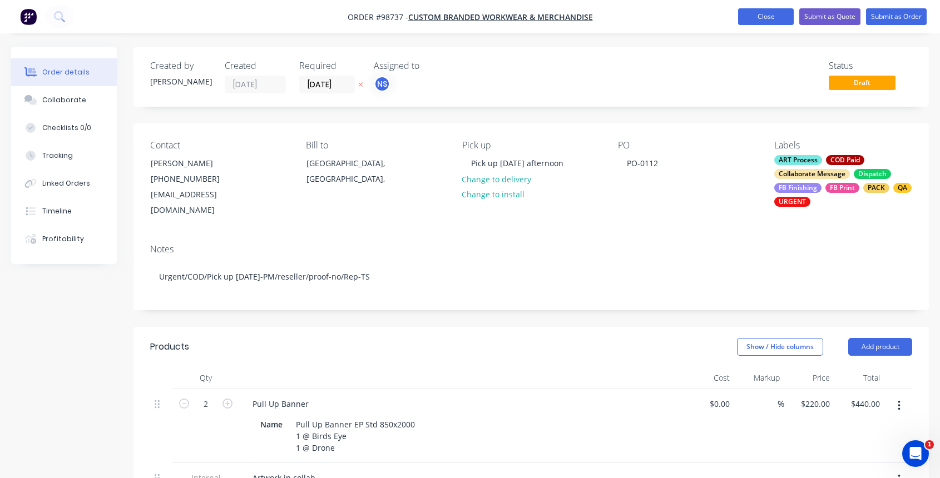
click at [764, 9] on button "Close" at bounding box center [766, 16] width 56 height 17
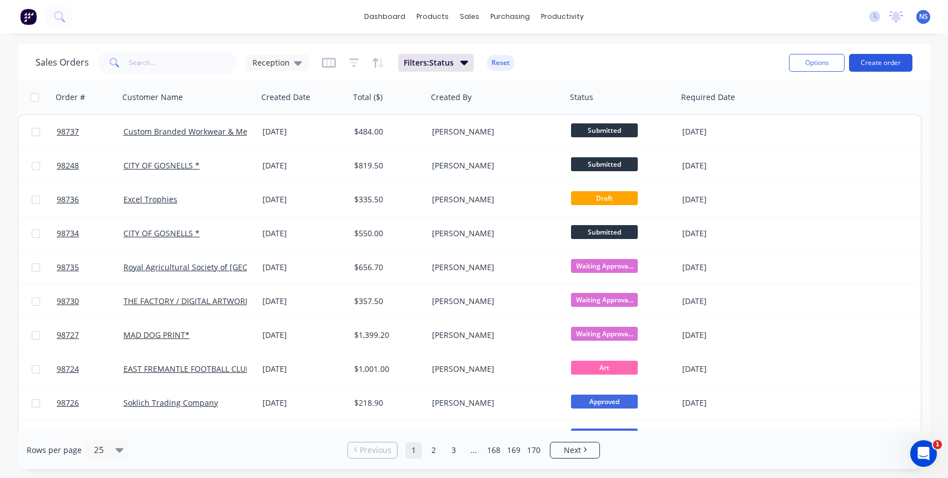
click at [872, 62] on button "Create order" at bounding box center [880, 63] width 63 height 18
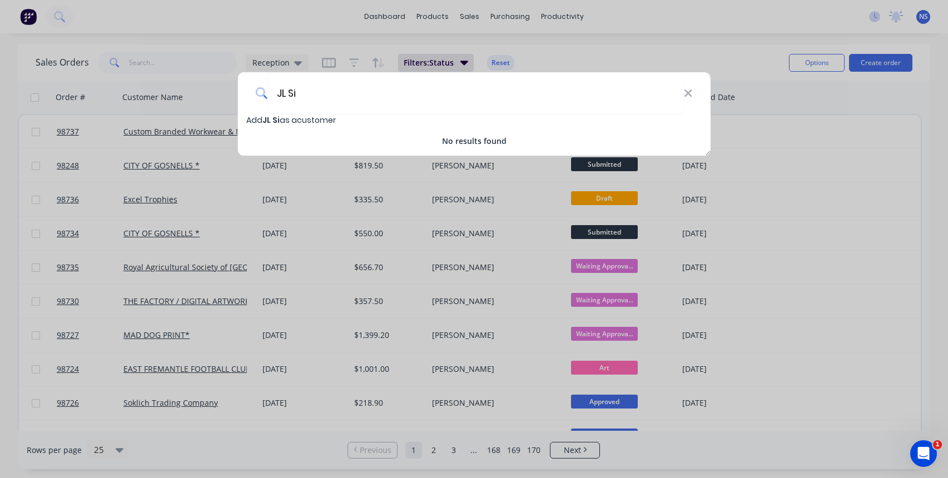
type input "JL Si"
click at [283, 119] on span "Add JL Si as a customer" at bounding box center [291, 120] width 90 height 11
select select "AU"
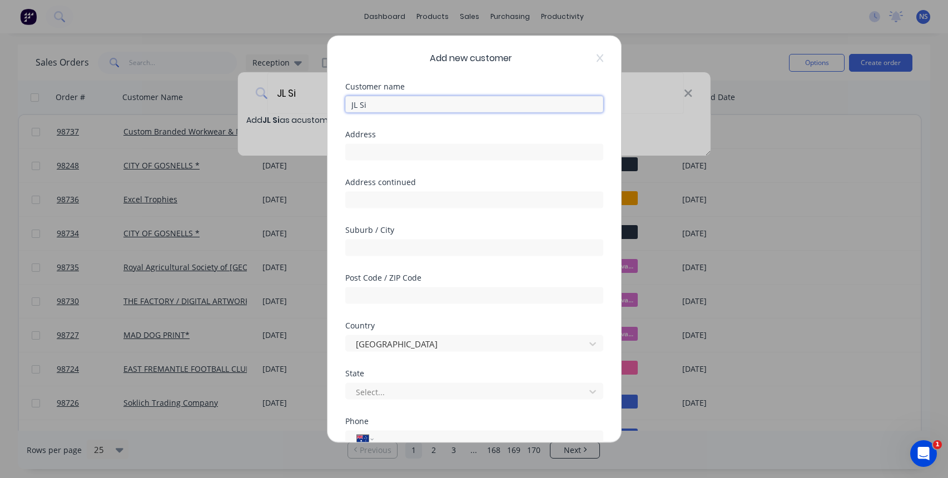
click at [379, 103] on input "JL Si" at bounding box center [474, 104] width 258 height 17
type input "JL Signs"
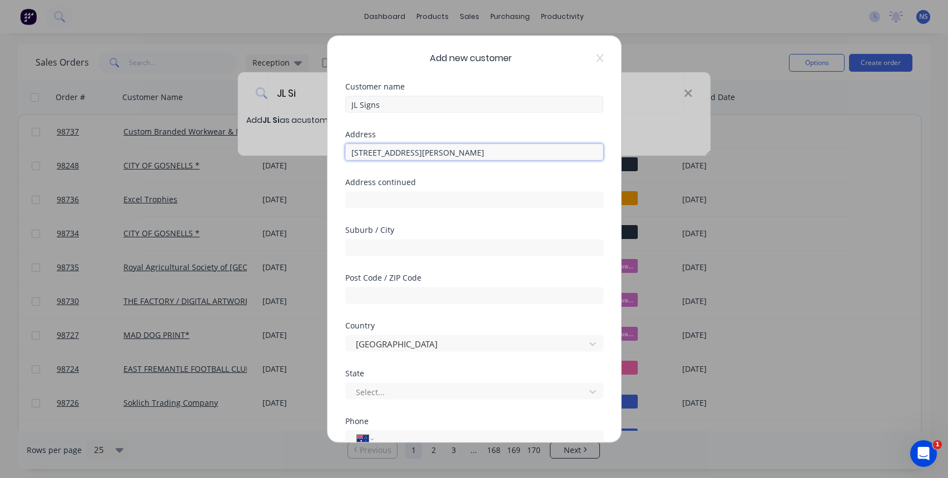
type input "[STREET_ADDRESS][PERSON_NAME]"
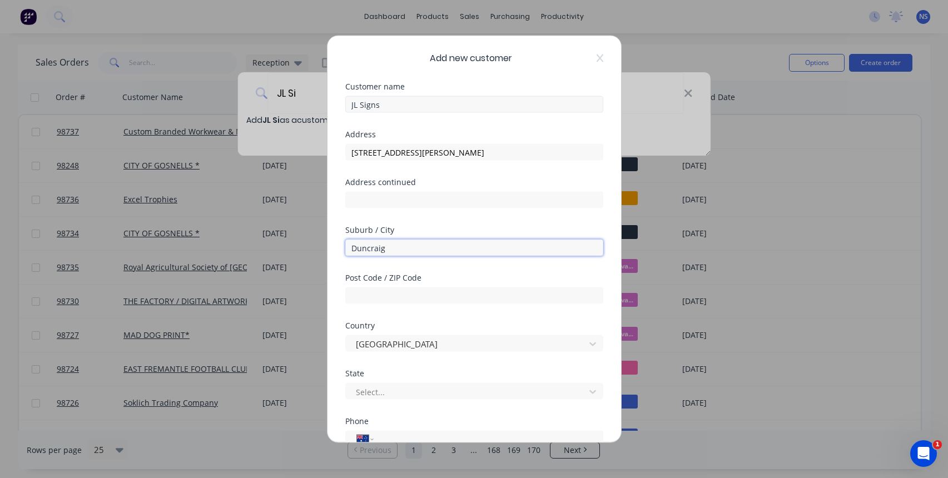
type input "Duncraig"
type input "6023"
click at [433, 392] on div at bounding box center [467, 392] width 225 height 14
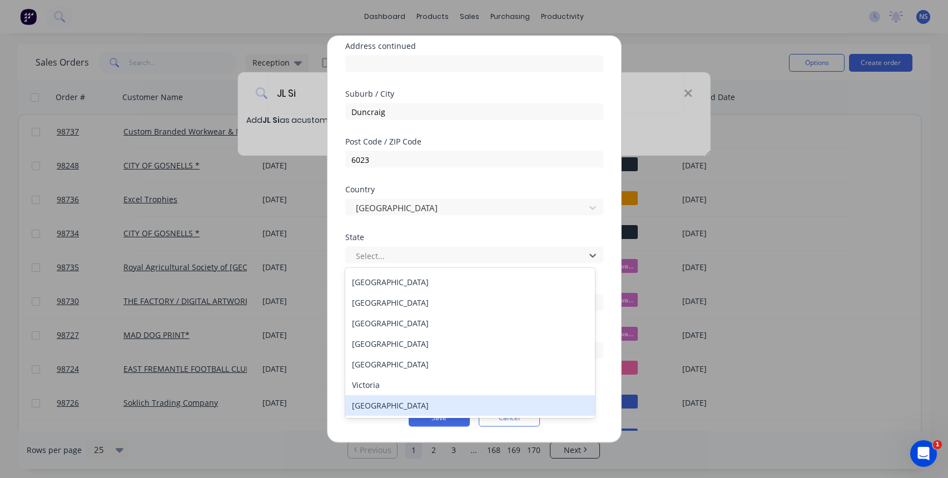
click at [463, 403] on div "[GEOGRAPHIC_DATA]" at bounding box center [470, 405] width 250 height 21
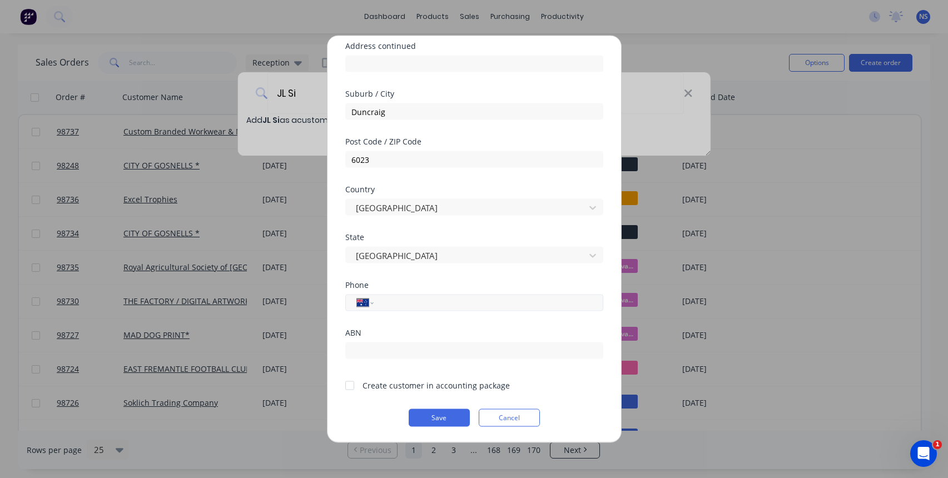
click at [409, 306] on input "tel" at bounding box center [486, 302] width 210 height 13
click at [411, 115] on input "Duncraig" at bounding box center [474, 111] width 258 height 17
type input "D"
type input "Joondalup"
click at [405, 158] on input "6023" at bounding box center [474, 159] width 258 height 17
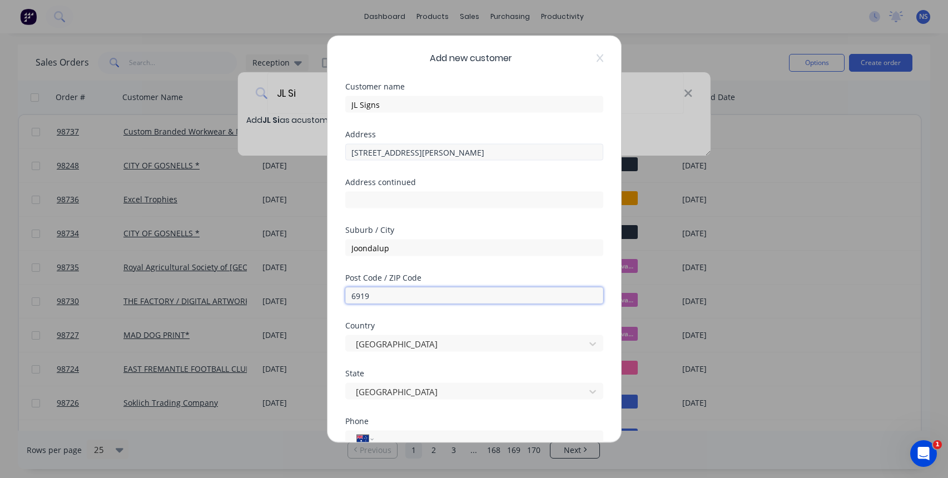
type input "6919"
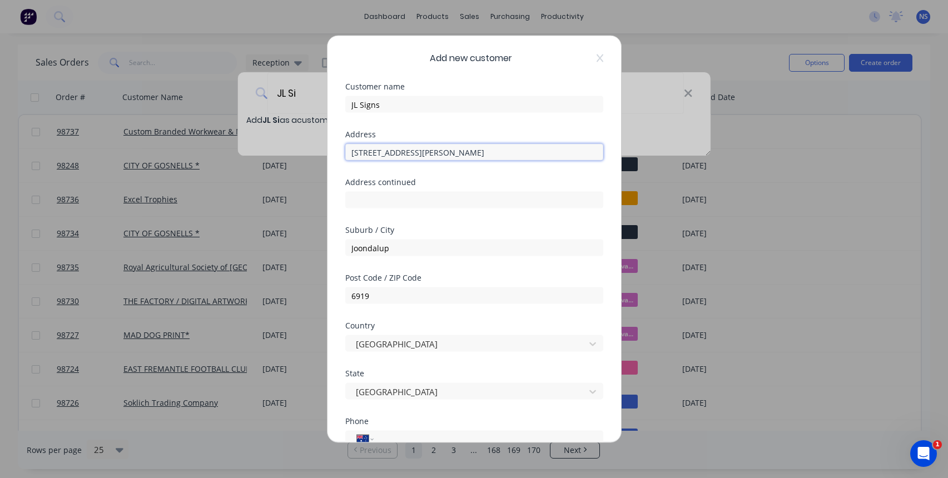
drag, startPoint x: 430, startPoint y: 152, endPoint x: 321, endPoint y: 155, distance: 109.0
click at [321, 155] on div "Add new customer Customer name JL Signs Address [STREET_ADDRESS][PERSON_NAME] A…" at bounding box center [474, 239] width 948 height 478
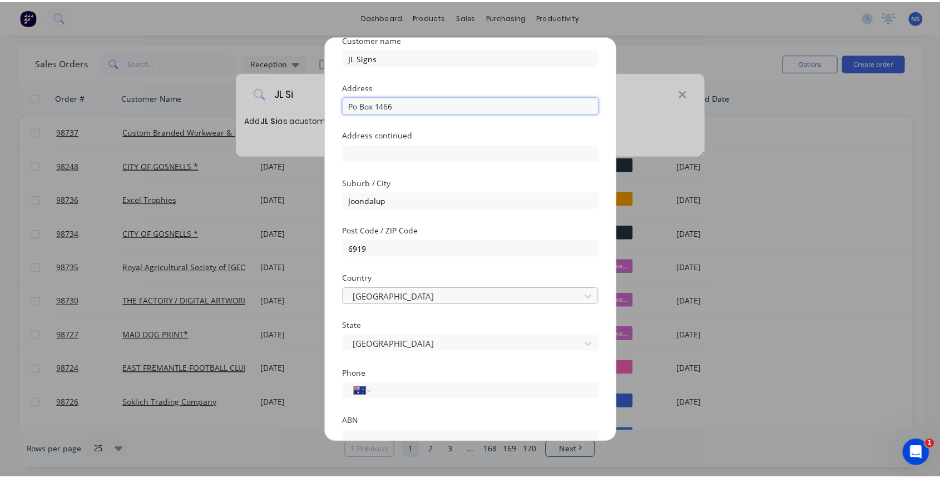
scroll to position [136, 0]
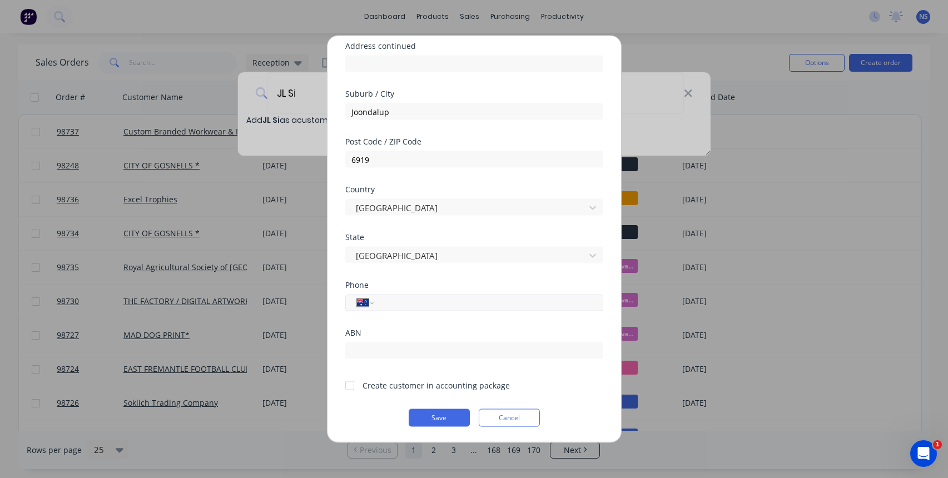
type input "Po Box 1466"
click at [406, 311] on div "International [GEOGRAPHIC_DATA] [GEOGRAPHIC_DATA] [GEOGRAPHIC_DATA] [GEOGRAPHIC…" at bounding box center [474, 303] width 258 height 17
click at [409, 304] on input "tel" at bounding box center [486, 302] width 210 height 13
type input "0423 225 952"
click at [351, 388] on div at bounding box center [350, 385] width 22 height 22
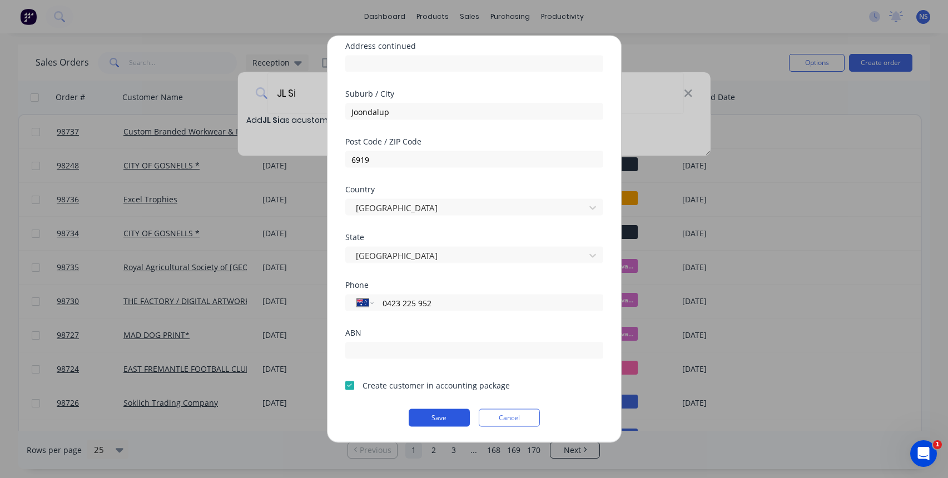
click at [415, 418] on button "Save" at bounding box center [439, 418] width 61 height 18
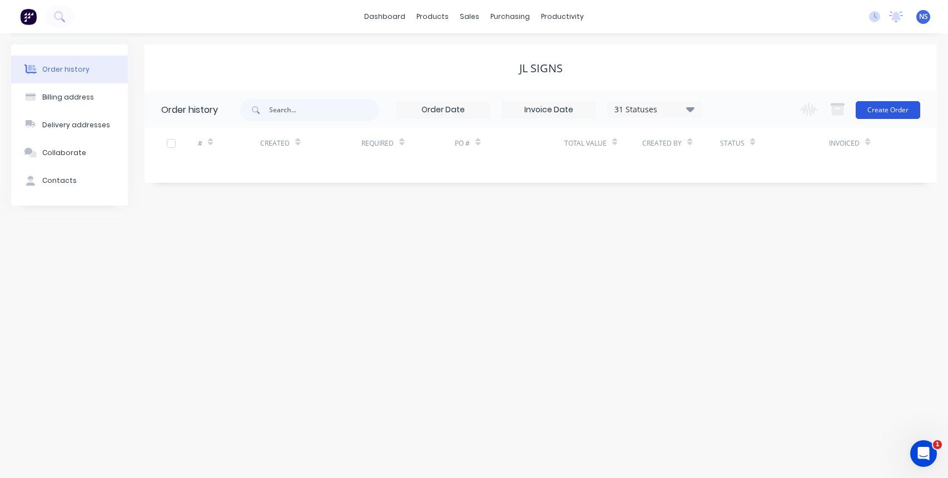
click at [892, 116] on button "Create Order" at bounding box center [888, 110] width 65 height 18
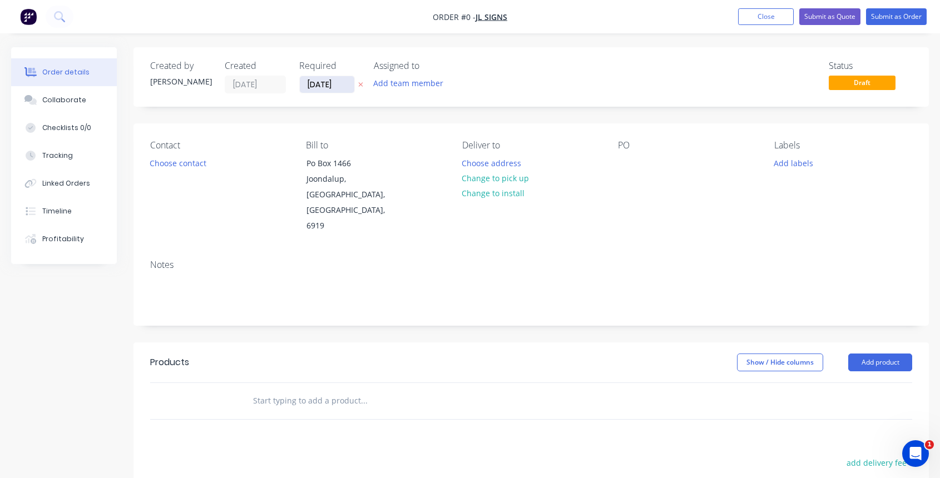
click at [330, 86] on input "[DATE]" at bounding box center [327, 84] width 54 height 17
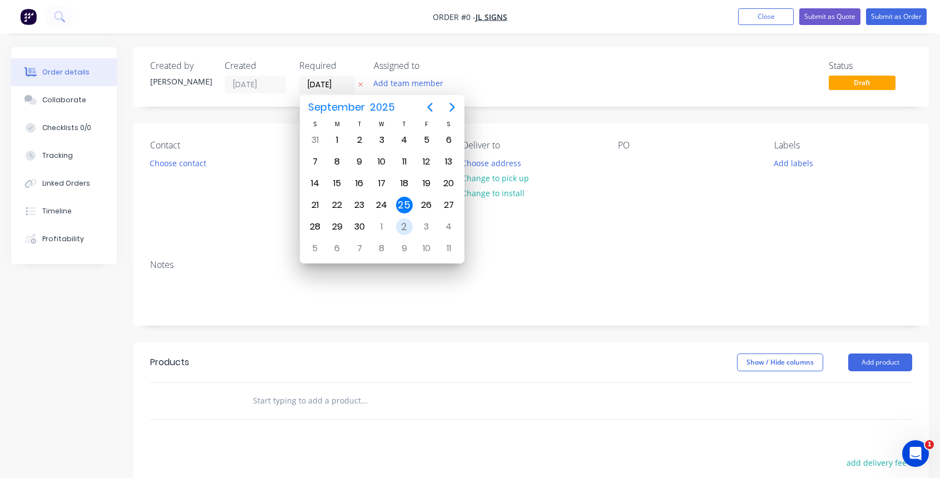
click at [402, 224] on div "2" at bounding box center [404, 227] width 17 height 17
type input "[DATE]"
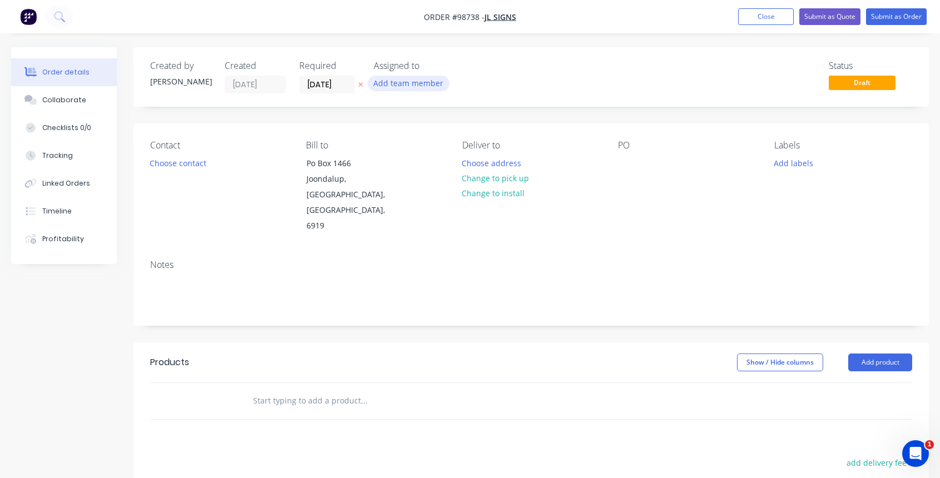
click at [398, 84] on button "Add team member" at bounding box center [409, 83] width 82 height 15
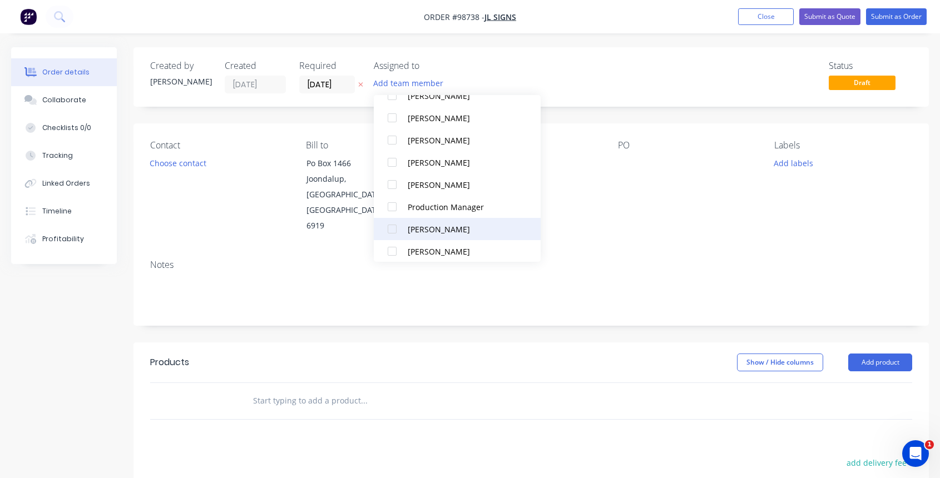
scroll to position [284, 0]
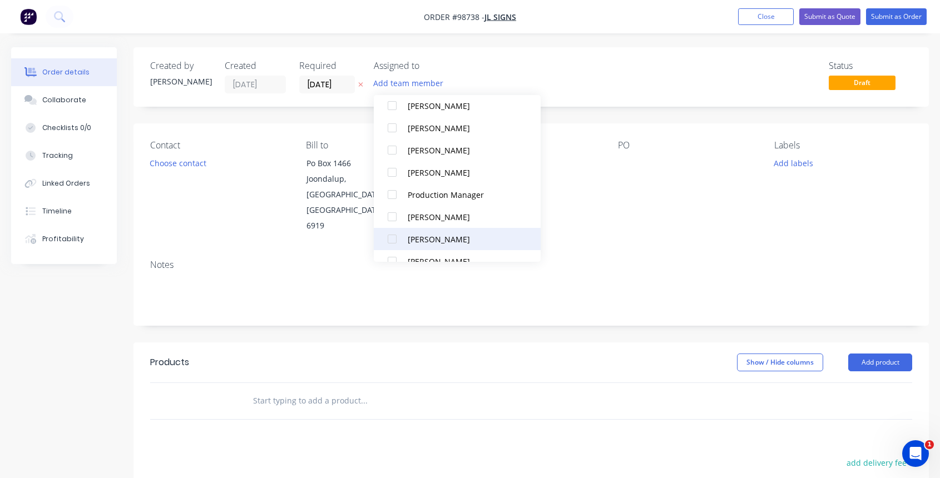
click at [434, 236] on div "[PERSON_NAME]" at bounding box center [463, 240] width 111 height 12
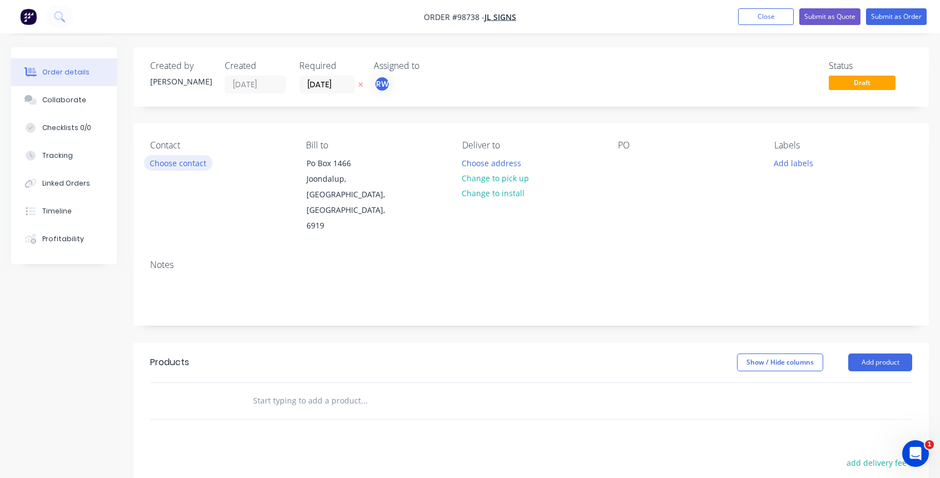
click at [203, 165] on button "Choose contact" at bounding box center [178, 162] width 68 height 15
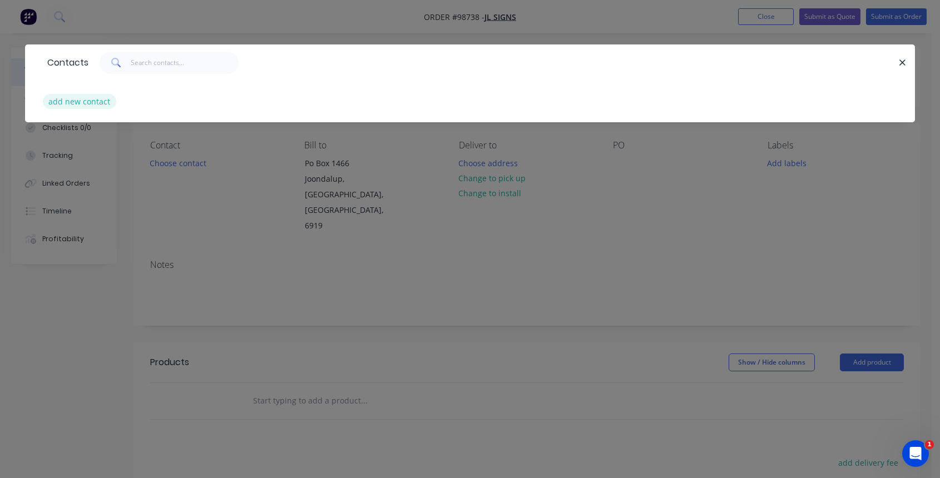
click at [93, 103] on button "add new contact" at bounding box center [79, 101] width 73 height 15
select select "AU"
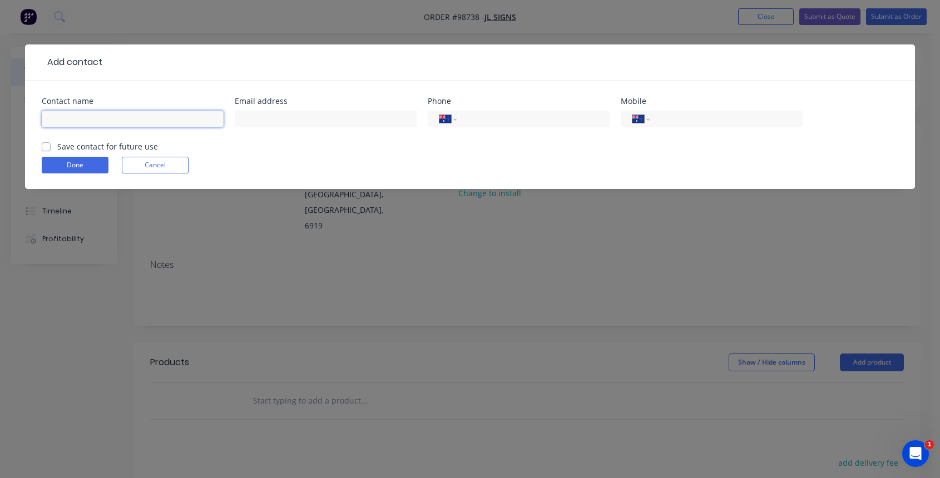
click at [101, 121] on input "text" at bounding box center [133, 119] width 182 height 17
type input "[PERSON_NAME]"
type input "[PERSON_NAME][EMAIL_ADDRESS][DOMAIN_NAME]"
click at [677, 122] on input "tel" at bounding box center [723, 119] width 133 height 13
type input "0423 225 952"
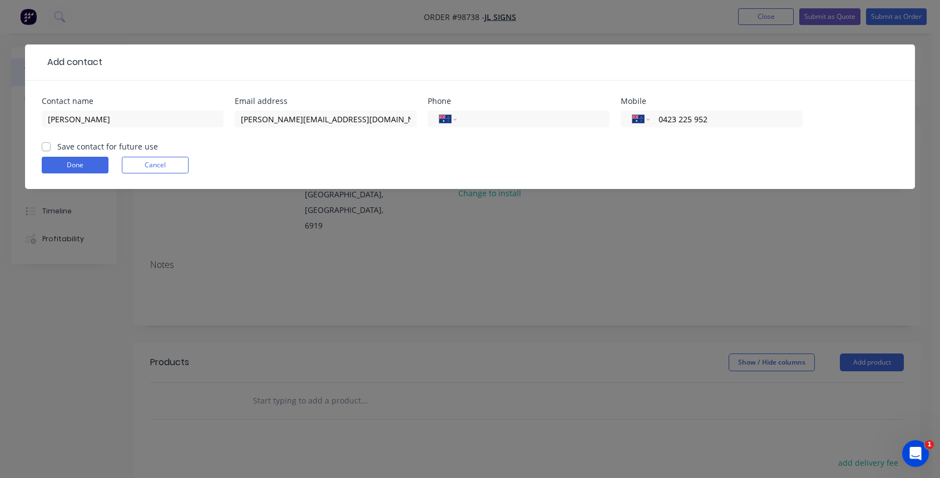
click at [57, 146] on label "Save contact for future use" at bounding box center [107, 147] width 101 height 12
click at [47, 146] on input "Save contact for future use" at bounding box center [46, 146] width 9 height 11
checkbox input "true"
click at [69, 167] on button "Done" at bounding box center [75, 165] width 67 height 17
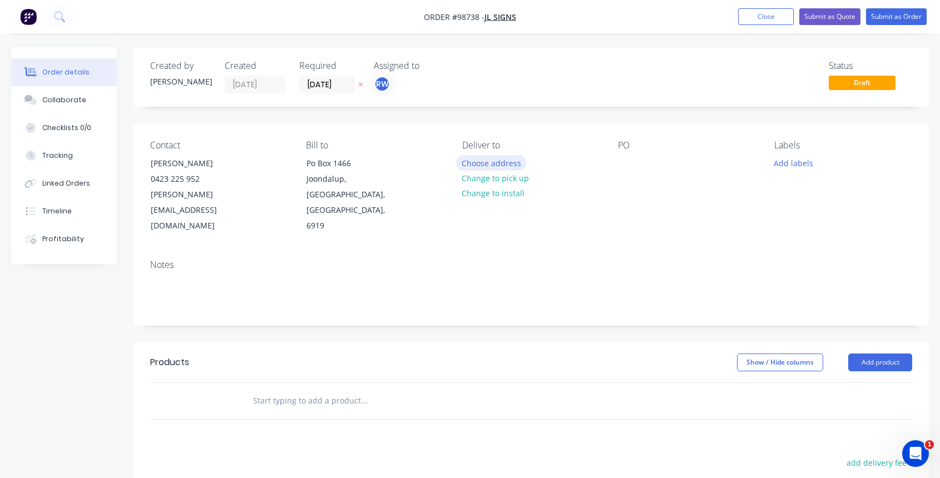
click at [497, 162] on button "Choose address" at bounding box center [491, 162] width 71 height 15
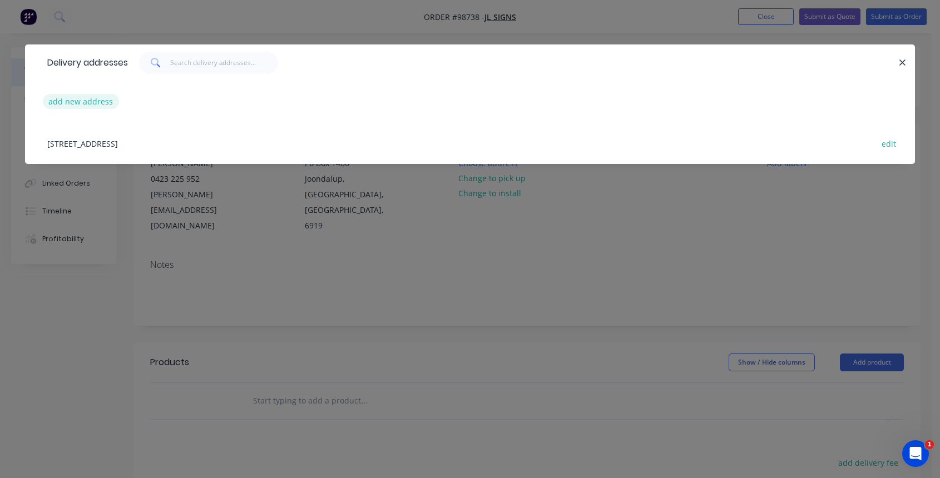
click at [84, 102] on button "add new address" at bounding box center [81, 101] width 76 height 15
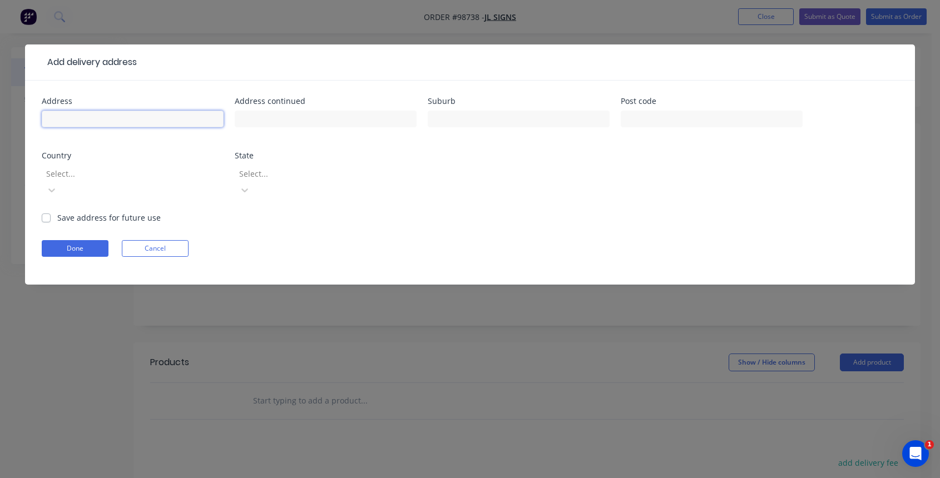
click at [78, 116] on input "text" at bounding box center [133, 119] width 182 height 17
type input "[STREET_ADDRESS][PERSON_NAME]"
type input "Duncraig"
type input "6023"
click at [106, 174] on div at bounding box center [125, 174] width 160 height 14
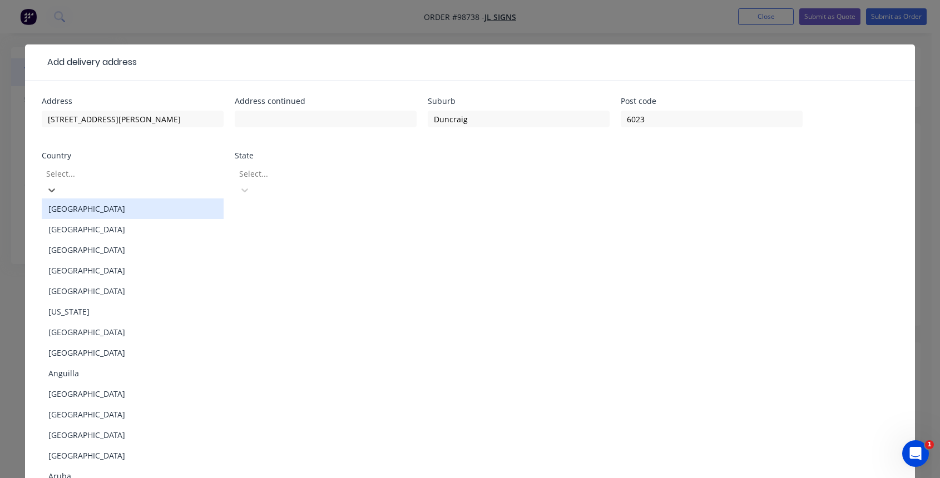
drag, startPoint x: 115, startPoint y: 199, endPoint x: 131, endPoint y: 199, distance: 16.7
click at [115, 199] on div "[GEOGRAPHIC_DATA]" at bounding box center [133, 209] width 182 height 21
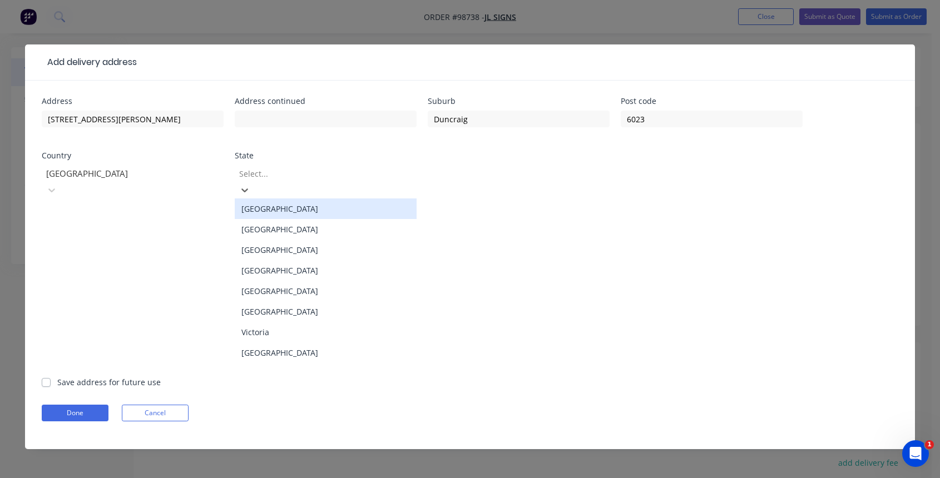
click at [288, 170] on div at bounding box center [318, 174] width 160 height 14
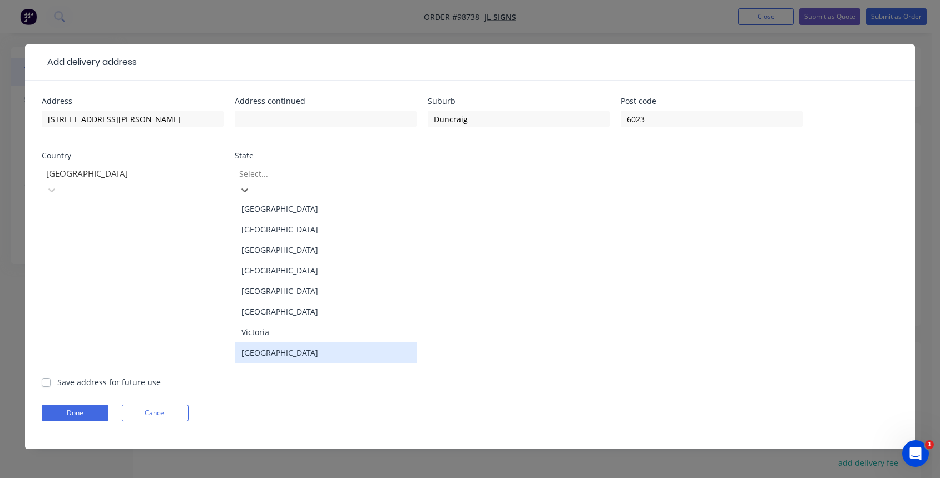
click at [326, 345] on div "[GEOGRAPHIC_DATA]" at bounding box center [326, 353] width 182 height 21
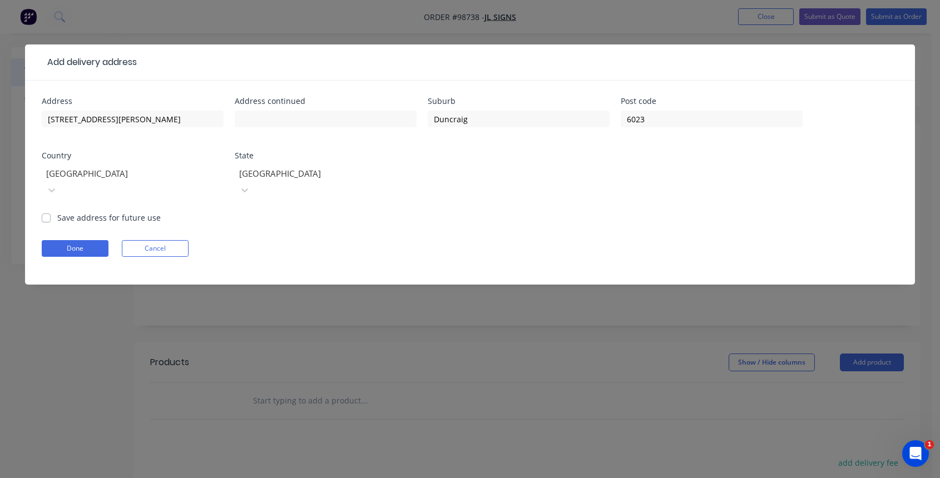
click at [57, 212] on label "Save address for future use" at bounding box center [108, 218] width 103 height 12
click at [46, 212] on input "Save address for future use" at bounding box center [46, 217] width 9 height 11
checkbox input "true"
click at [71, 240] on button "Done" at bounding box center [75, 248] width 67 height 17
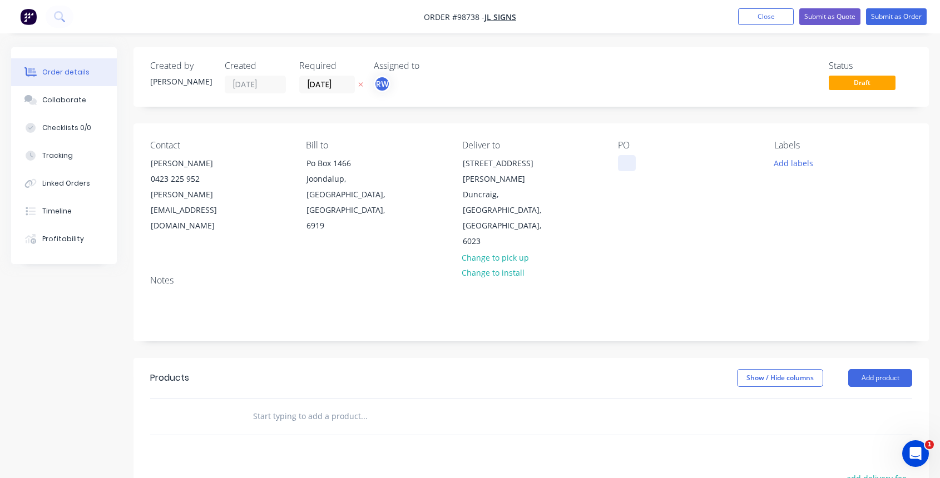
click at [625, 164] on div at bounding box center [627, 163] width 18 height 16
click at [801, 163] on button "Add labels" at bounding box center [792, 162] width 51 height 15
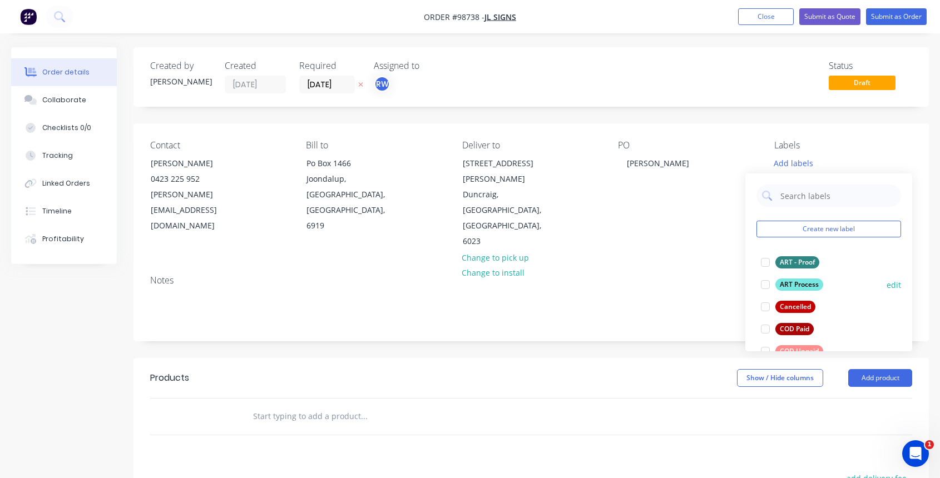
click at [768, 284] on div at bounding box center [765, 285] width 22 height 22
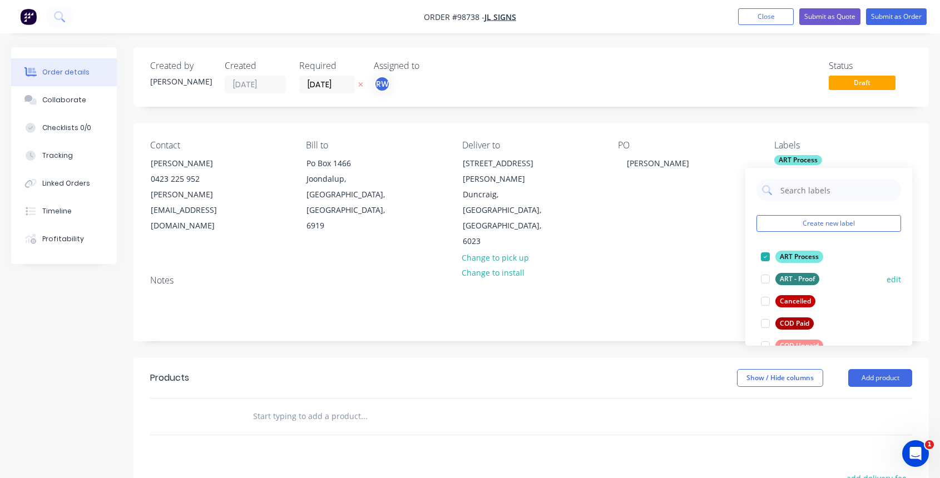
click at [767, 278] on div at bounding box center [765, 279] width 22 height 22
click at [765, 342] on div at bounding box center [765, 346] width 22 height 22
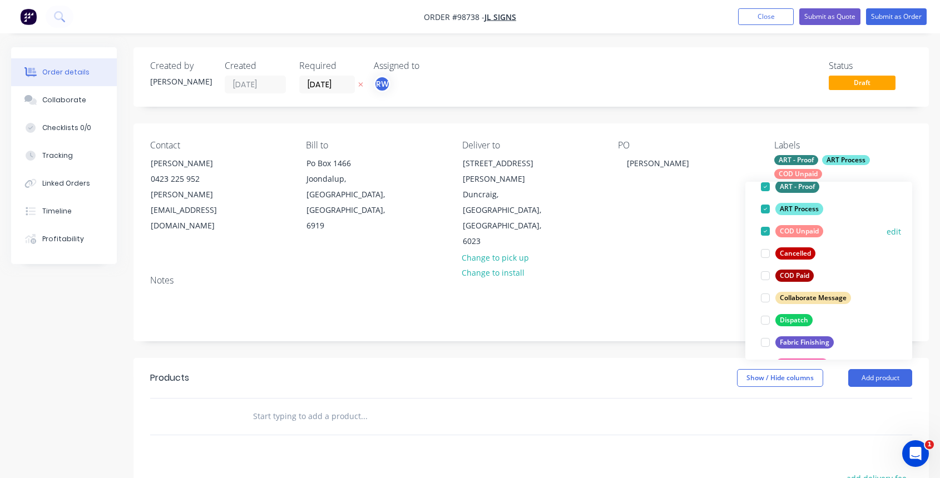
scroll to position [85, 0]
click at [766, 298] on div at bounding box center [765, 297] width 22 height 22
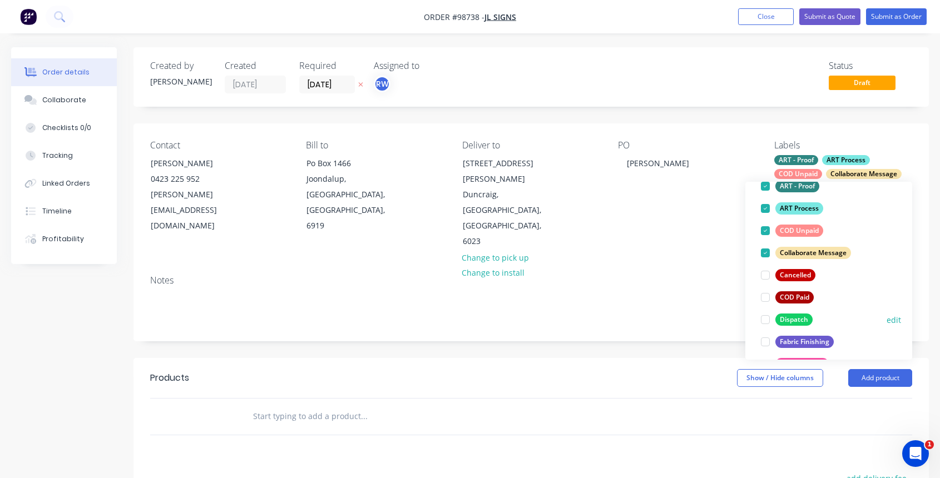
click at [767, 320] on div at bounding box center [765, 320] width 22 height 22
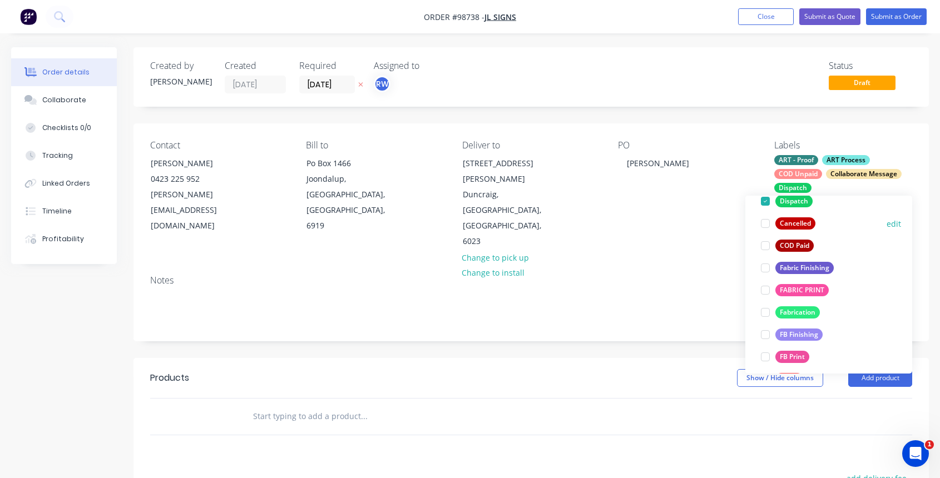
scroll to position [173, 0]
click at [767, 267] on div at bounding box center [765, 267] width 22 height 22
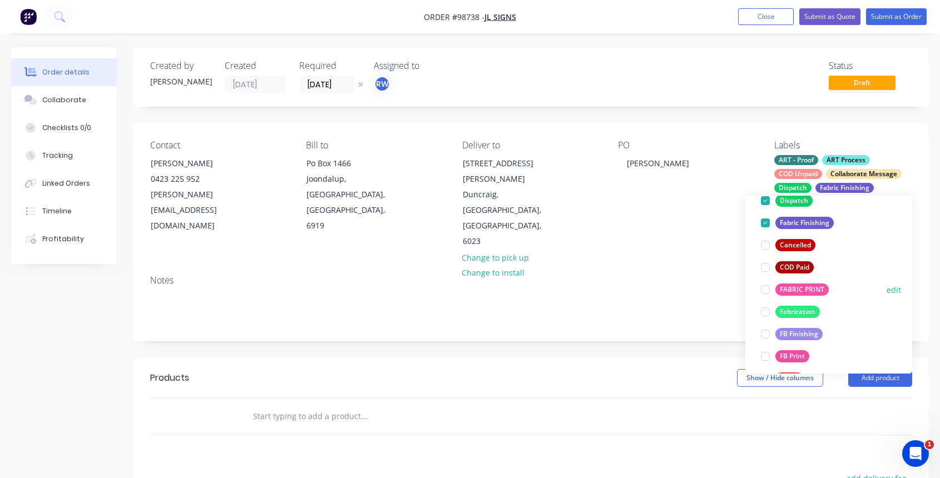
click at [766, 290] on div at bounding box center [765, 290] width 22 height 22
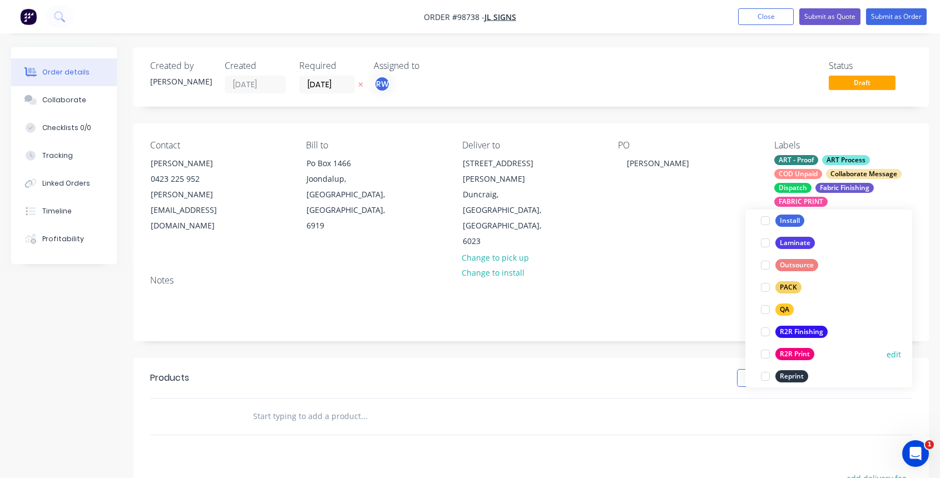
scroll to position [380, 0]
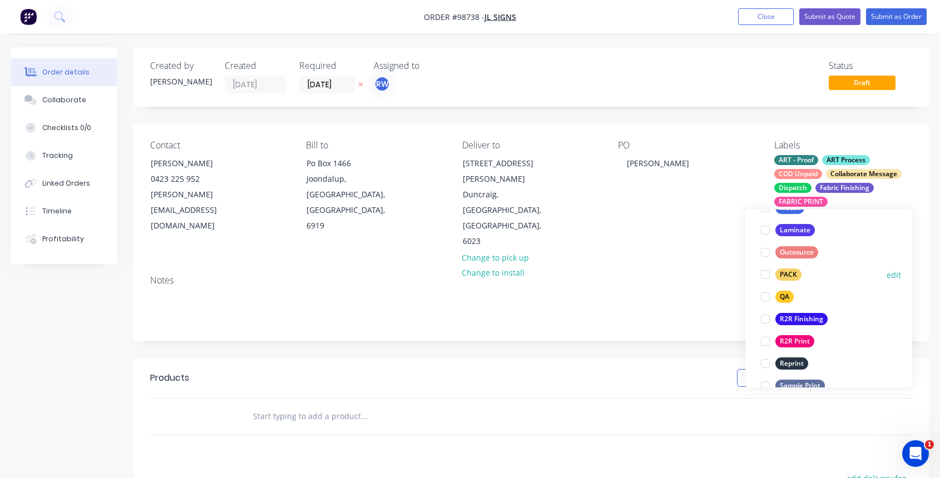
click at [766, 276] on div at bounding box center [765, 275] width 22 height 22
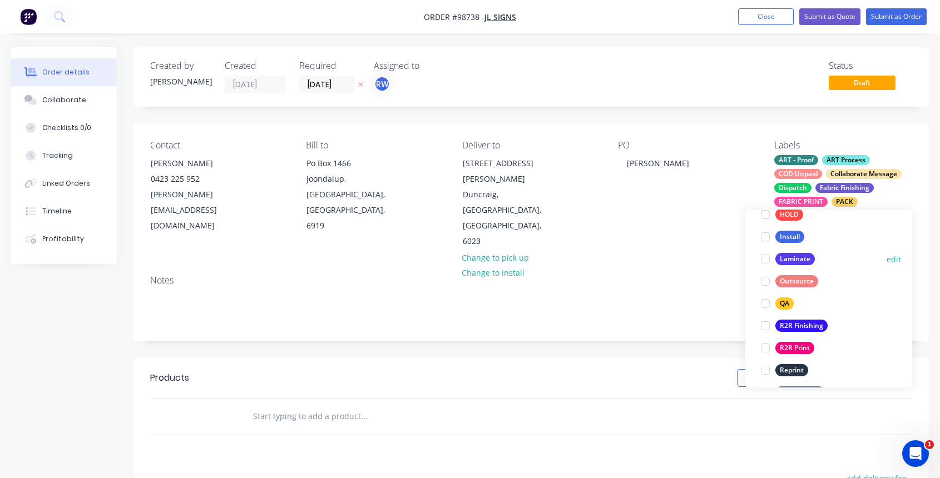
scroll to position [374, 0]
click at [765, 304] on div at bounding box center [765, 303] width 22 height 22
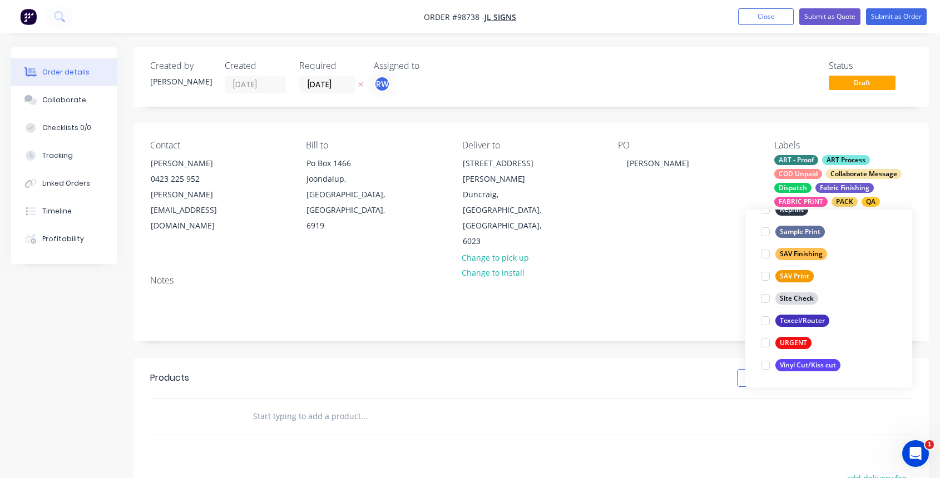
scroll to position [16, 0]
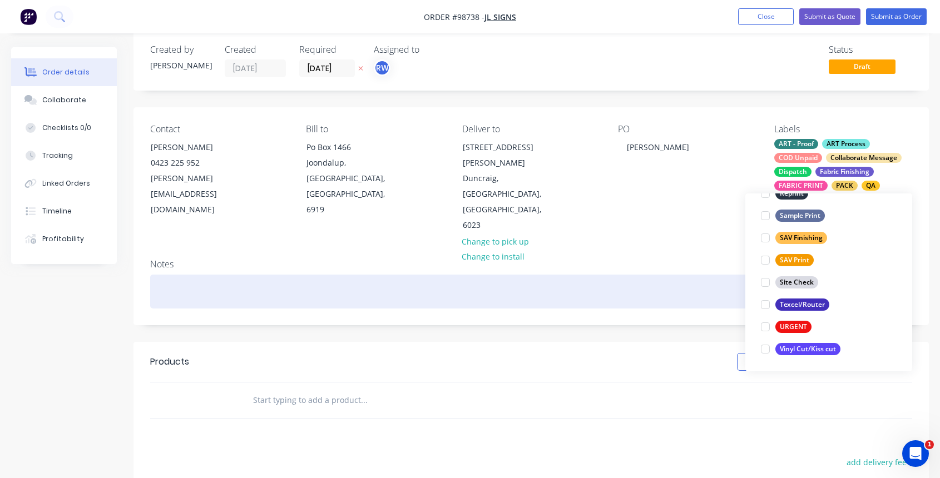
click at [216, 275] on div at bounding box center [531, 292] width 762 height 34
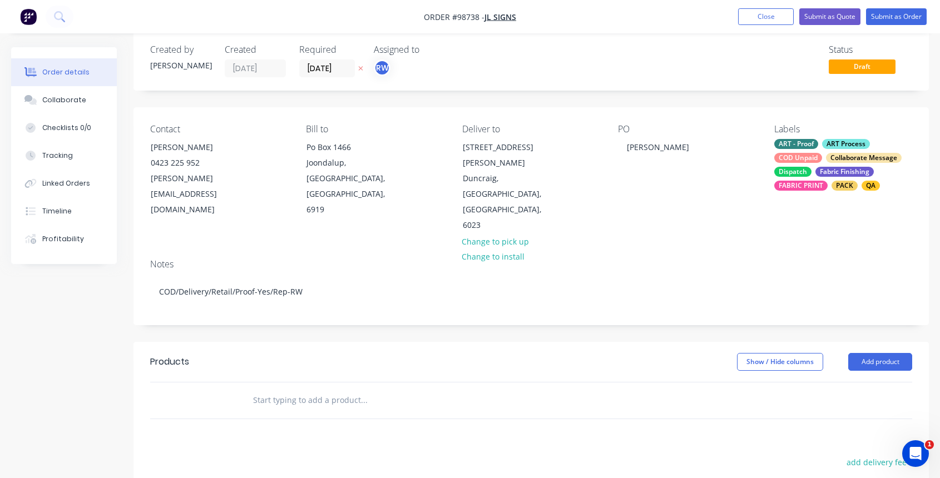
click at [283, 389] on input "text" at bounding box center [363, 400] width 222 height 22
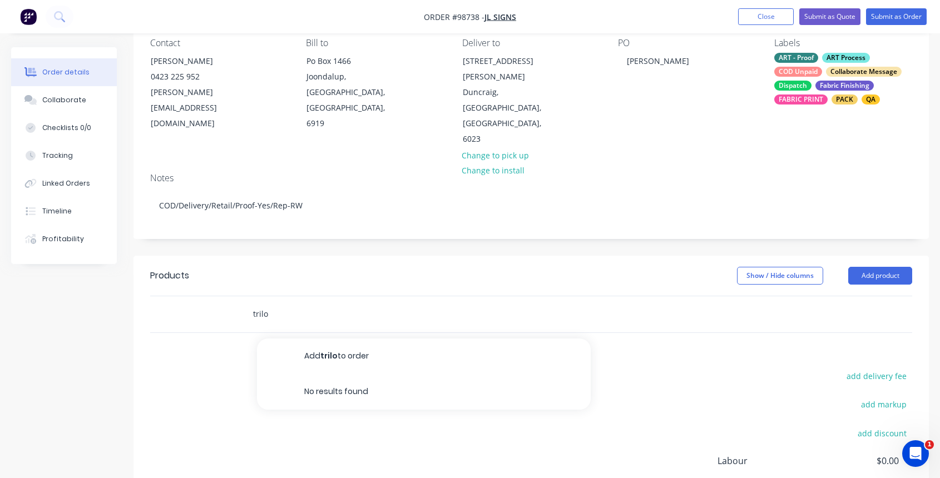
scroll to position [198, 0]
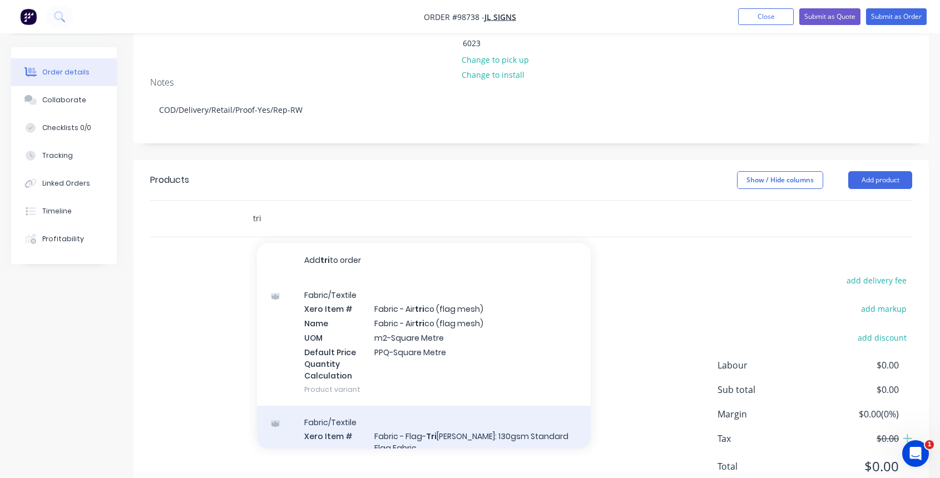
type input "tri"
click at [477, 406] on div "Fabric/Textile Xero Item # Fabric - Flag- Tri [PERSON_NAME]: 130gsm Standard Fl…" at bounding box center [424, 481] width 334 height 151
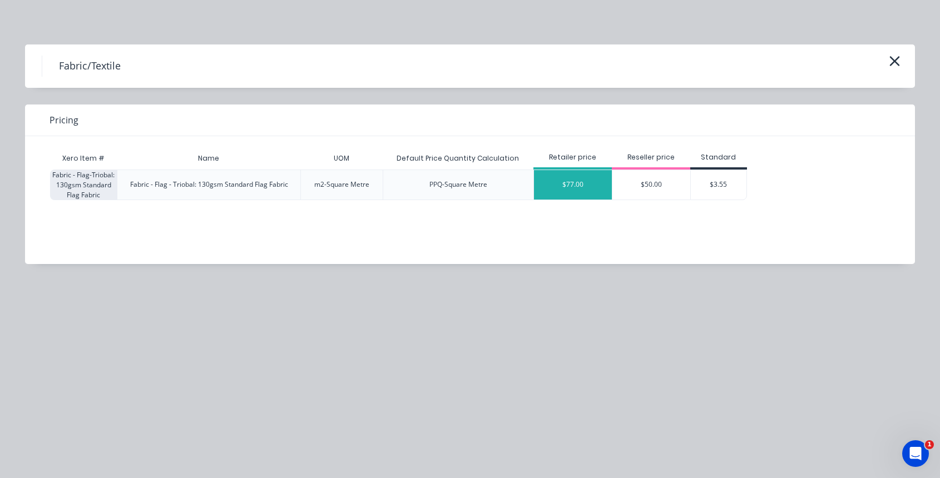
click at [578, 183] on div "$77.00" at bounding box center [573, 184] width 78 height 29
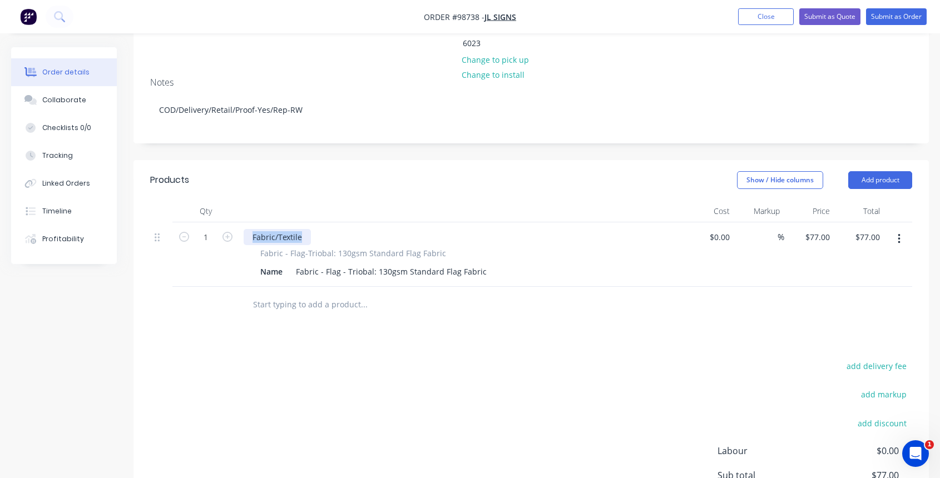
drag, startPoint x: 251, startPoint y: 195, endPoint x: 330, endPoint y: 200, distance: 79.1
click at [330, 229] on div "Fabric/Textile" at bounding box center [462, 237] width 436 height 16
click at [314, 247] on span "Fabric - Flag-Triobal: 130gsm Standard Flag Fabric" at bounding box center [353, 253] width 186 height 12
click at [568, 229] on div "Custom flag - pocket Top & Bottom with weight/rod enclosed + hanging cord to th…" at bounding box center [414, 237] width 340 height 16
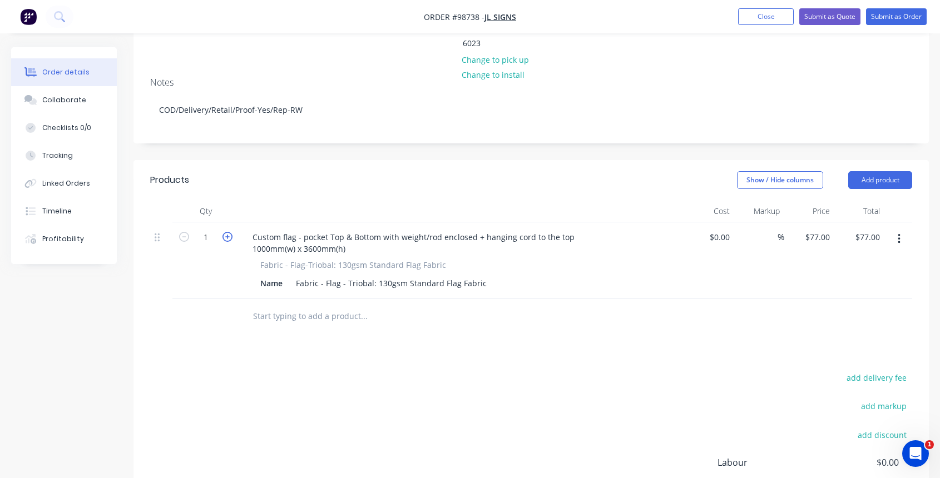
click at [229, 232] on icon "button" at bounding box center [227, 237] width 10 height 10
type input "2"
type input "$154.00"
click at [229, 232] on icon "button" at bounding box center [227, 237] width 10 height 10
type input "3"
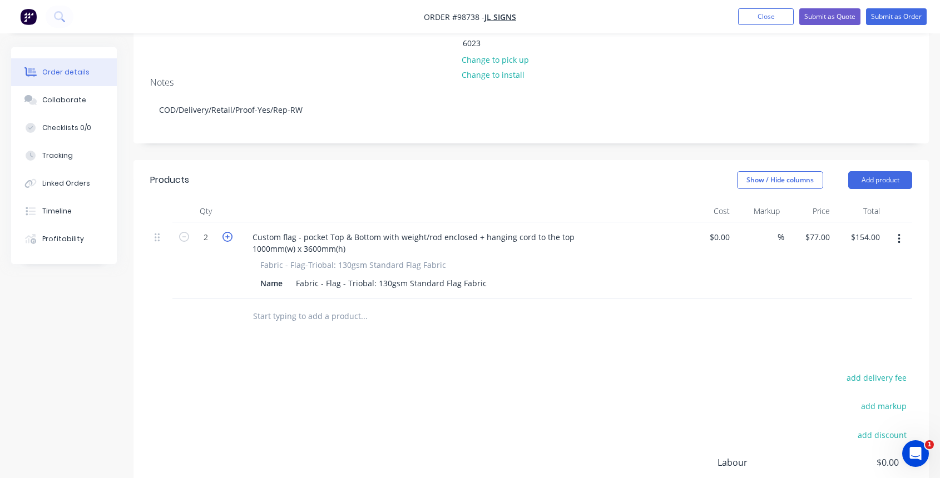
type input "$231.00"
click at [229, 232] on icon "button" at bounding box center [227, 237] width 10 height 10
type input "5"
type input "$308.00"
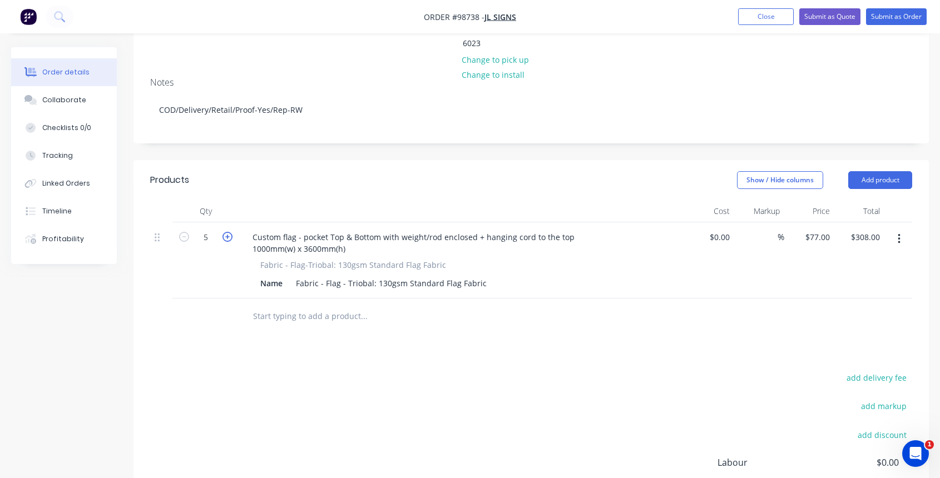
click at [229, 232] on icon "button" at bounding box center [227, 237] width 10 height 10
type input "6"
type input "$462.00"
click at [229, 232] on icon "button" at bounding box center [227, 237] width 10 height 10
type input "7"
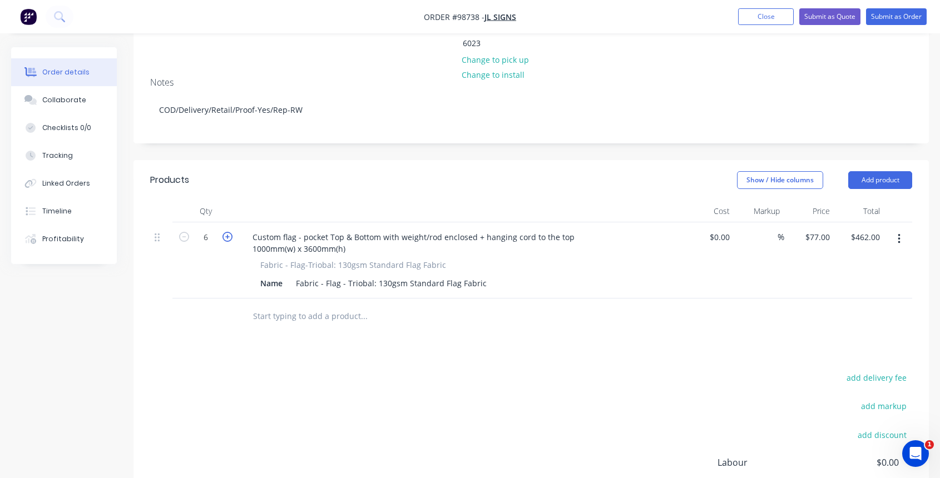
type input "$539.00"
click at [229, 232] on icon "button" at bounding box center [227, 237] width 10 height 10
type input "8"
type input "$616.00"
click at [816, 229] on div "77 77" at bounding box center [824, 237] width 19 height 16
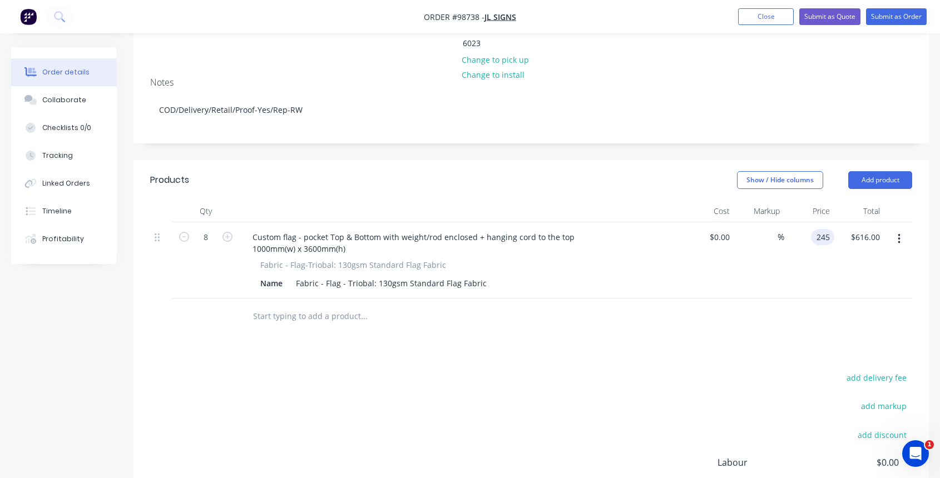
type input "$245.00"
type input "1960.00"
type input "$1,960.00"
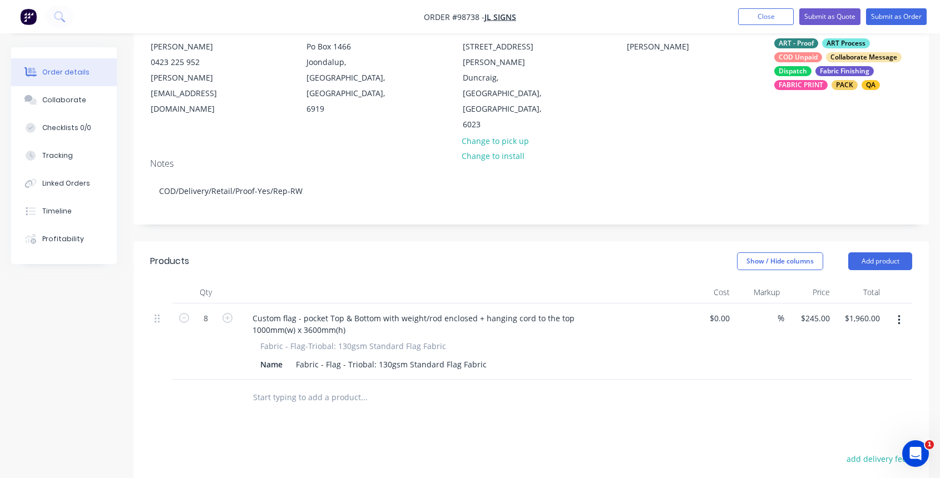
scroll to position [112, 0]
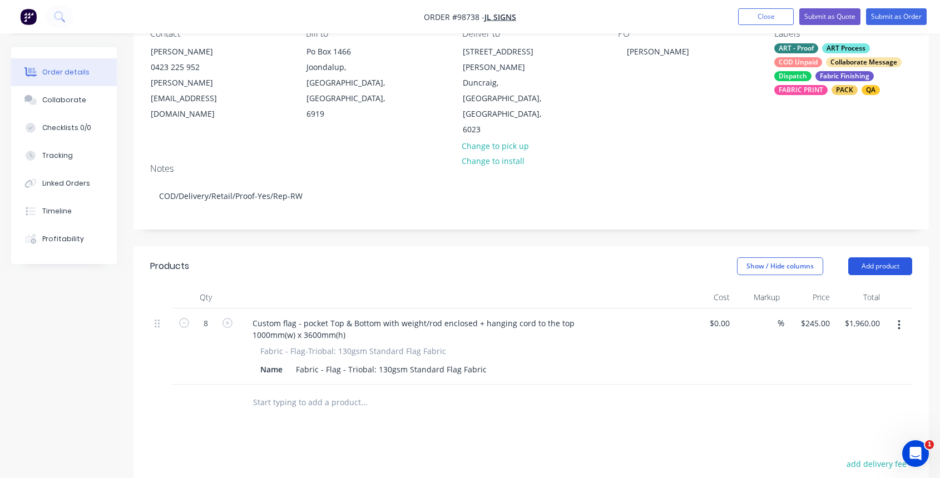
click at [873, 257] on button "Add product" at bounding box center [880, 266] width 64 height 18
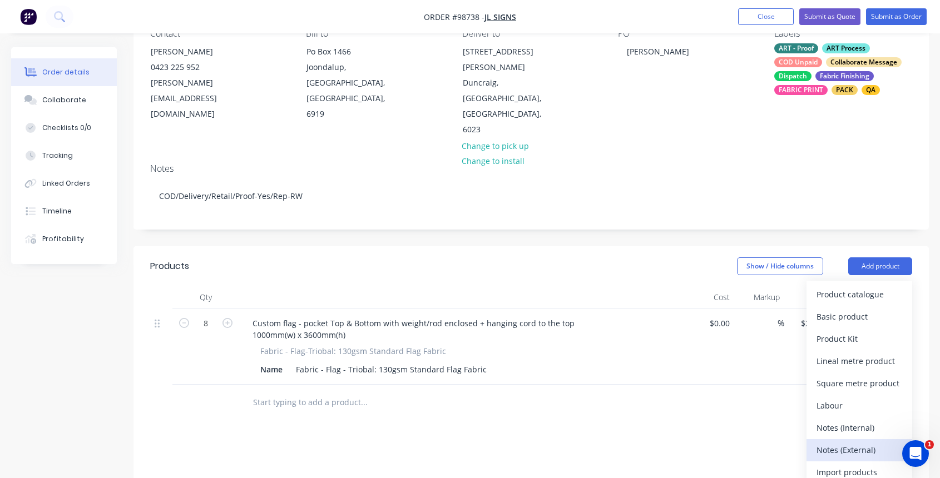
click at [875, 442] on div "Notes (External)" at bounding box center [859, 450] width 86 height 16
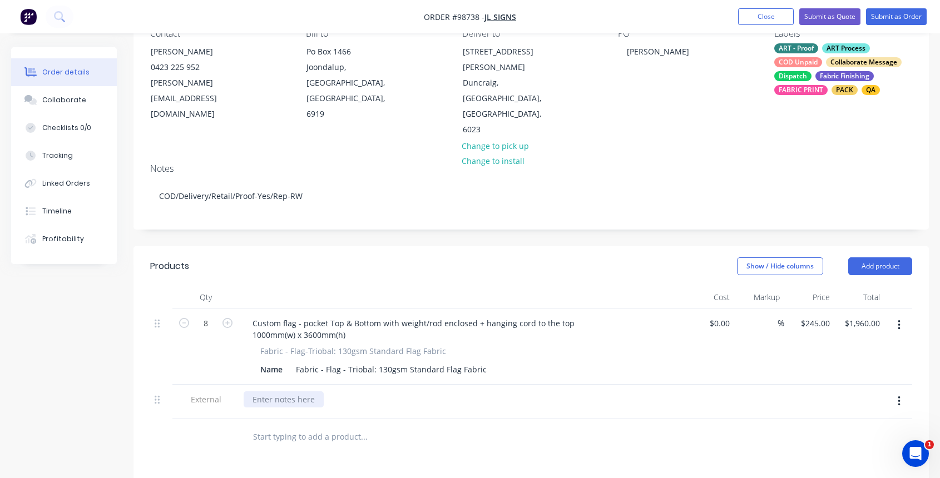
click at [257, 392] on div at bounding box center [284, 400] width 80 height 16
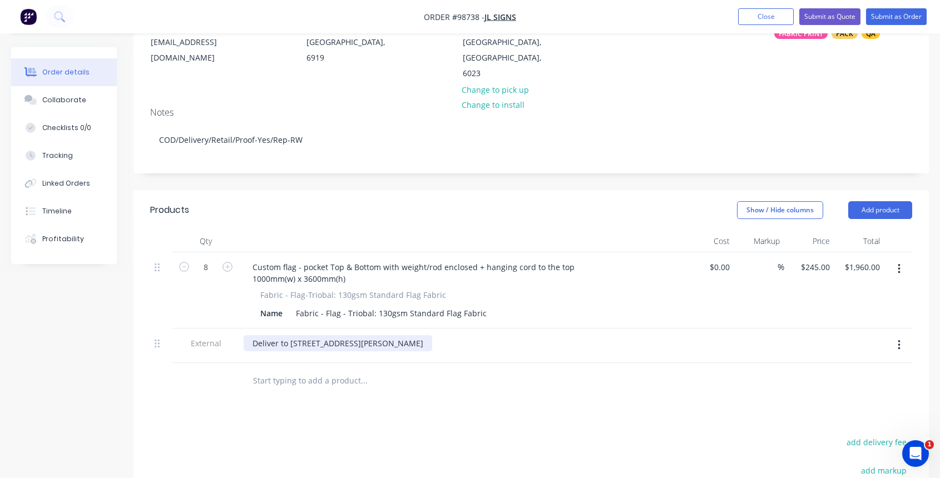
scroll to position [178, 0]
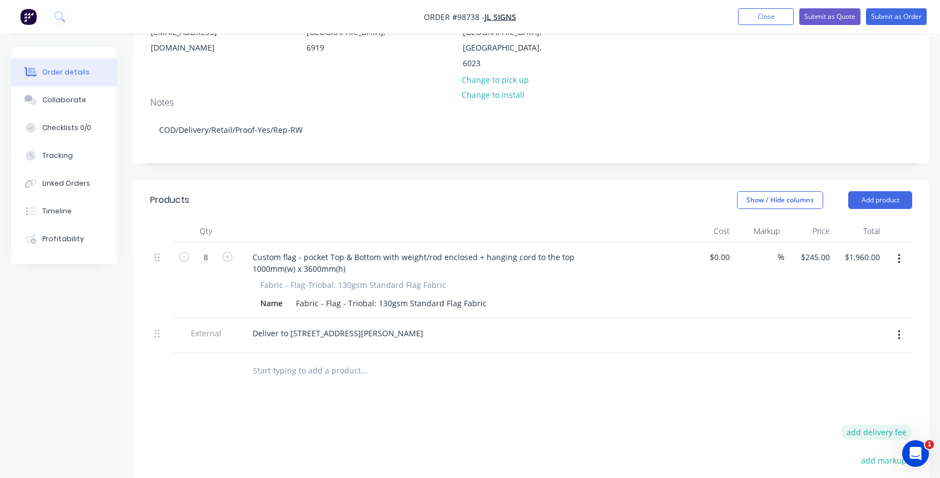
click at [858, 425] on button "add delivery fee" at bounding box center [876, 432] width 72 height 15
type input "55"
click at [65, 99] on div "Collaborate" at bounding box center [64, 100] width 44 height 10
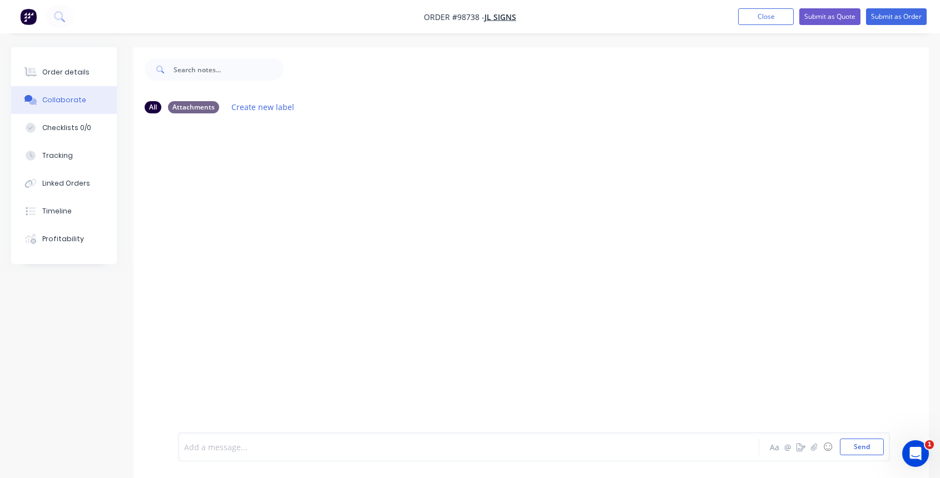
click at [266, 448] on div at bounding box center [447, 448] width 524 height 12
click at [220, 447] on div at bounding box center [447, 448] width 524 height 12
click at [863, 448] on button "Send" at bounding box center [862, 447] width 44 height 17
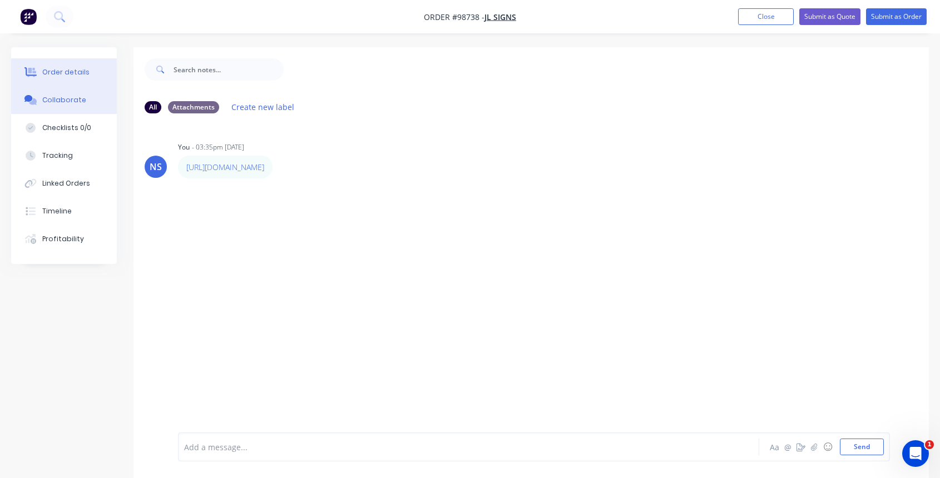
click at [81, 67] on div "Order details" at bounding box center [65, 72] width 47 height 10
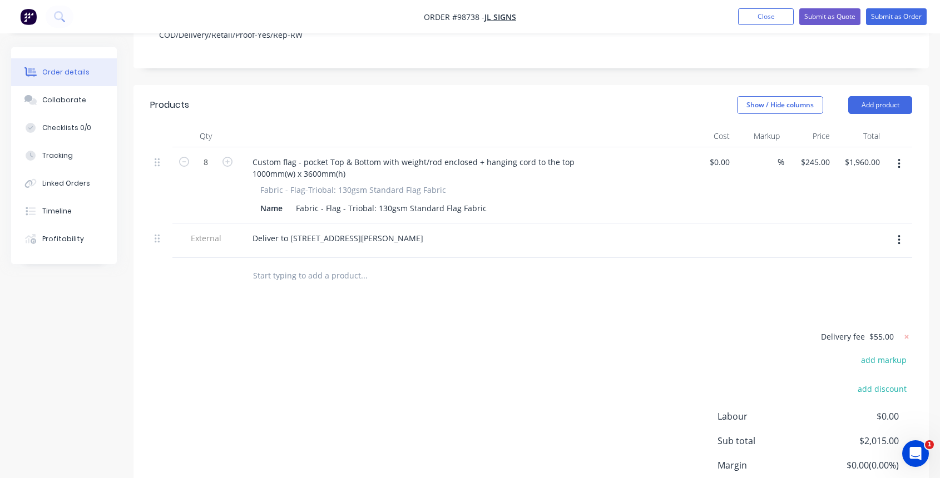
scroll to position [324, 0]
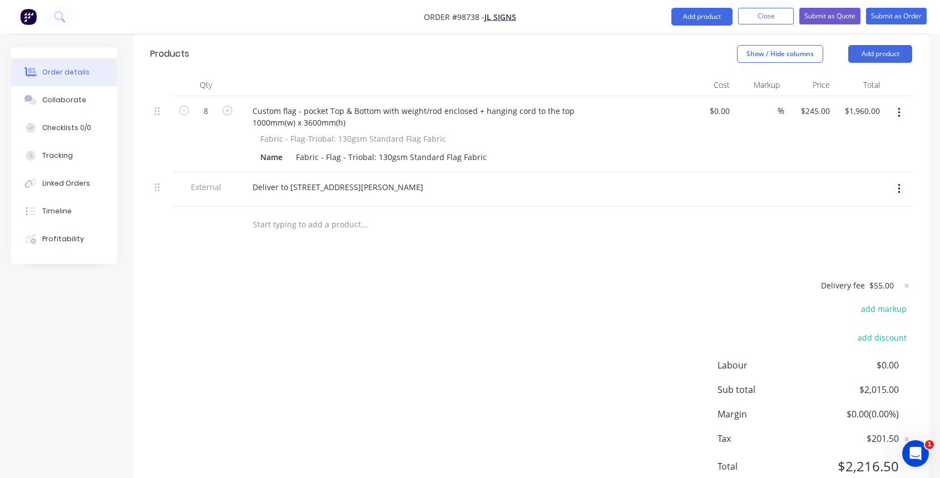
click at [280, 214] on input "text" at bounding box center [363, 225] width 222 height 22
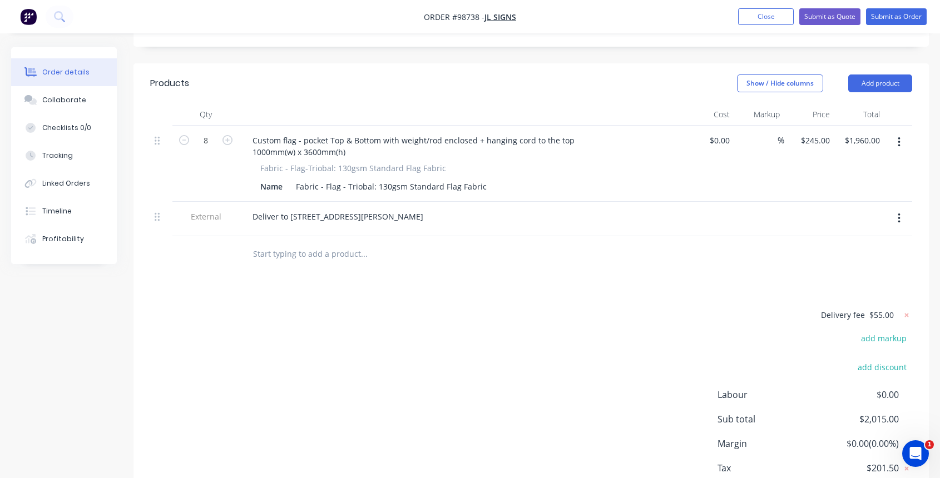
scroll to position [231, 0]
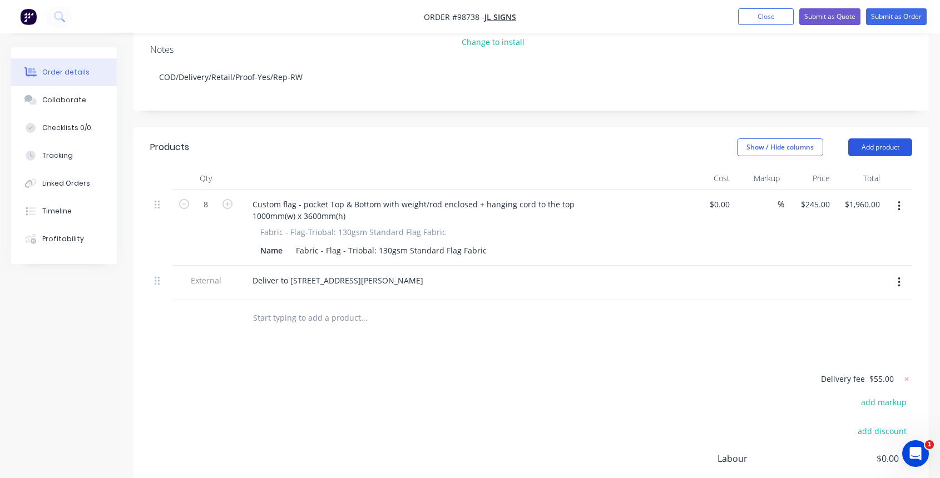
click at [880, 138] on button "Add product" at bounding box center [880, 147] width 64 height 18
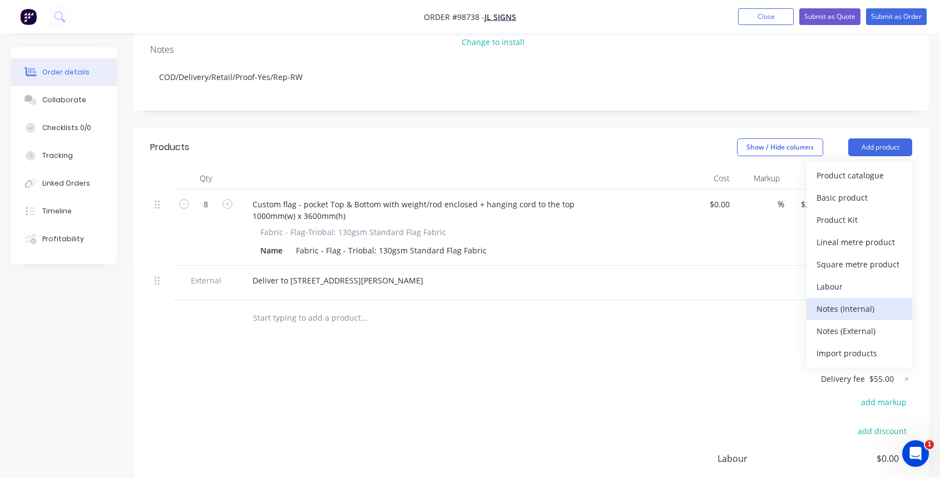
click at [865, 301] on div "Notes (Internal)" at bounding box center [859, 309] width 86 height 16
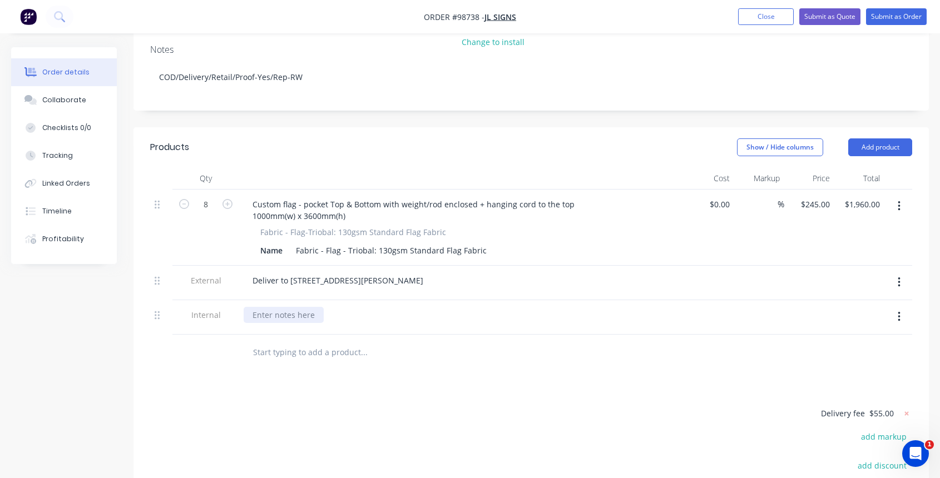
click at [254, 307] on div at bounding box center [462, 315] width 436 height 16
click at [261, 307] on div at bounding box center [284, 315] width 80 height 16
click at [756, 14] on button "Close" at bounding box center [766, 16] width 56 height 17
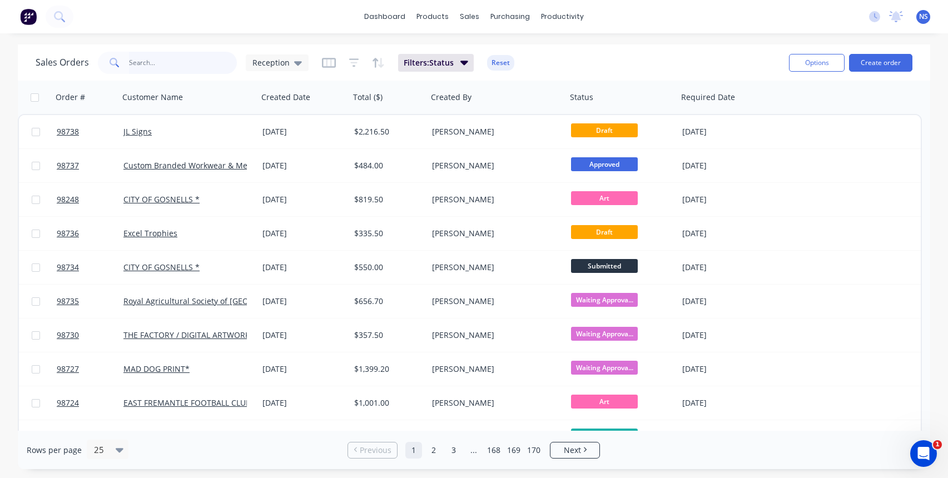
click at [169, 67] on input "text" at bounding box center [183, 63] width 108 height 22
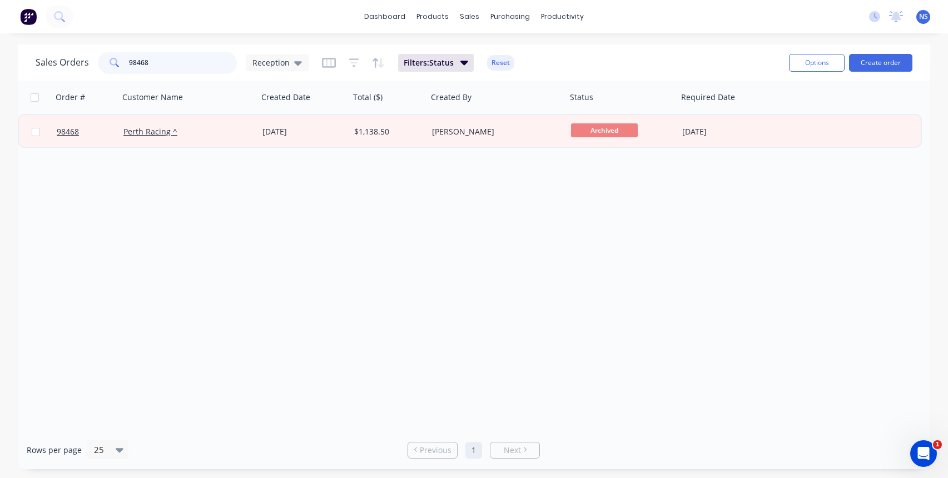
click at [171, 62] on input "98468" at bounding box center [183, 63] width 108 height 22
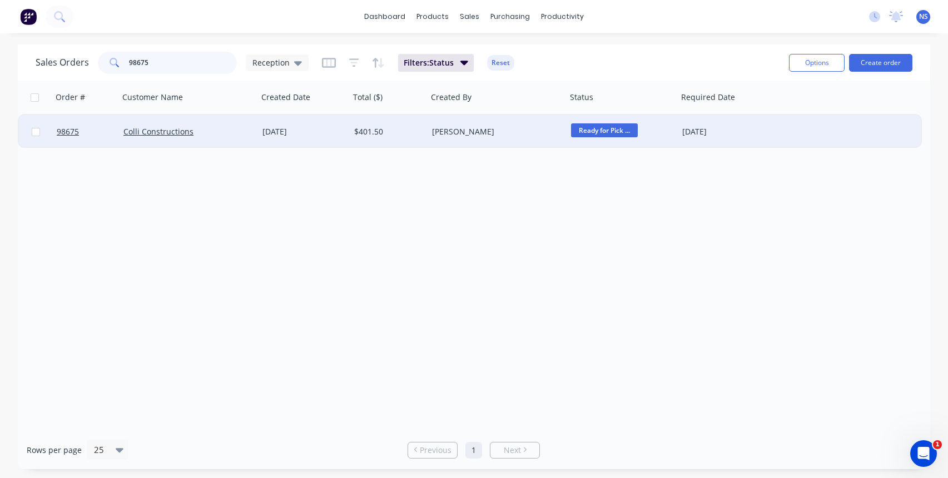
type input "98675"
click at [529, 134] on div "[PERSON_NAME]" at bounding box center [493, 131] width 123 height 11
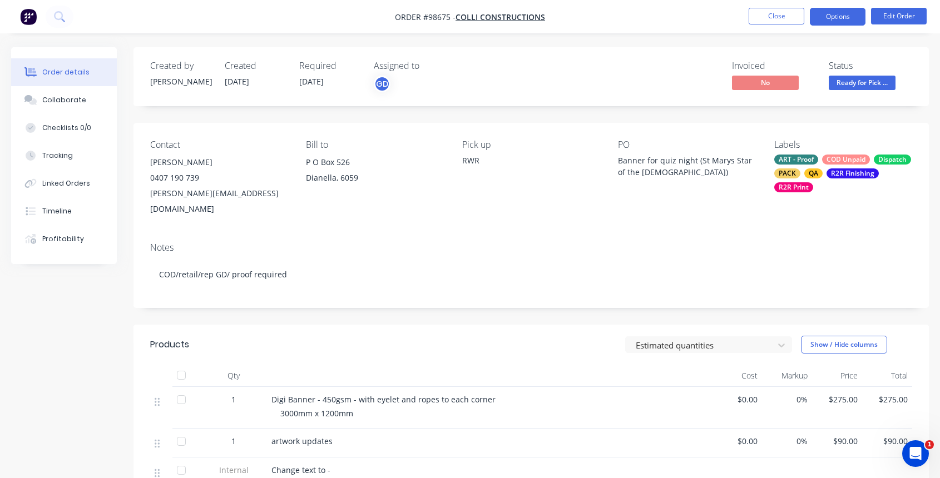
click at [830, 17] on button "Options" at bounding box center [838, 17] width 56 height 18
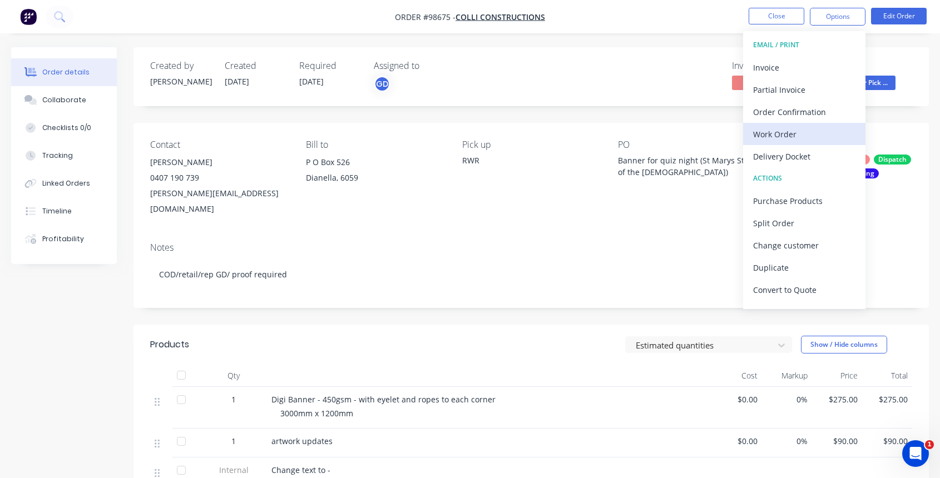
click at [812, 131] on div "Work Order" at bounding box center [804, 134] width 102 height 16
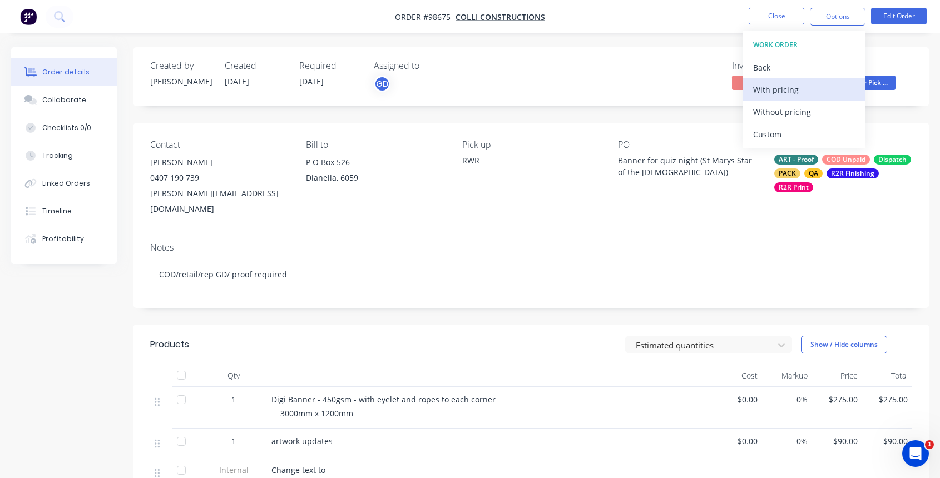
click at [791, 86] on div "With pricing" at bounding box center [804, 90] width 102 height 16
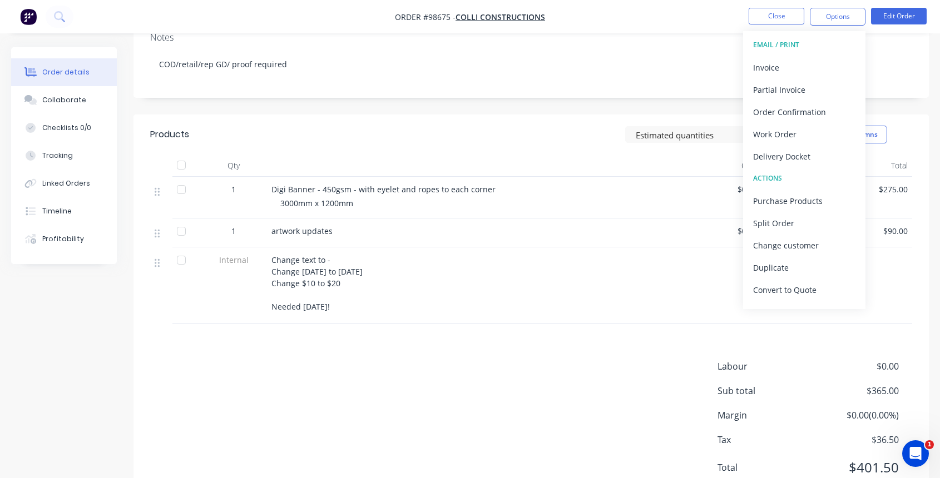
scroll to position [239, 0]
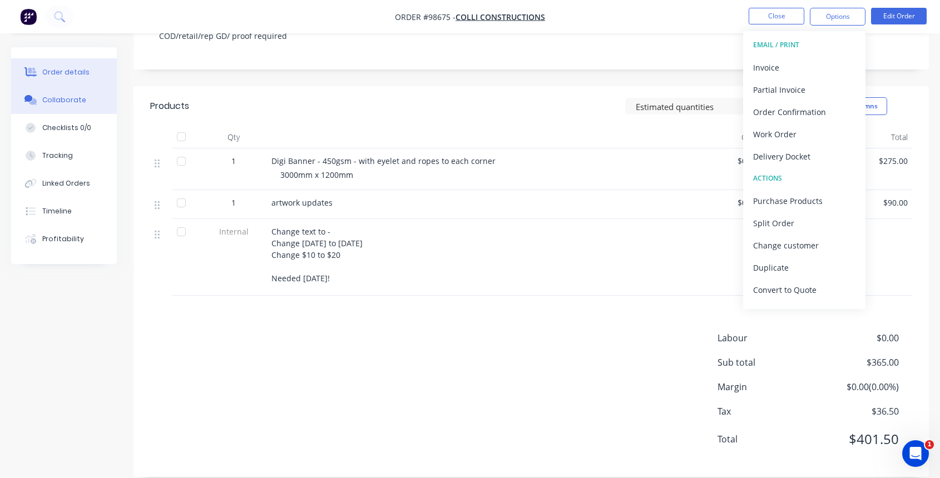
click at [77, 99] on div "Collaborate" at bounding box center [64, 100] width 44 height 10
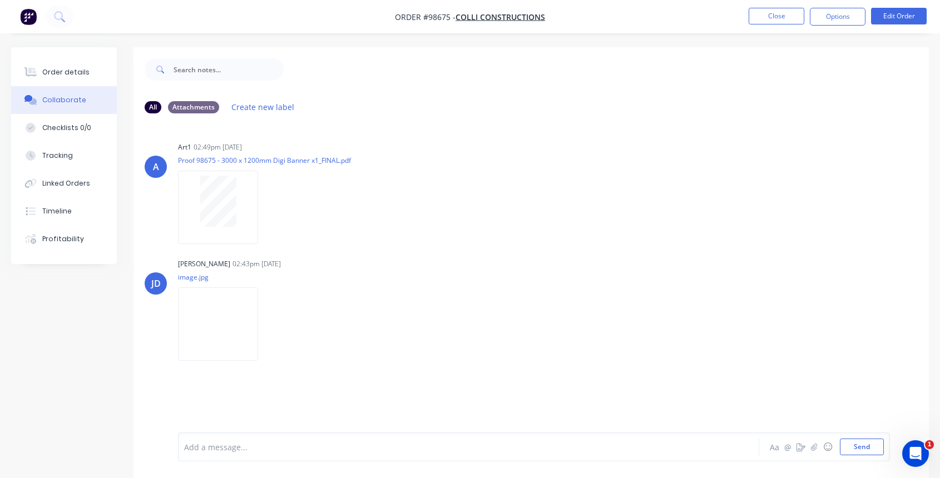
click at [210, 450] on div at bounding box center [447, 448] width 524 height 12
click at [770, 19] on button "Close" at bounding box center [777, 16] width 56 height 17
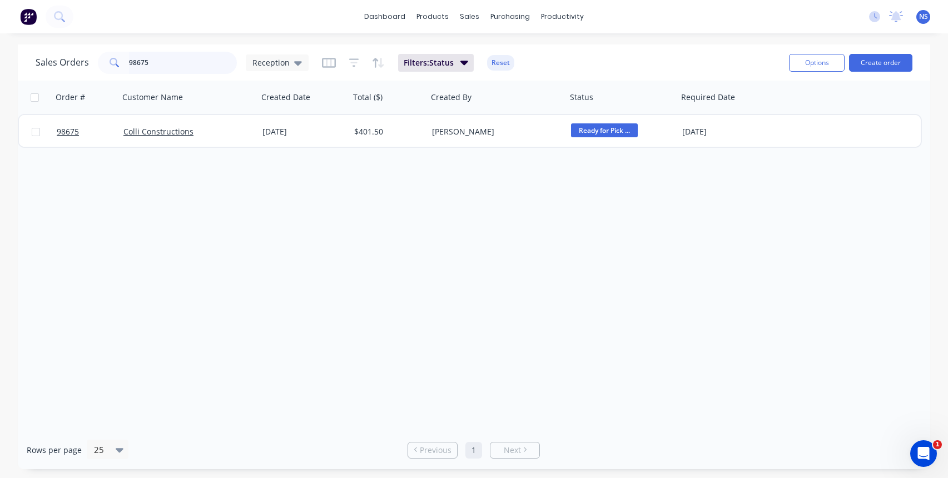
click at [189, 61] on input "98675" at bounding box center [183, 63] width 108 height 22
drag, startPoint x: 185, startPoint y: 62, endPoint x: 113, endPoint y: 65, distance: 72.3
click at [115, 65] on div "98675" at bounding box center [167, 63] width 139 height 22
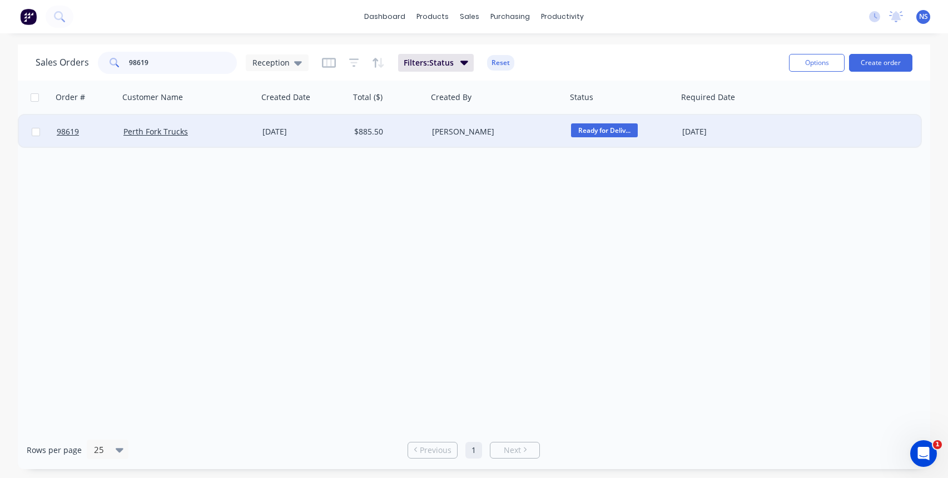
type input "98619"
click at [230, 130] on div "Perth Fork Trucks" at bounding box center [184, 131] width 123 height 11
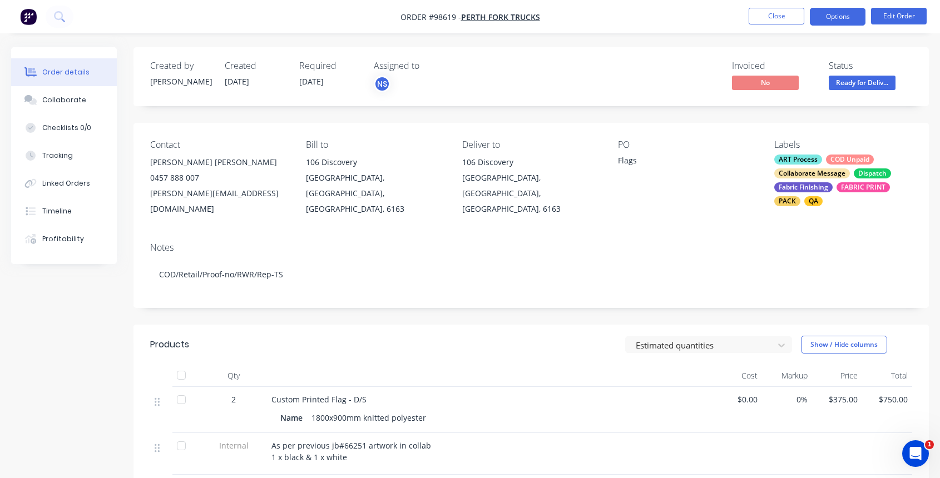
click at [835, 18] on button "Options" at bounding box center [838, 17] width 56 height 18
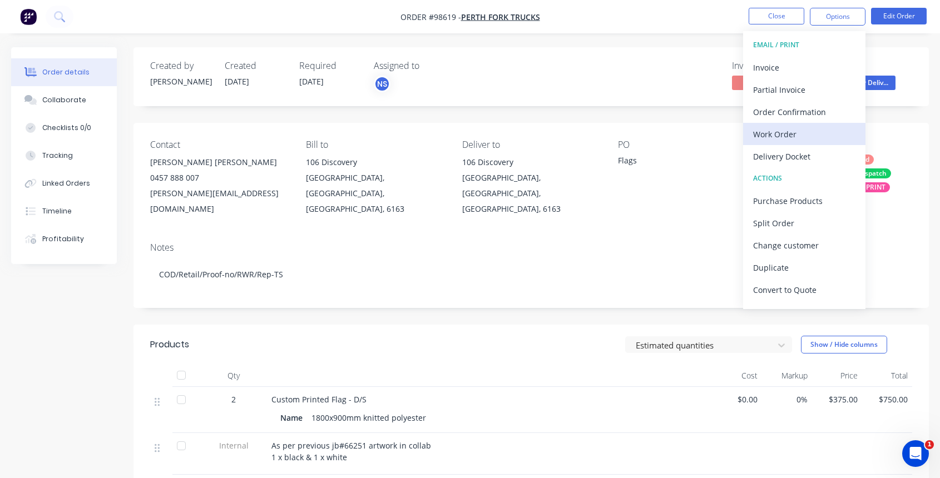
click at [800, 135] on div "Work Order" at bounding box center [804, 134] width 102 height 16
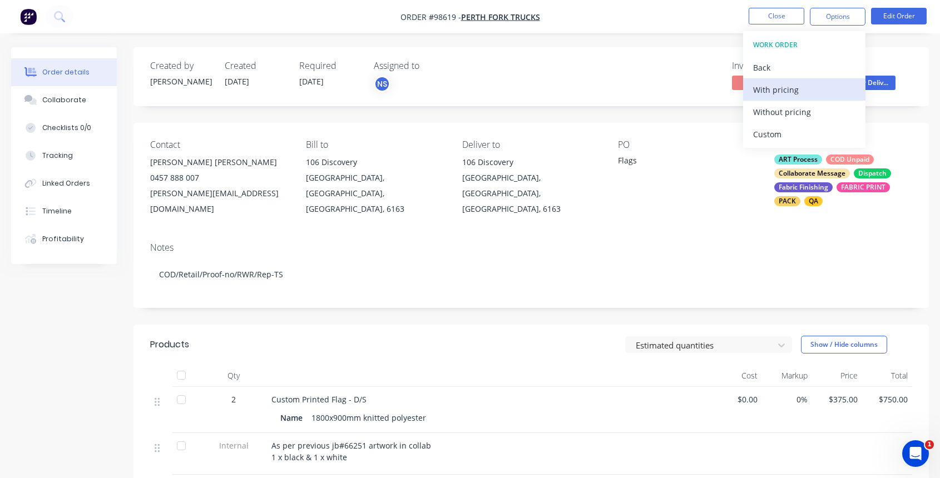
click at [781, 91] on div "With pricing" at bounding box center [804, 90] width 102 height 16
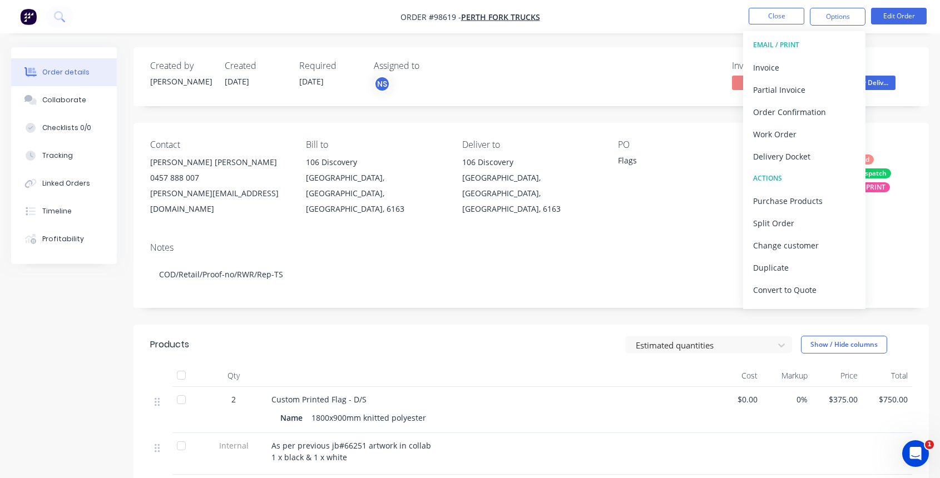
click at [577, 246] on div "Notes COD/Retail/Proof-no/RWR/Rep-TS" at bounding box center [530, 271] width 795 height 75
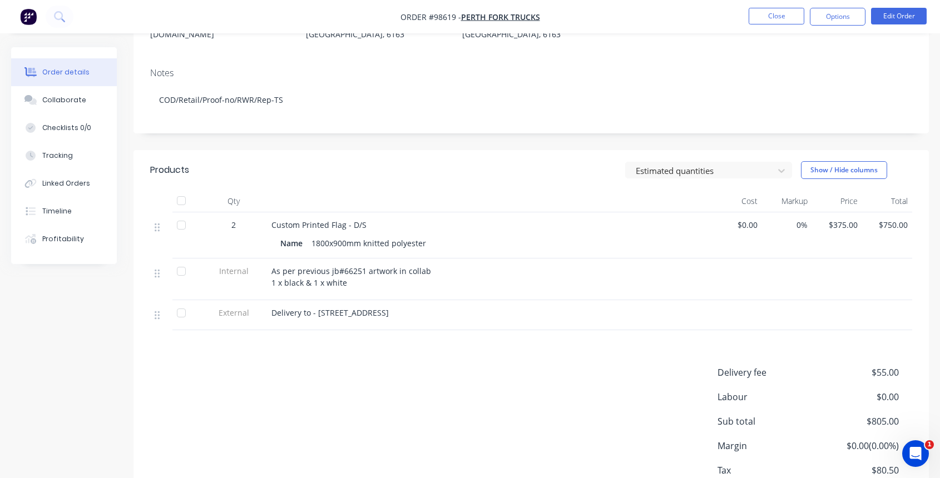
scroll to position [179, 0]
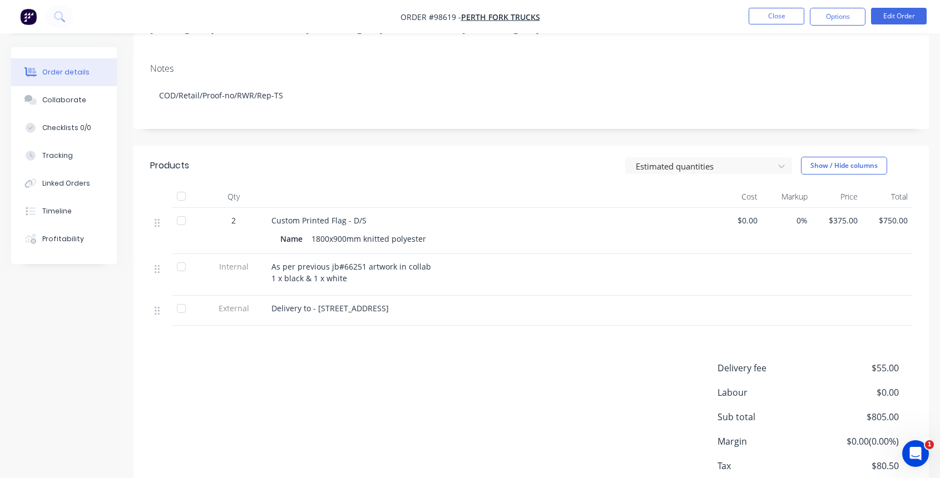
drag, startPoint x: 316, startPoint y: 296, endPoint x: 464, endPoint y: 298, distance: 147.4
click at [464, 303] on div "Delivery to - [STREET_ADDRESS]" at bounding box center [489, 309] width 436 height 12
copy span "[STREET_ADDRESS]"
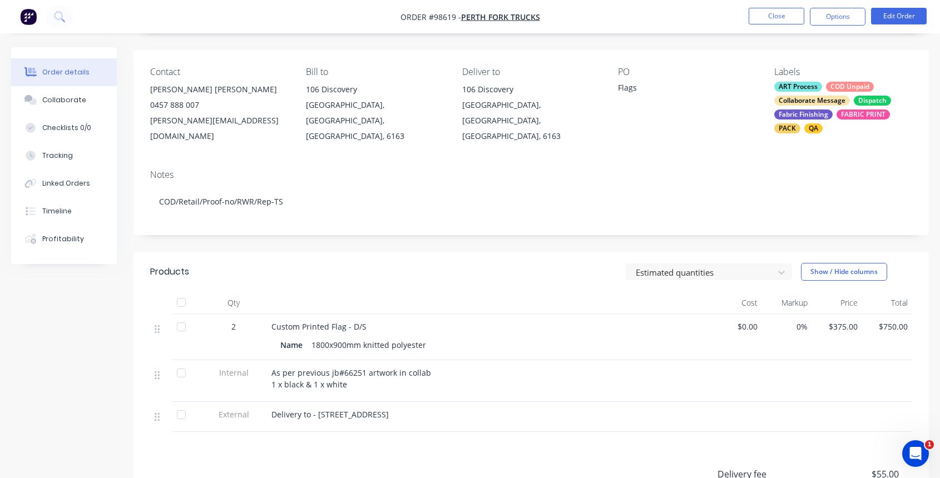
scroll to position [0, 0]
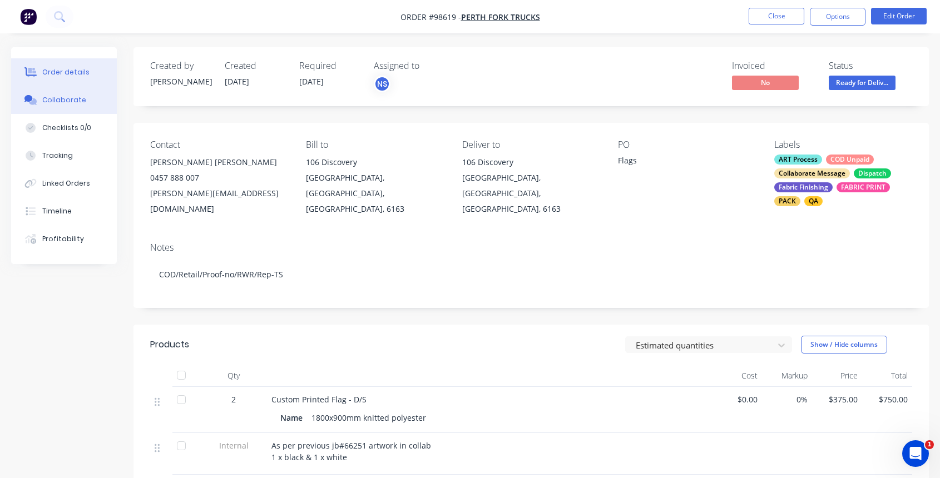
click at [62, 102] on div "Collaborate" at bounding box center [64, 100] width 44 height 10
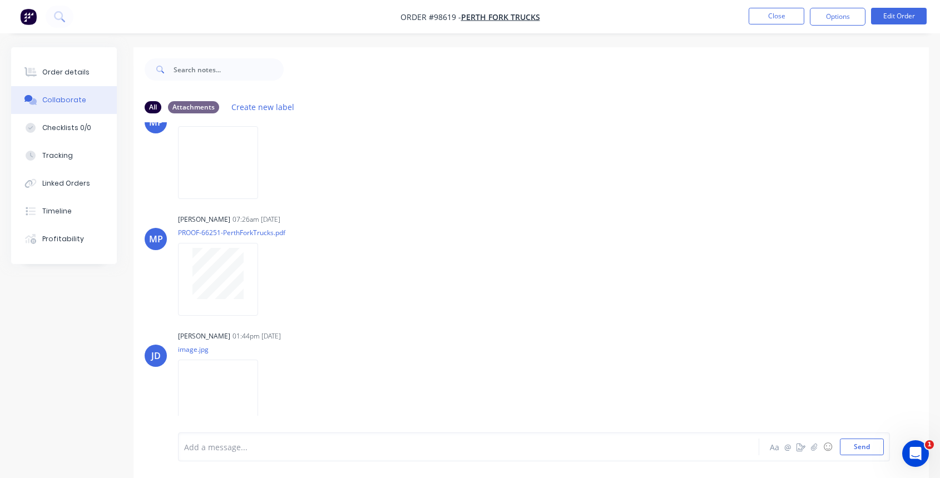
scroll to position [164, 0]
click at [321, 461] on div "Add a message... Aa @ ☺ Send" at bounding box center [530, 447] width 795 height 62
click at [320, 455] on div "Add a message... Aa @ ☺ Send" at bounding box center [534, 447] width 712 height 29
click at [243, 444] on div at bounding box center [447, 448] width 524 height 12
